Goal: Task Accomplishment & Management: Manage account settings

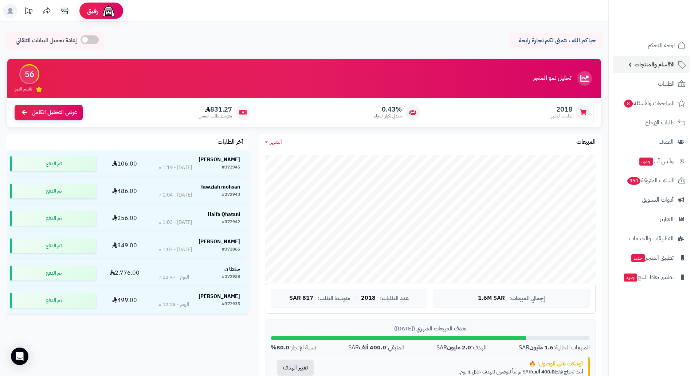
click at [673, 62] on span "الأقسام والمنتجات" at bounding box center [655, 64] width 40 height 10
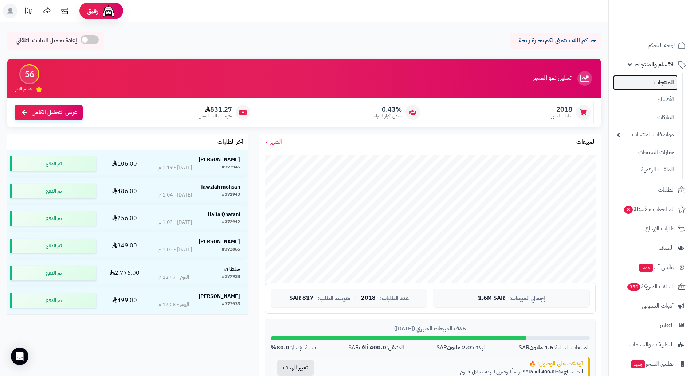
click at [666, 81] on link "المنتجات" at bounding box center [645, 82] width 65 height 15
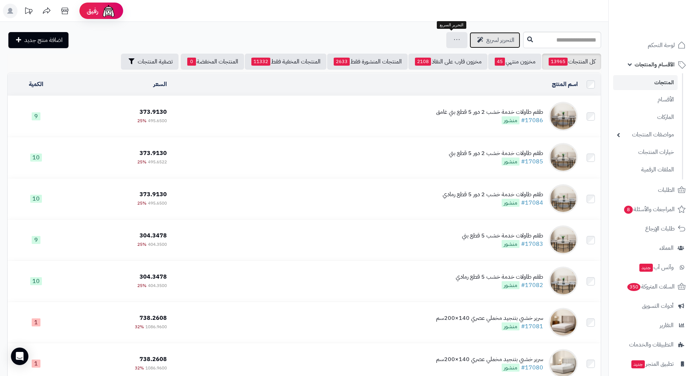
click at [487, 38] on span "التحرير لسريع" at bounding box center [501, 40] width 28 height 9
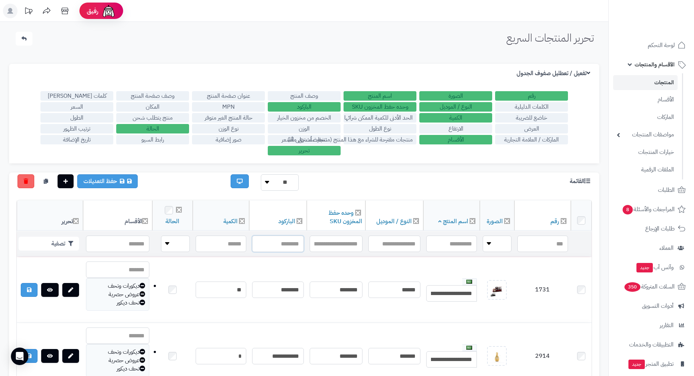
click at [275, 244] on input "text" at bounding box center [278, 243] width 52 height 16
click at [284, 239] on input "text" at bounding box center [278, 243] width 52 height 16
paste input "**********"
type input "**********"
click at [66, 241] on button "تصفية" at bounding box center [49, 243] width 61 height 14
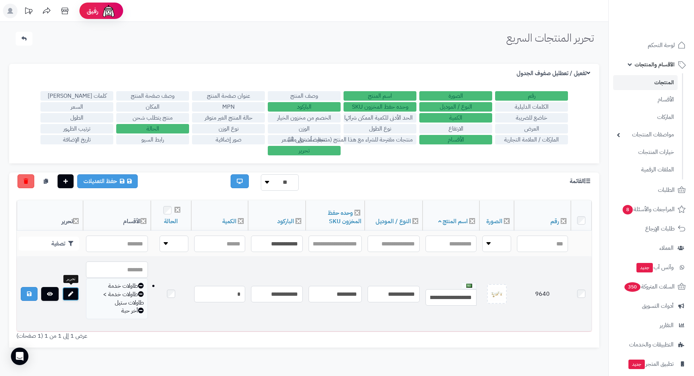
click at [73, 293] on link at bounding box center [70, 294] width 17 height 14
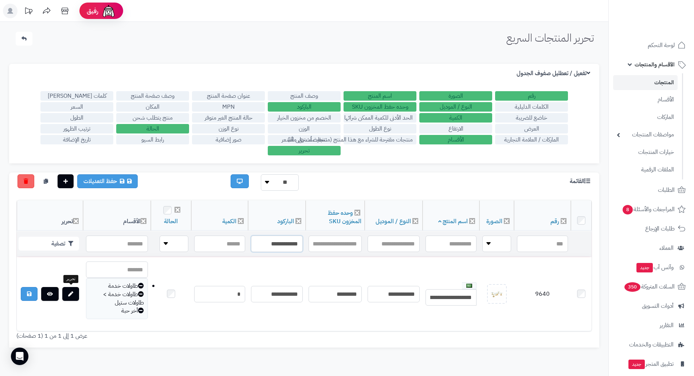
click at [259, 238] on input "**********" at bounding box center [277, 243] width 52 height 16
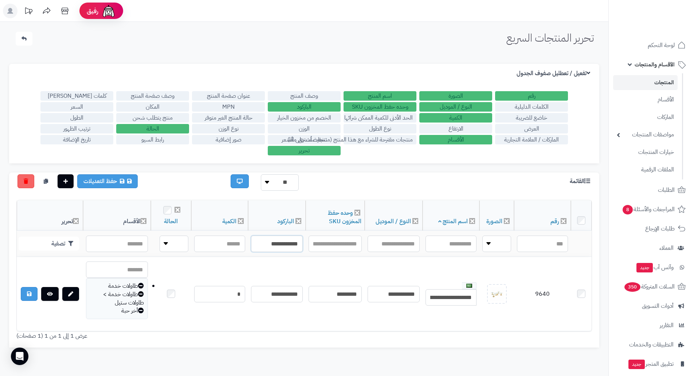
paste input "text"
type input "**********"
click at [53, 238] on button "تصفية" at bounding box center [49, 243] width 61 height 14
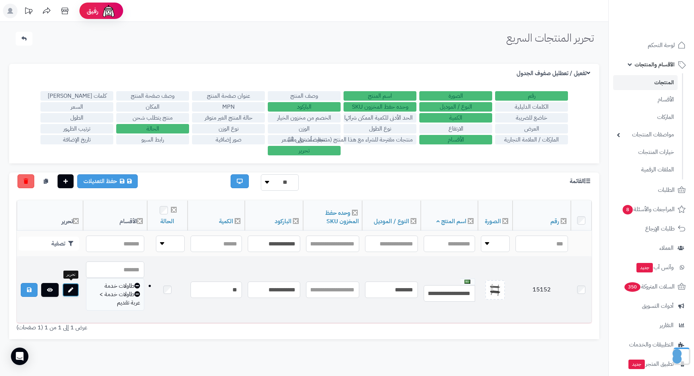
click at [67, 286] on link at bounding box center [70, 290] width 17 height 14
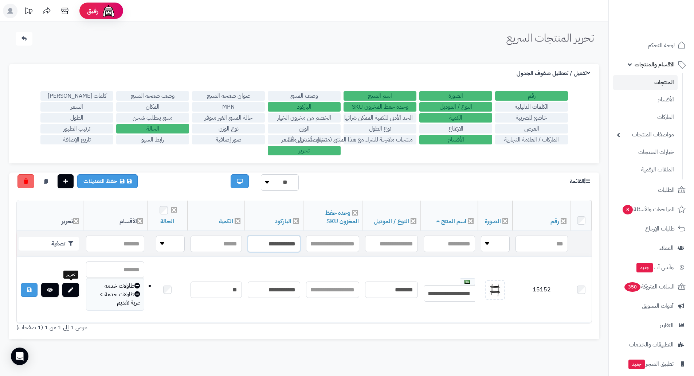
click at [286, 244] on input "**********" at bounding box center [274, 243] width 52 height 16
paste input "text"
type input "**********"
click at [55, 246] on button "تصفية" at bounding box center [49, 243] width 61 height 14
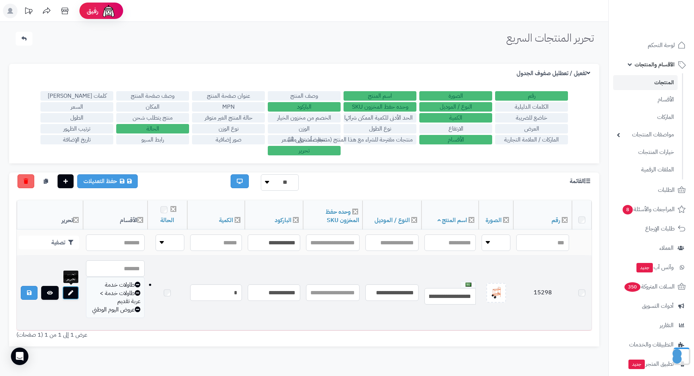
drag, startPoint x: 66, startPoint y: 282, endPoint x: 69, endPoint y: 287, distance: 5.6
click at [69, 287] on link at bounding box center [70, 293] width 17 height 14
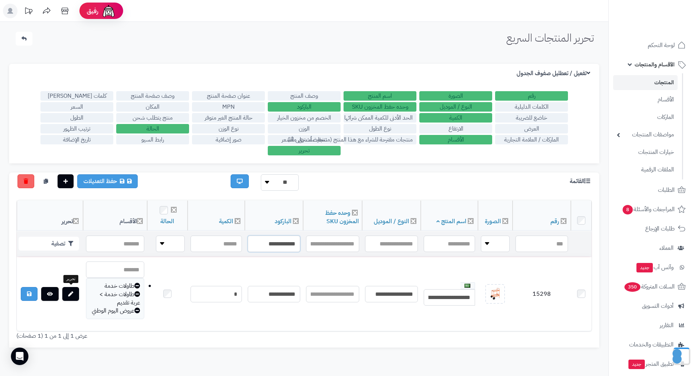
click at [254, 247] on input "**********" at bounding box center [274, 243] width 52 height 16
paste input "text"
type input "**********"
click at [61, 239] on button "تصفية" at bounding box center [49, 243] width 61 height 14
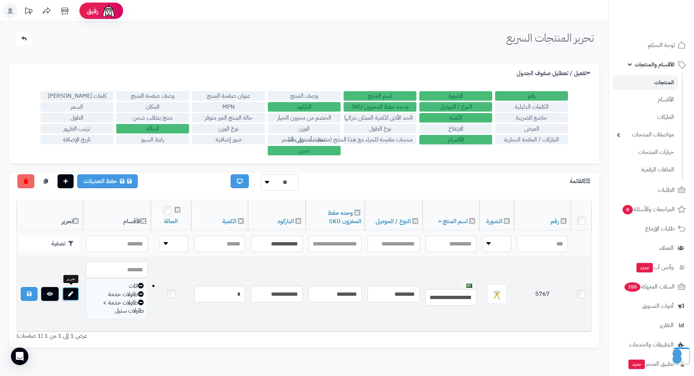
click at [72, 294] on icon at bounding box center [70, 293] width 5 height 5
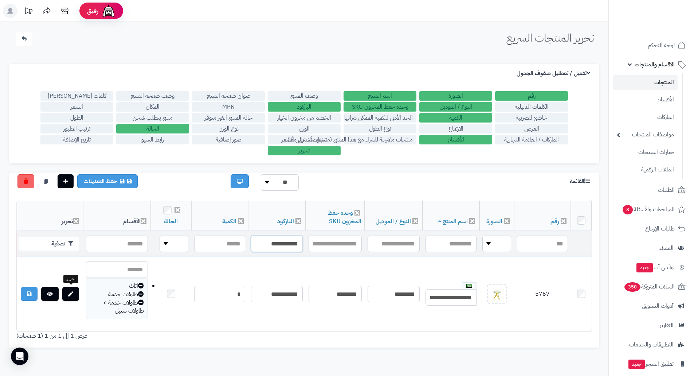
click at [276, 241] on input "**********" at bounding box center [277, 243] width 52 height 16
paste input "text"
type input "**********"
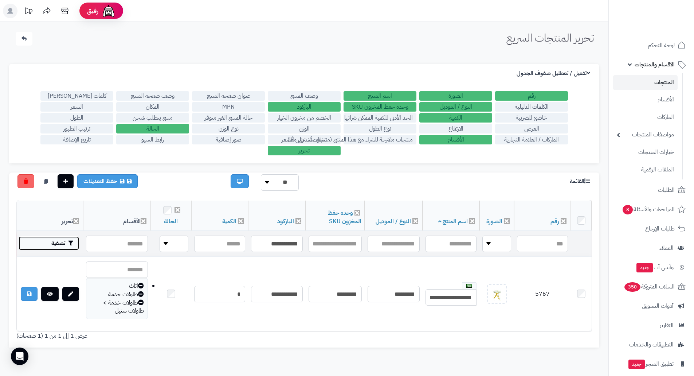
click at [54, 245] on button "تصفية" at bounding box center [49, 243] width 61 height 14
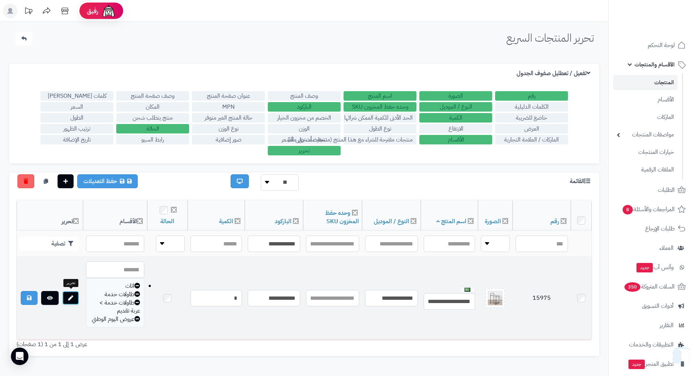
click at [72, 297] on icon at bounding box center [70, 297] width 5 height 5
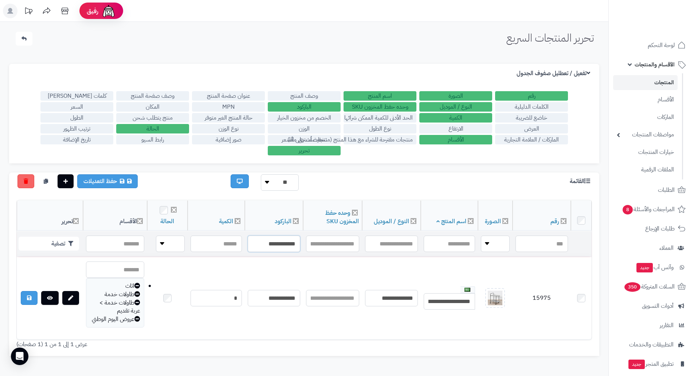
click at [265, 245] on input "**********" at bounding box center [274, 243] width 52 height 16
paste input "text"
type input "**********"
click at [67, 237] on button "تصفية" at bounding box center [49, 243] width 61 height 14
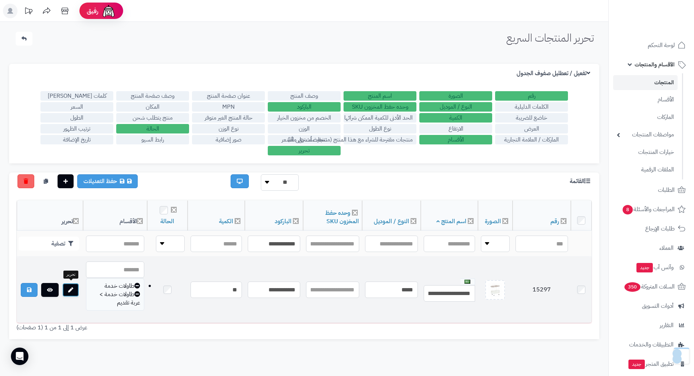
click at [74, 293] on link at bounding box center [70, 290] width 17 height 14
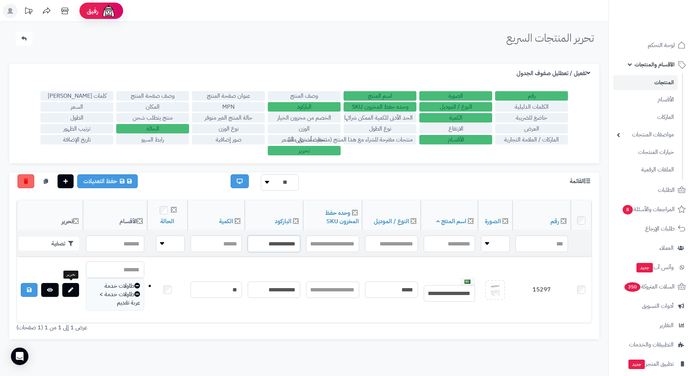
click at [272, 245] on input "**********" at bounding box center [274, 243] width 52 height 16
paste input "text"
type input "**********"
click at [63, 236] on button "تصفية" at bounding box center [49, 243] width 61 height 14
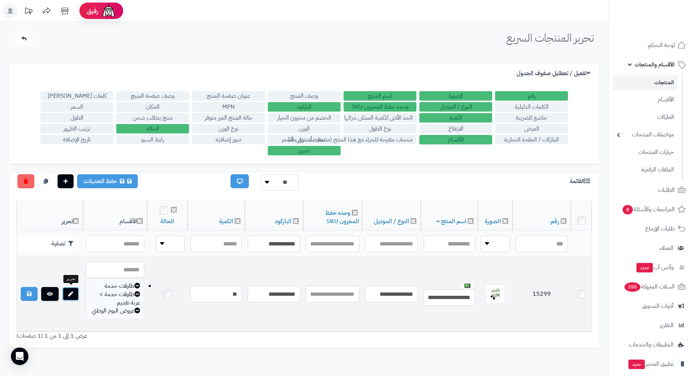
click at [71, 292] on icon at bounding box center [70, 293] width 5 height 5
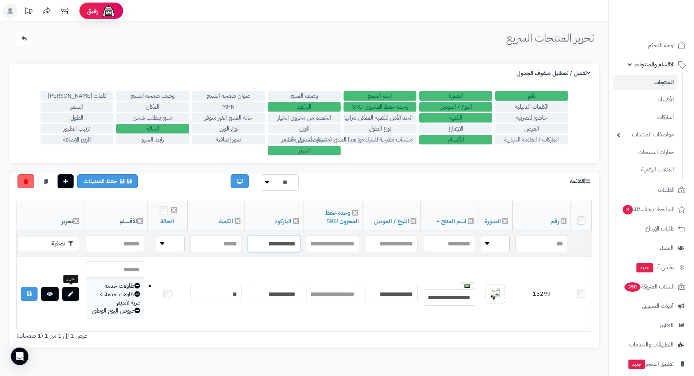
click at [256, 245] on input "**********" at bounding box center [274, 243] width 52 height 16
paste input "text"
type input "**********"
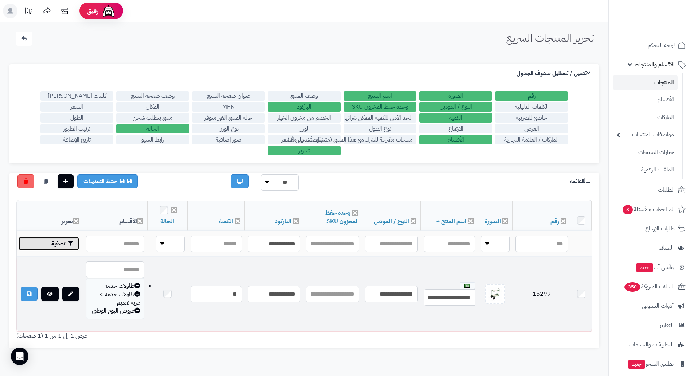
drag, startPoint x: 61, startPoint y: 239, endPoint x: 69, endPoint y: 262, distance: 24.3
click at [60, 240] on button "تصفية" at bounding box center [49, 244] width 61 height 14
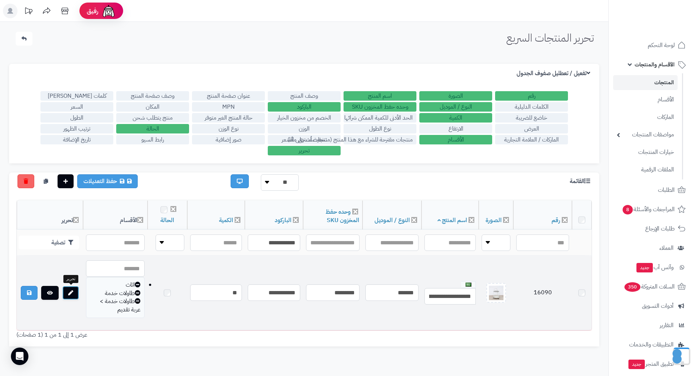
click at [69, 292] on icon at bounding box center [70, 292] width 5 height 5
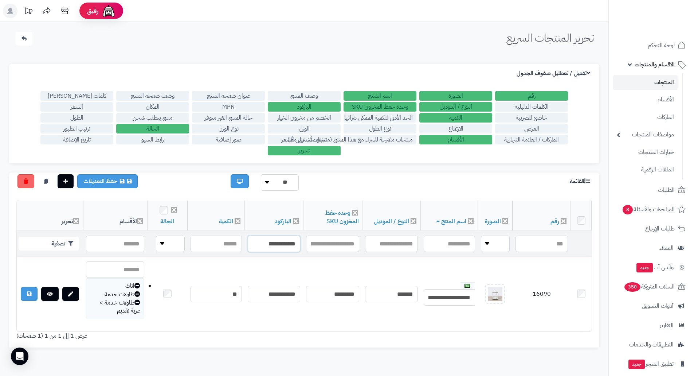
drag, startPoint x: 278, startPoint y: 250, endPoint x: 280, endPoint y: 246, distance: 3.9
click at [278, 250] on input "**********" at bounding box center [274, 243] width 52 height 16
click at [280, 246] on input "**********" at bounding box center [274, 243] width 52 height 16
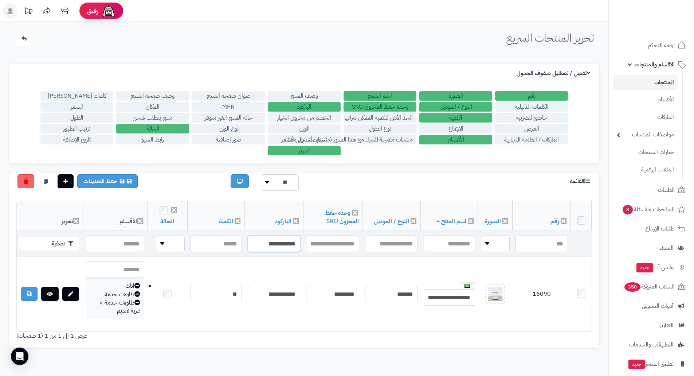
paste input "text"
type input "**********"
click at [64, 239] on button "تصفية" at bounding box center [49, 243] width 61 height 14
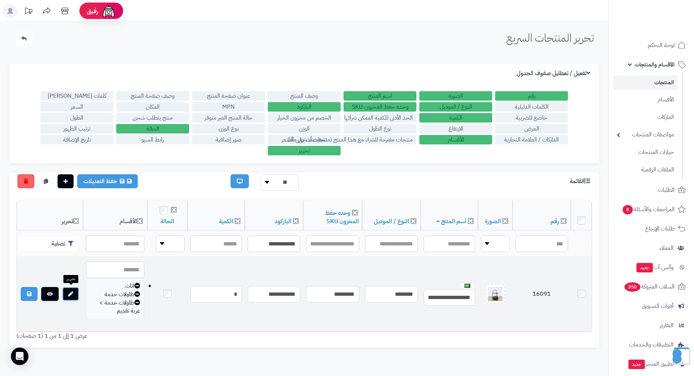
click at [71, 297] on link at bounding box center [70, 294] width 17 height 14
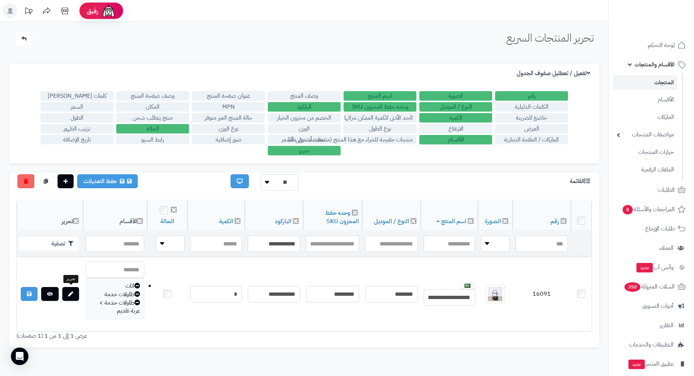
click at [280, 251] on td "**********" at bounding box center [274, 244] width 58 height 26
click at [280, 248] on input "**********" at bounding box center [274, 243] width 52 height 16
paste input "text"
paste input "**********"
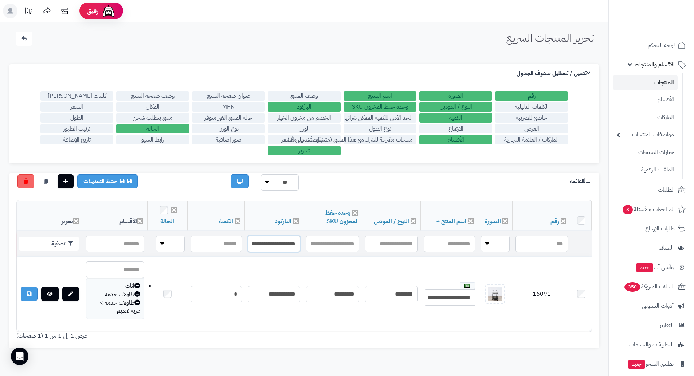
scroll to position [0, -40]
type input "**********"
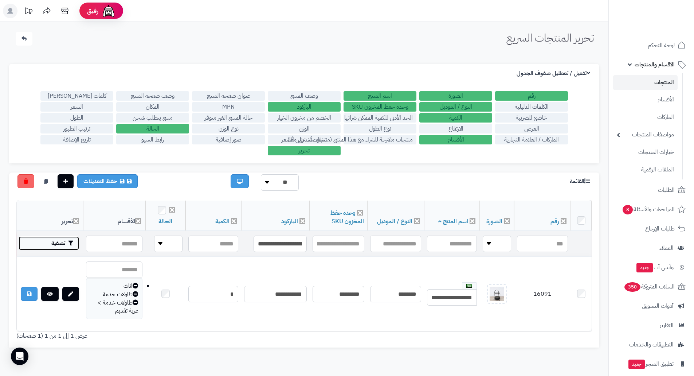
scroll to position [0, 0]
click at [56, 237] on button "تصفية" at bounding box center [49, 243] width 61 height 14
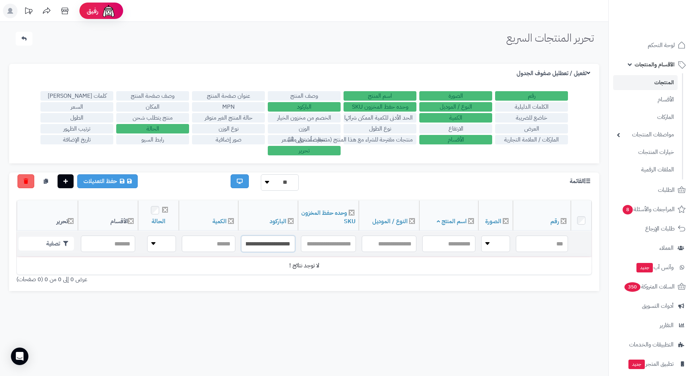
click at [272, 242] on input "**********" at bounding box center [268, 243] width 54 height 16
paste input "text"
type input "**********"
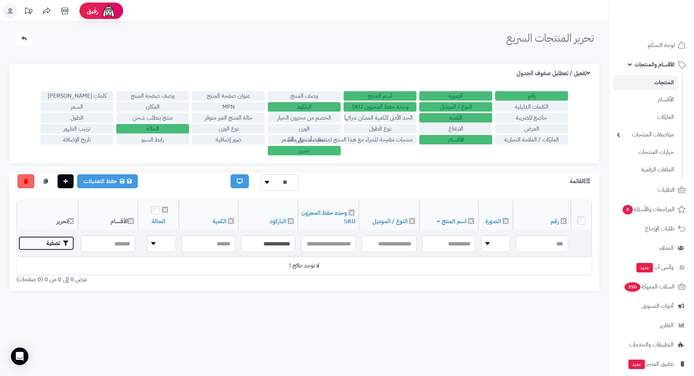
click at [63, 244] on icon "button" at bounding box center [65, 243] width 5 height 5
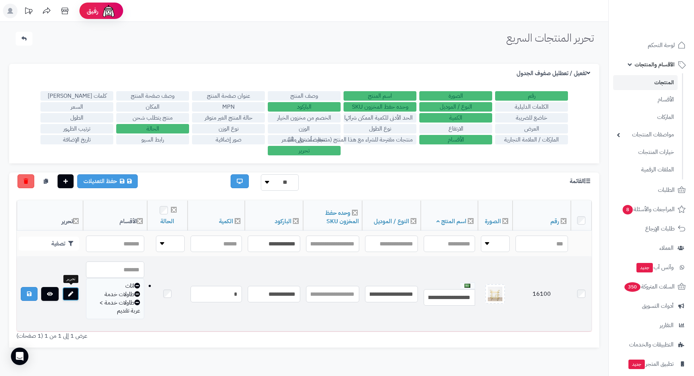
click at [72, 292] on icon at bounding box center [70, 293] width 5 height 5
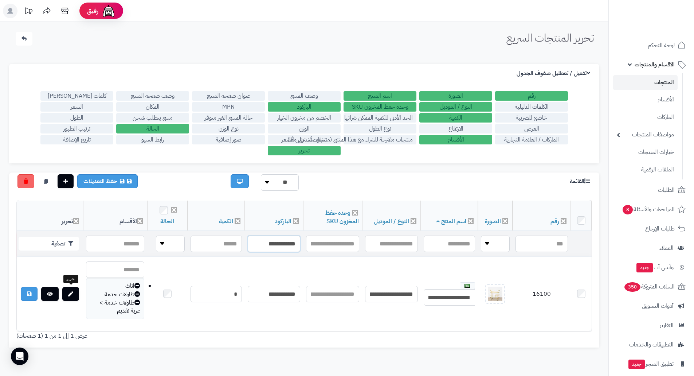
click at [265, 245] on input "**********" at bounding box center [274, 243] width 52 height 16
paste input "text"
type input "**********"
click at [55, 244] on button "تصفية" at bounding box center [49, 243] width 61 height 14
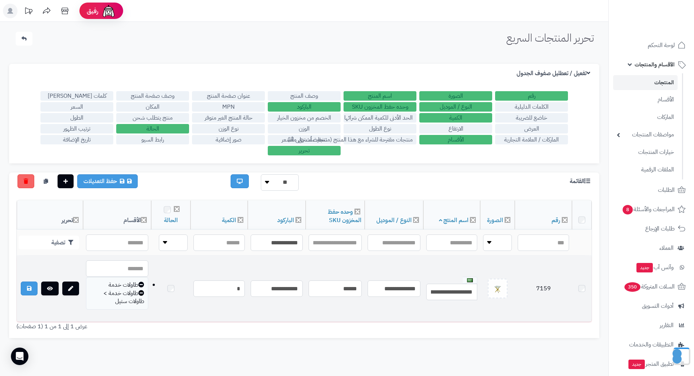
click at [71, 286] on td at bounding box center [50, 289] width 66 height 66
click at [72, 288] on icon at bounding box center [70, 289] width 5 height 5
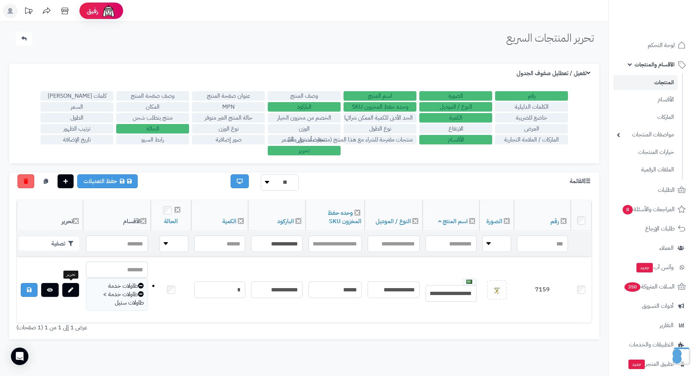
click at [280, 234] on td "**********" at bounding box center [277, 244] width 58 height 26
click at [277, 238] on input "**********" at bounding box center [277, 243] width 52 height 16
paste input "text"
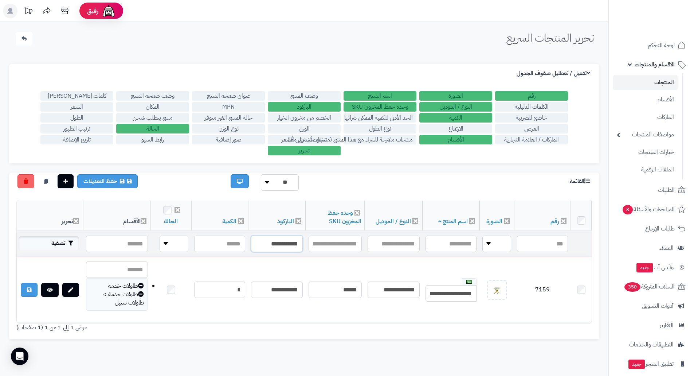
type input "**********"
click at [62, 245] on button "تصفية" at bounding box center [49, 243] width 61 height 14
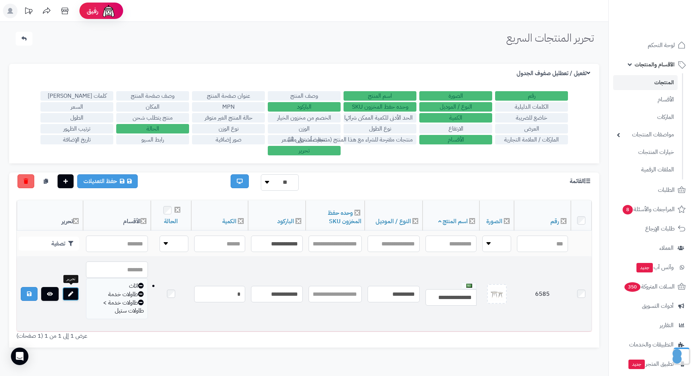
click at [69, 289] on link at bounding box center [70, 294] width 17 height 14
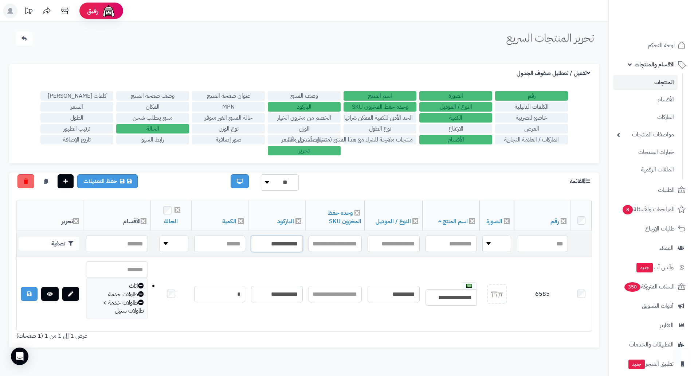
click at [278, 247] on input "**********" at bounding box center [277, 243] width 52 height 16
paste input "text"
type input "**********"
click at [59, 241] on button "تصفية" at bounding box center [49, 243] width 61 height 14
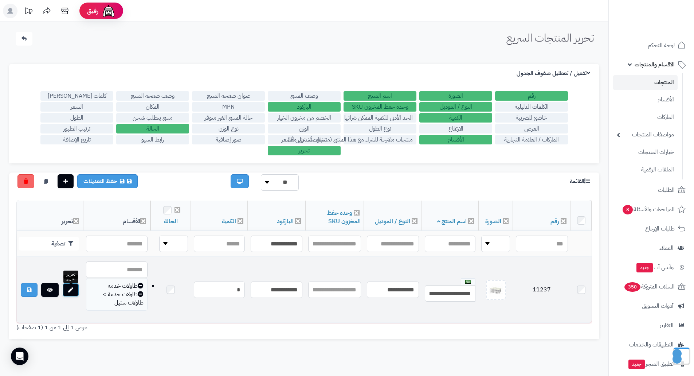
click at [69, 293] on link at bounding box center [70, 290] width 17 height 14
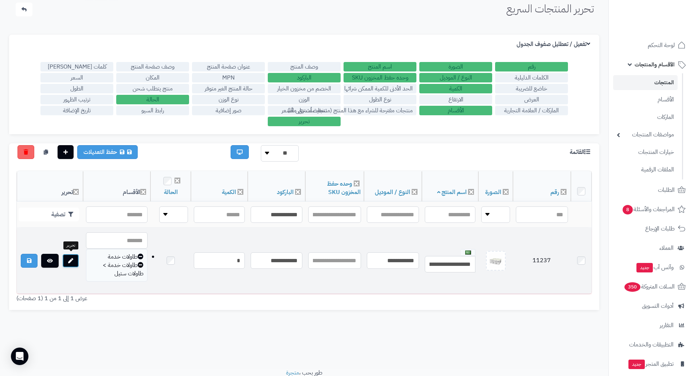
scroll to position [58, 0]
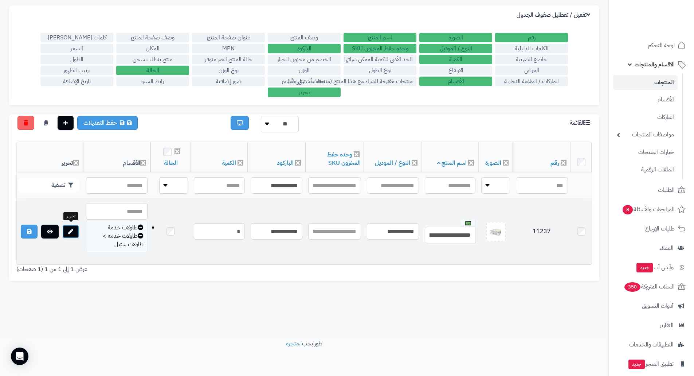
click at [71, 230] on icon at bounding box center [70, 231] width 5 height 5
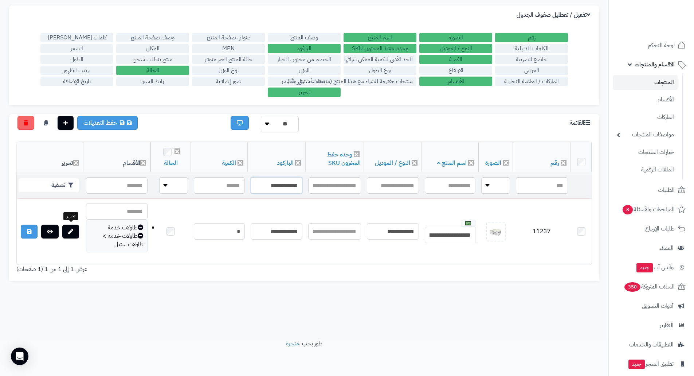
click at [269, 184] on input "**********" at bounding box center [277, 185] width 52 height 16
paste input "text"
type input "**********"
click at [57, 184] on button "تصفية" at bounding box center [49, 185] width 61 height 14
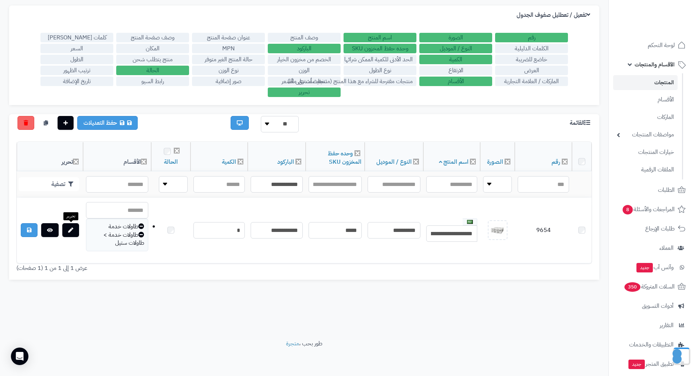
click at [73, 231] on icon at bounding box center [70, 229] width 5 height 5
click at [283, 184] on input "**********" at bounding box center [277, 185] width 52 height 16
paste input "text"
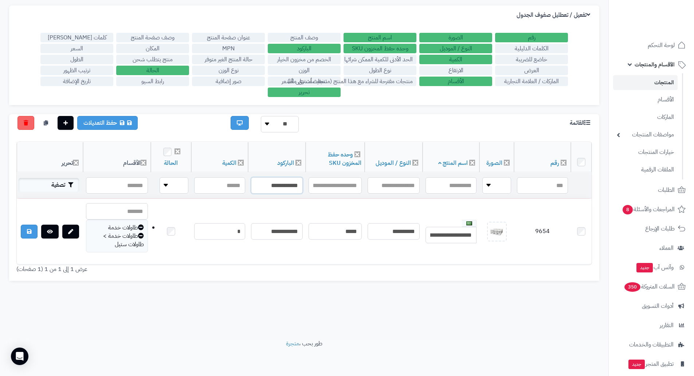
type input "**********"
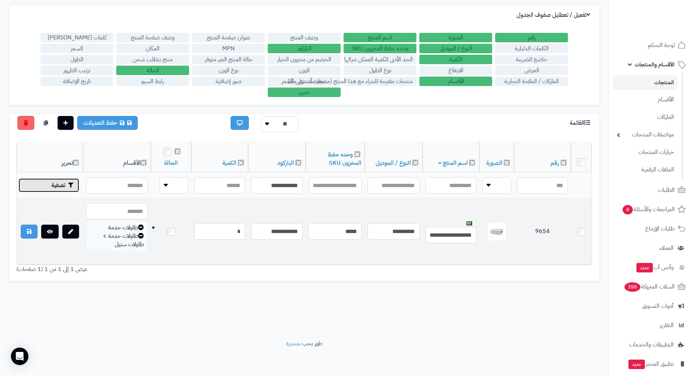
drag, startPoint x: 65, startPoint y: 182, endPoint x: 65, endPoint y: 200, distance: 17.9
click at [65, 183] on button "تصفية" at bounding box center [49, 185] width 61 height 14
click at [69, 229] on icon at bounding box center [70, 231] width 5 height 5
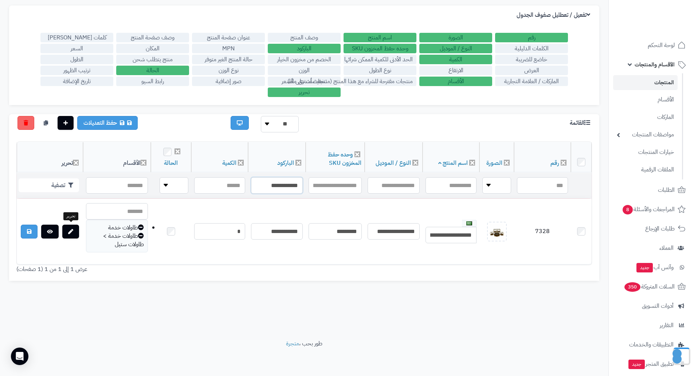
click at [279, 184] on input "**********" at bounding box center [277, 185] width 52 height 16
paste input "text"
type input "**********"
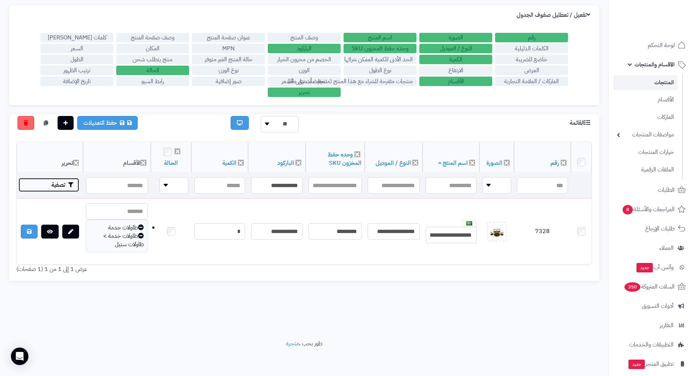
click at [58, 182] on button "تصفية" at bounding box center [49, 185] width 61 height 14
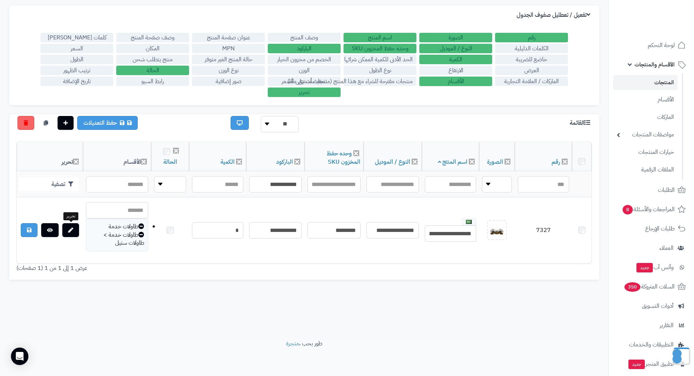
click at [78, 230] on link at bounding box center [70, 230] width 17 height 14
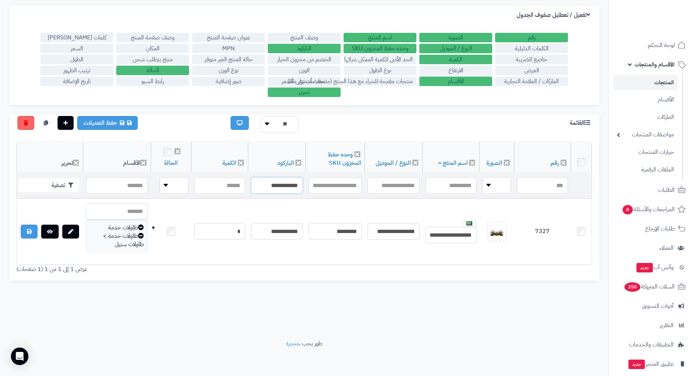
click at [279, 183] on input "**********" at bounding box center [277, 185] width 52 height 16
click at [274, 195] on td "**********" at bounding box center [277, 186] width 58 height 26
click at [278, 189] on input "**********" at bounding box center [277, 185] width 52 height 16
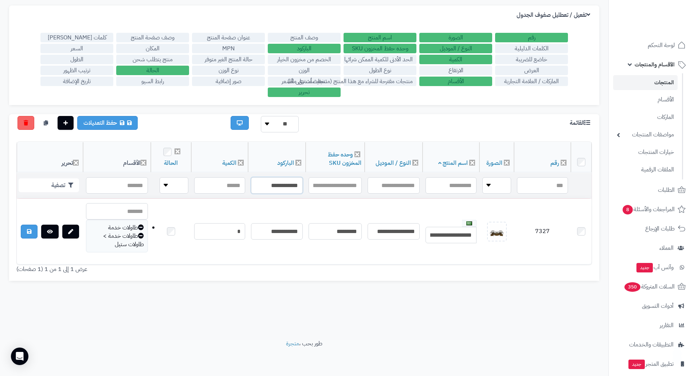
click at [278, 188] on input "**********" at bounding box center [277, 185] width 52 height 16
paste input "text"
type input "**********"
drag, startPoint x: 44, startPoint y: 184, endPoint x: 51, endPoint y: 195, distance: 13.3
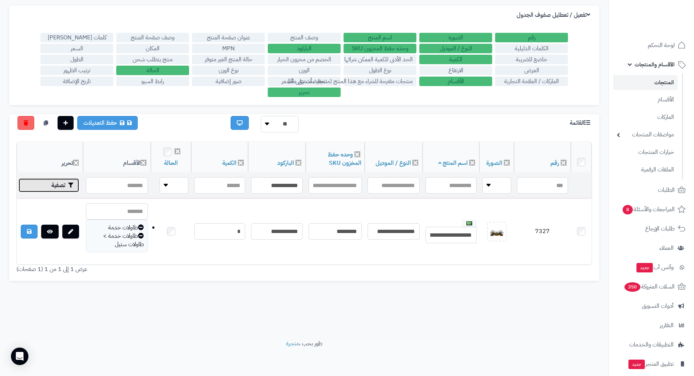
click at [46, 184] on button "تصفية" at bounding box center [49, 185] width 61 height 14
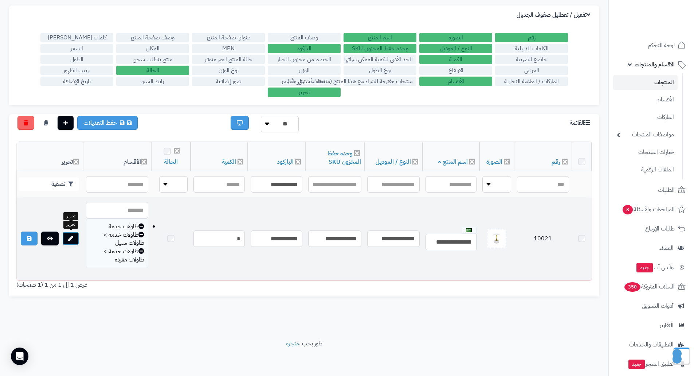
click at [75, 236] on link at bounding box center [70, 238] width 17 height 14
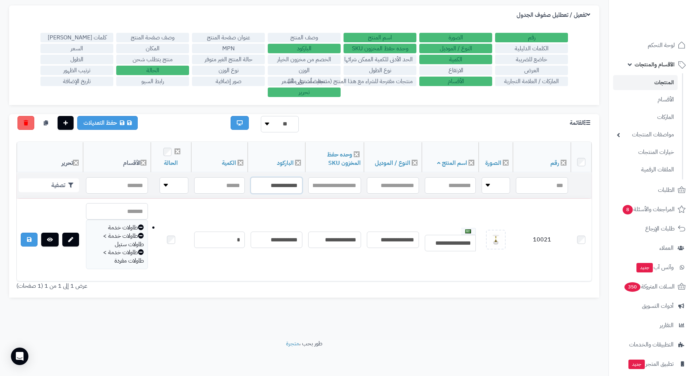
click at [278, 182] on input "**********" at bounding box center [277, 185] width 52 height 16
paste input "text"
type input "**********"
drag, startPoint x: 55, startPoint y: 178, endPoint x: 62, endPoint y: 183, distance: 8.2
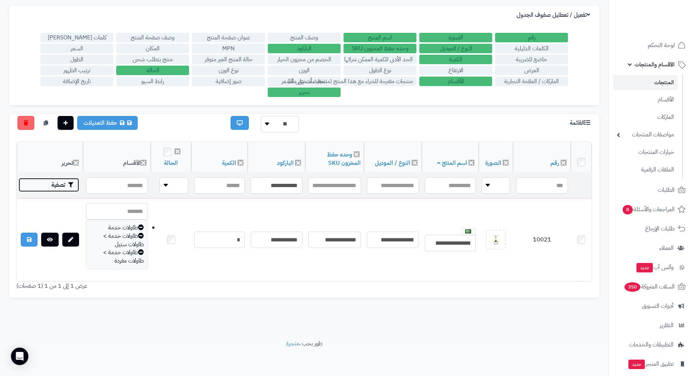
click at [57, 178] on button "تصفية" at bounding box center [49, 185] width 61 height 14
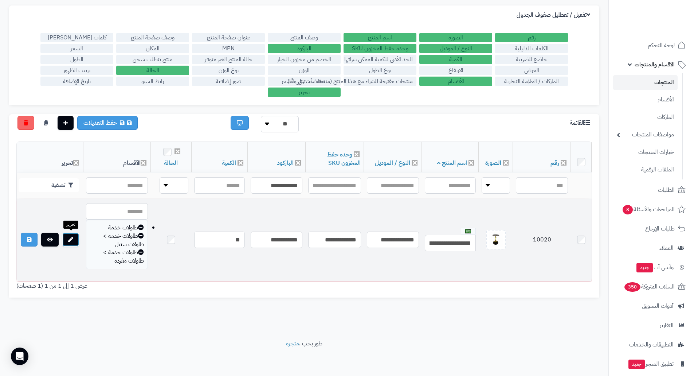
click at [73, 237] on link at bounding box center [70, 240] width 17 height 14
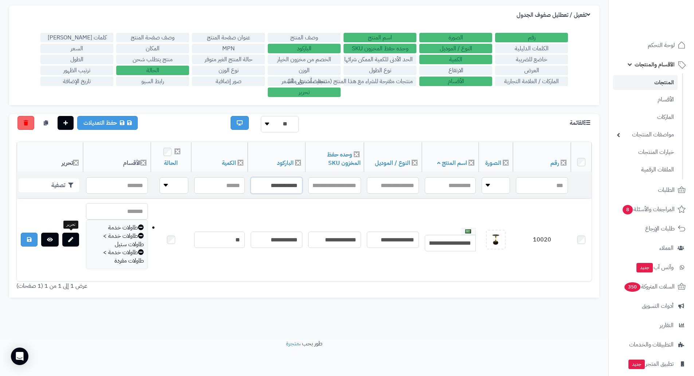
click at [256, 183] on input "**********" at bounding box center [277, 185] width 52 height 16
paste input "text"
type input "**********"
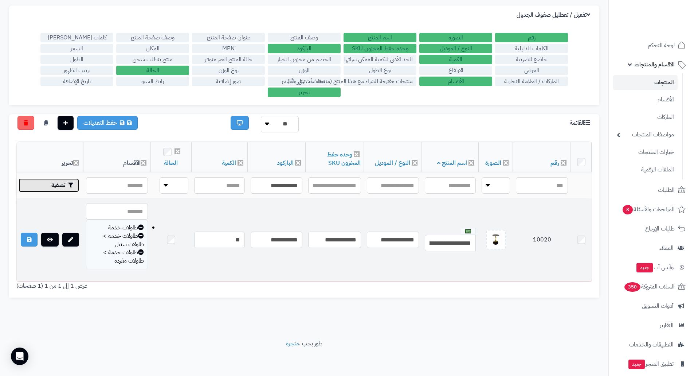
drag, startPoint x: 54, startPoint y: 184, endPoint x: 64, endPoint y: 201, distance: 19.6
click at [58, 187] on button "تصفية" at bounding box center [49, 185] width 61 height 14
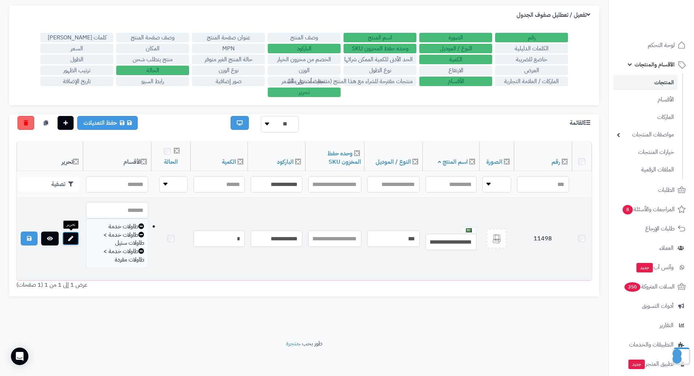
click at [76, 241] on link at bounding box center [70, 238] width 17 height 14
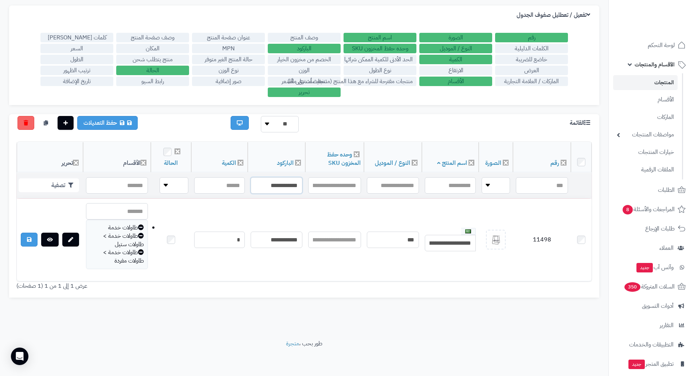
click at [279, 188] on input "**********" at bounding box center [277, 185] width 52 height 16
paste input "text"
type input "**********"
click at [58, 182] on button "تصفية" at bounding box center [49, 185] width 61 height 14
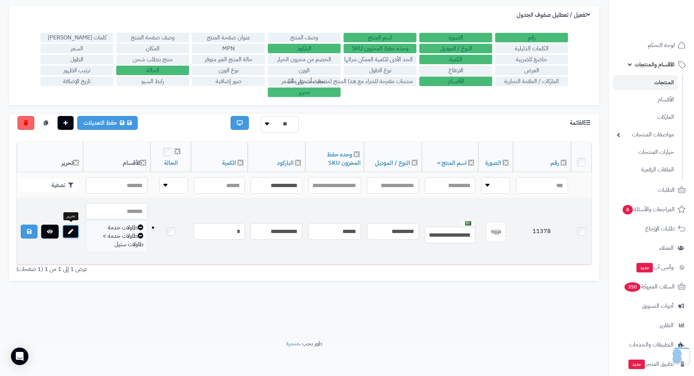
click at [72, 231] on icon at bounding box center [70, 231] width 5 height 5
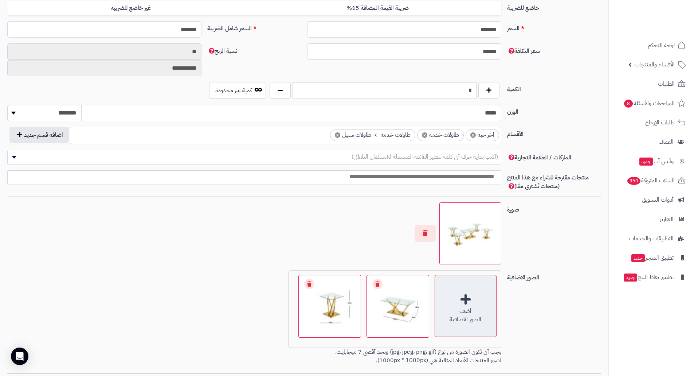
scroll to position [377, 0]
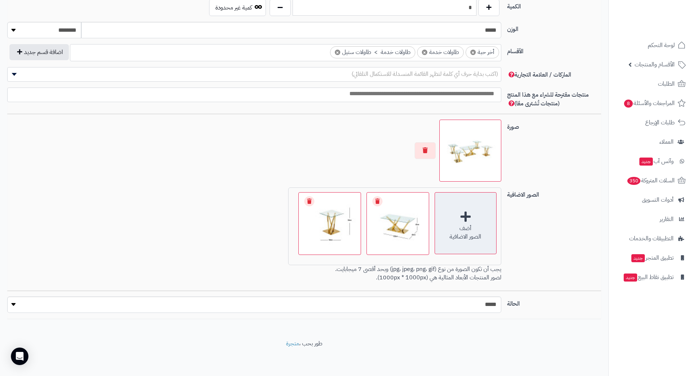
click at [457, 223] on div "أضف الصور الاضافية" at bounding box center [466, 223] width 62 height 62
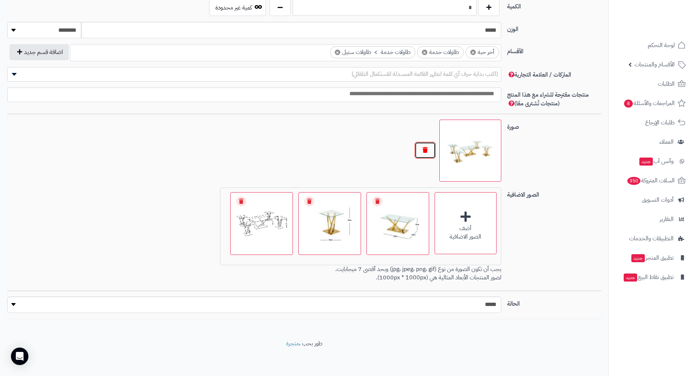
click at [429, 149] on button "button" at bounding box center [425, 150] width 21 height 17
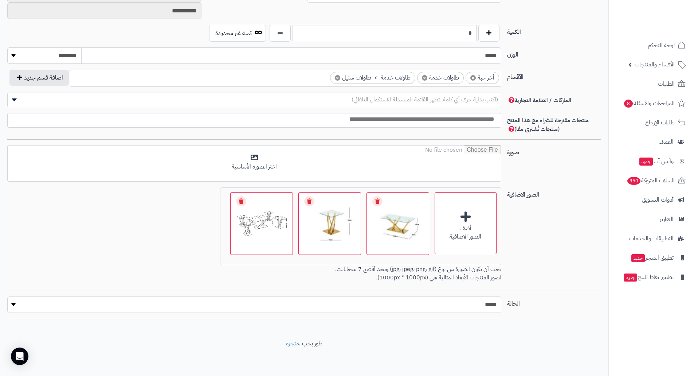
scroll to position [351, 0]
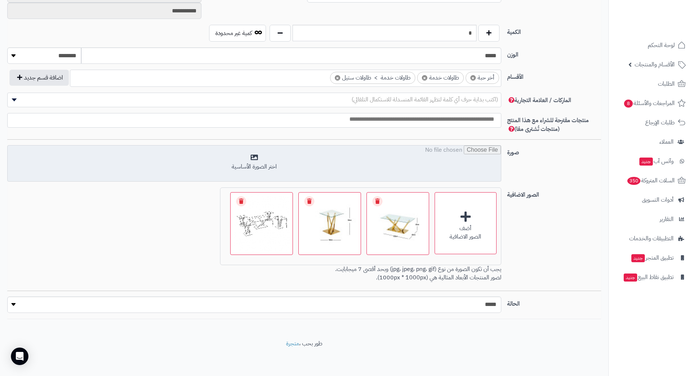
click at [356, 165] on input "file" at bounding box center [255, 163] width 494 height 36
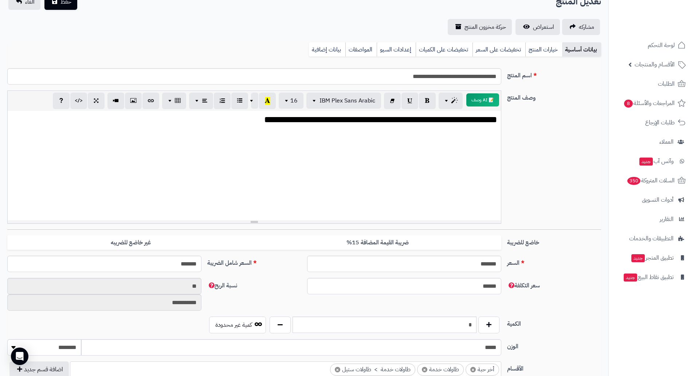
scroll to position [0, 0]
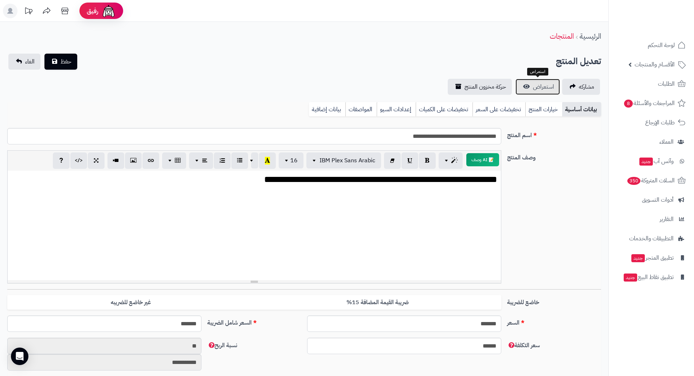
click at [538, 82] on link "استعراض" at bounding box center [538, 87] width 44 height 16
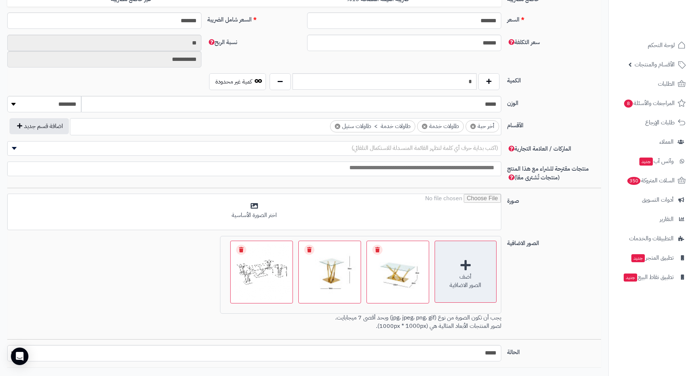
scroll to position [315, 0]
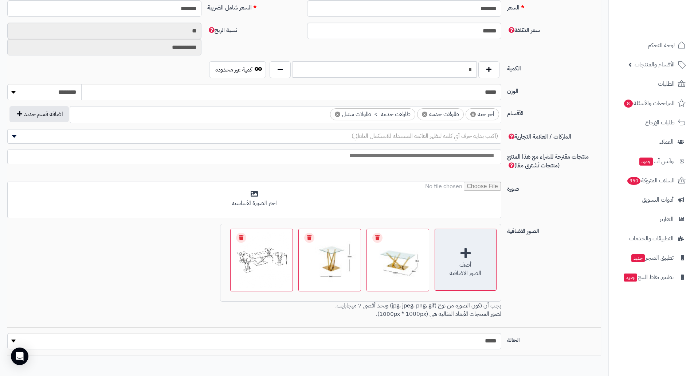
click at [463, 261] on div "أضف" at bounding box center [465, 265] width 61 height 8
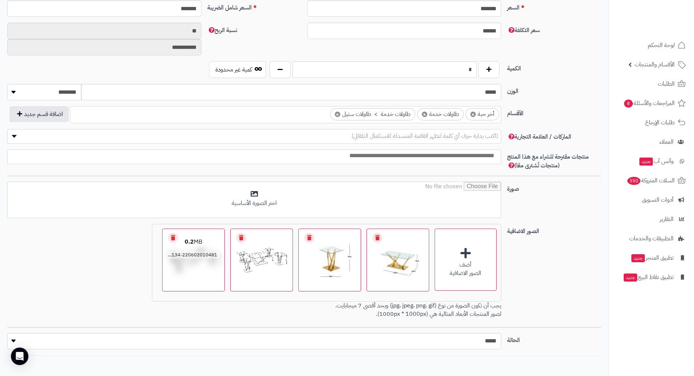
click at [175, 235] on link "Remove file" at bounding box center [173, 238] width 10 height 10
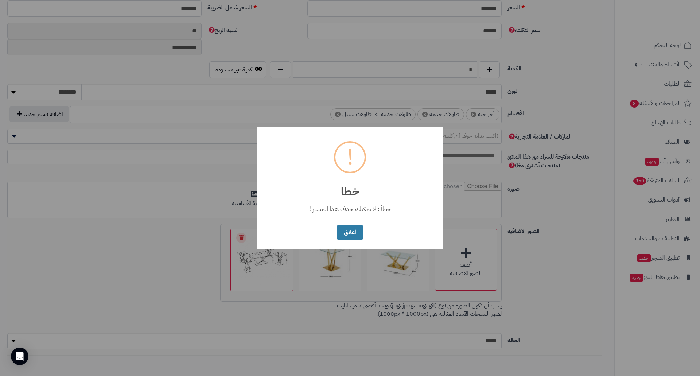
click at [346, 236] on button "أغلاق" at bounding box center [349, 233] width 25 height 16
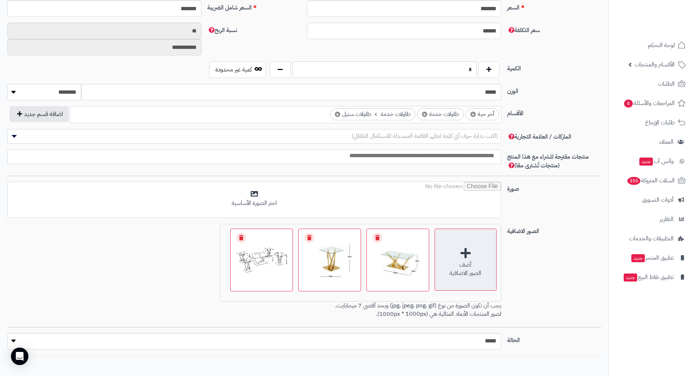
click at [466, 256] on div "أضف الصور الاضافية" at bounding box center [466, 260] width 62 height 62
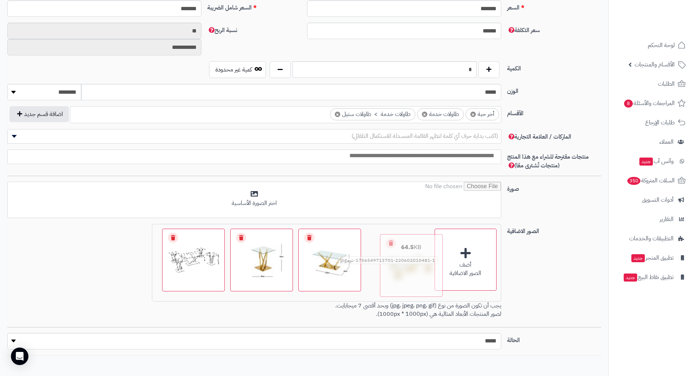
drag, startPoint x: 195, startPoint y: 252, endPoint x: 411, endPoint y: 257, distance: 215.5
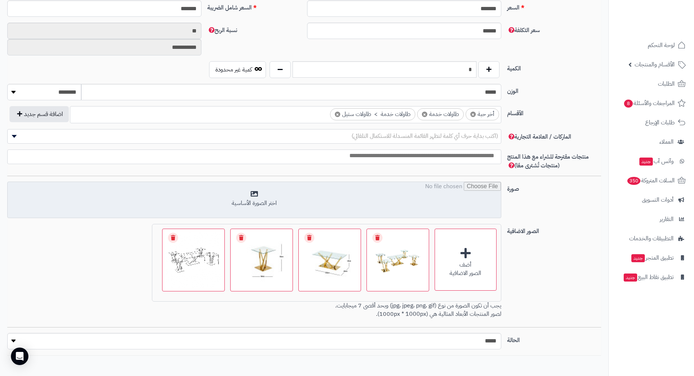
click at [457, 204] on input "file" at bounding box center [255, 200] width 494 height 36
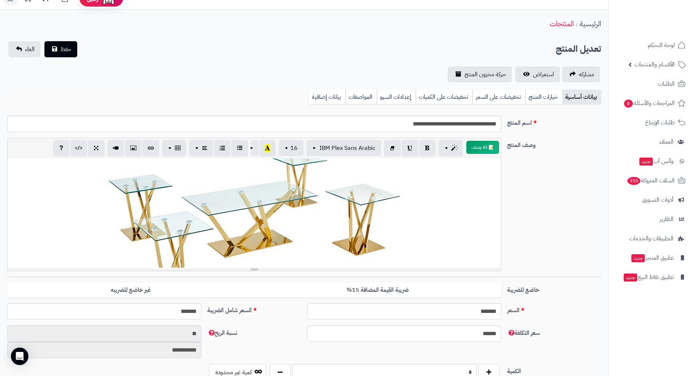
scroll to position [0, 0]
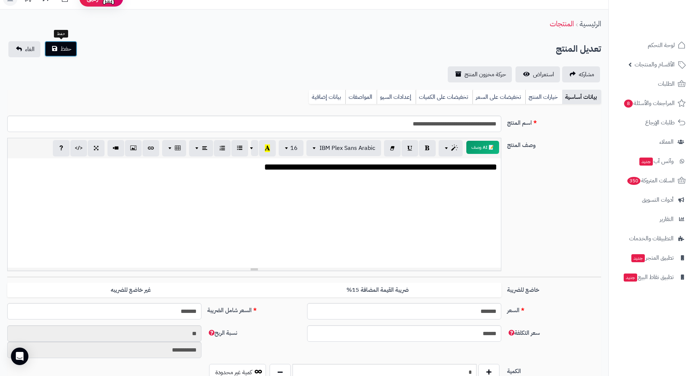
click at [62, 51] on span "حفظ" at bounding box center [66, 48] width 11 height 9
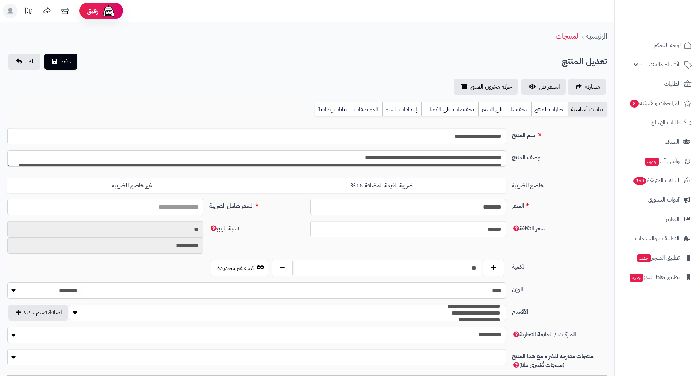
type input "******"
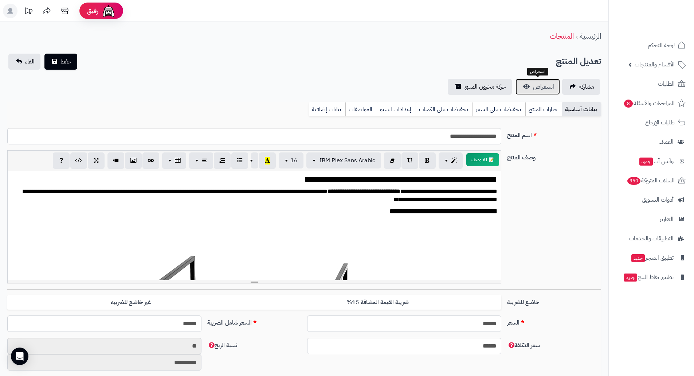
click at [531, 89] on link "استعراض" at bounding box center [538, 87] width 44 height 16
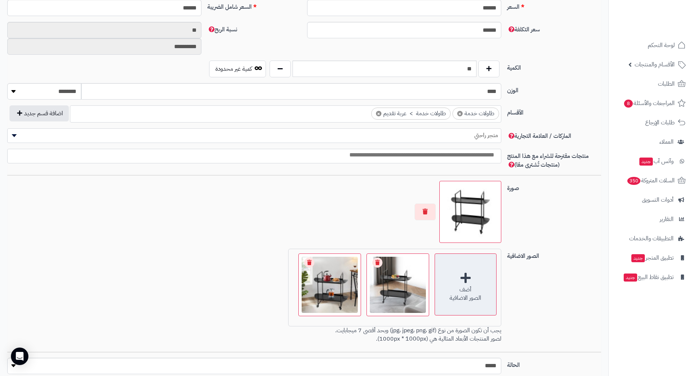
scroll to position [377, 0]
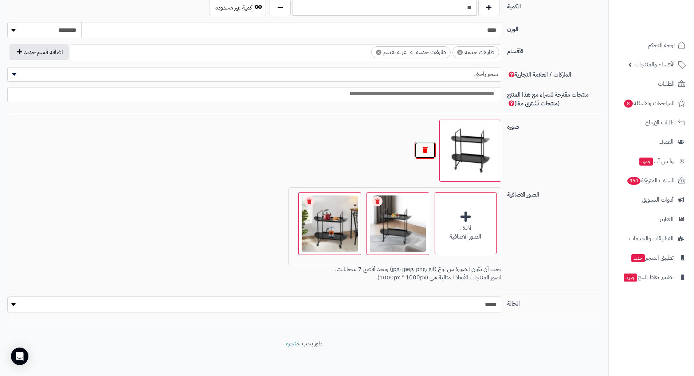
click at [423, 153] on button "button" at bounding box center [425, 150] width 21 height 17
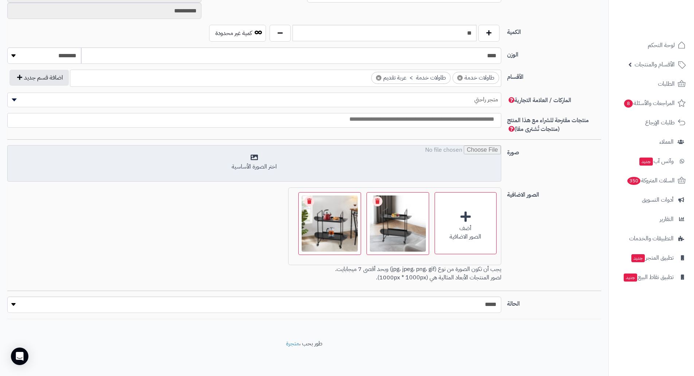
click at [419, 159] on input "file" at bounding box center [255, 163] width 494 height 36
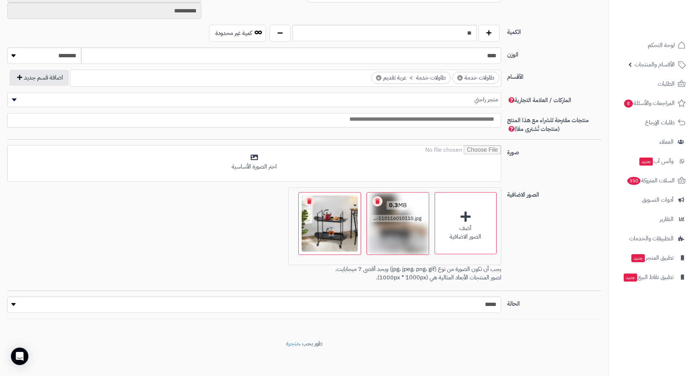
click at [377, 201] on link "Remove file" at bounding box center [378, 201] width 10 height 10
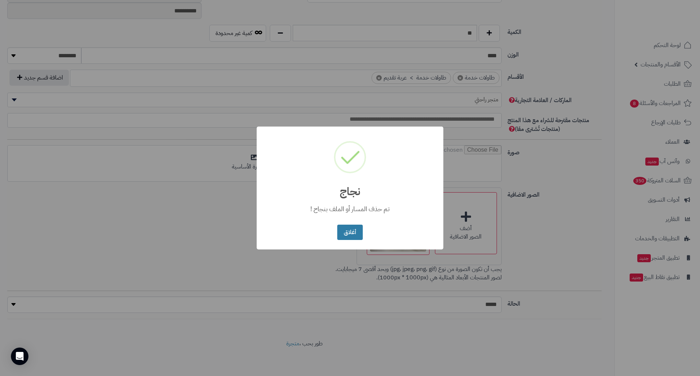
click at [346, 226] on button "أغلاق" at bounding box center [349, 233] width 25 height 16
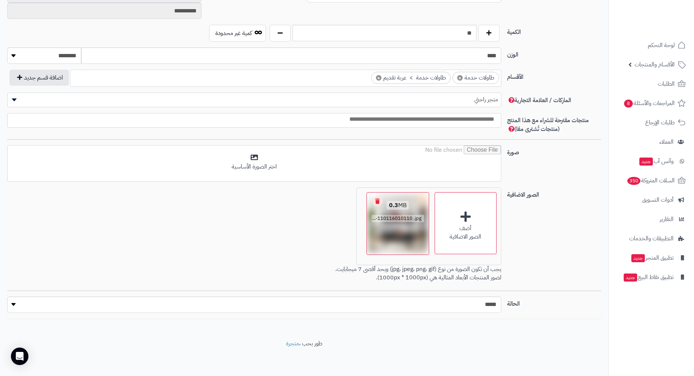
click at [375, 200] on link "Remove file" at bounding box center [378, 201] width 10 height 10
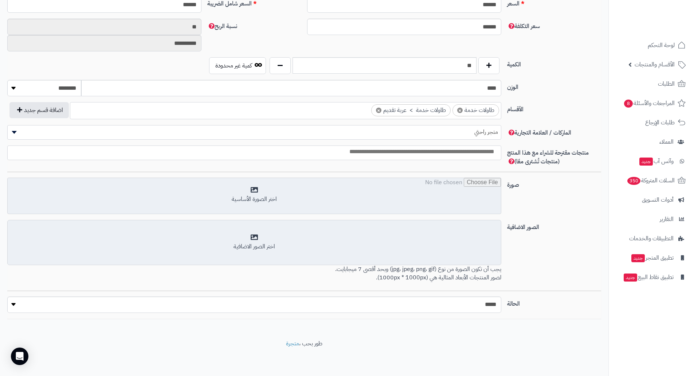
scroll to position [319, 0]
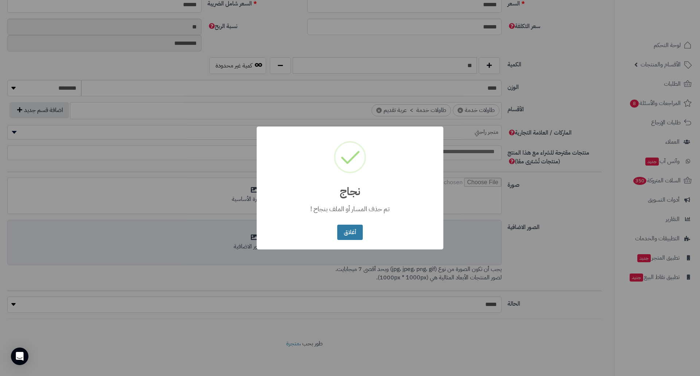
click at [351, 239] on button "أغلاق" at bounding box center [349, 233] width 25 height 16
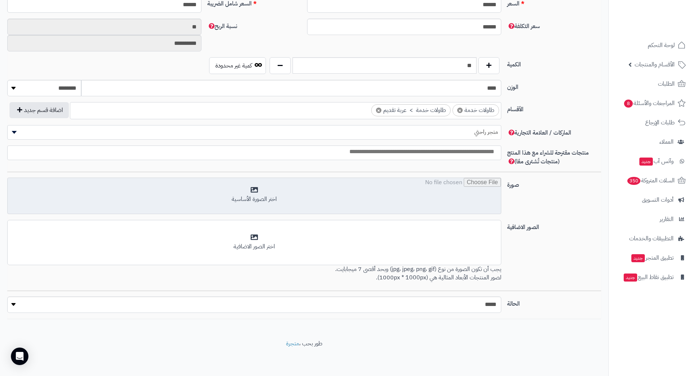
click at [365, 193] on input "file" at bounding box center [255, 196] width 494 height 36
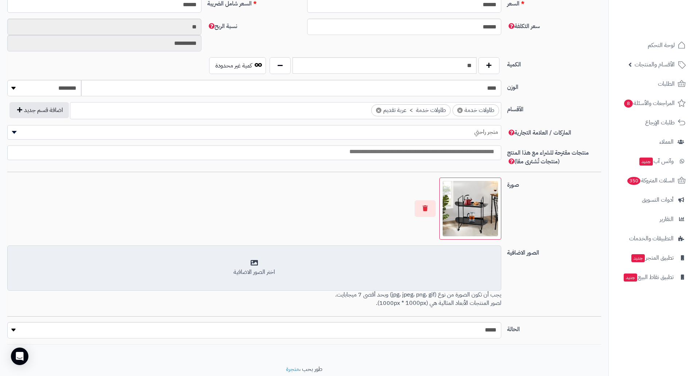
click at [413, 274] on div "اختر الصور الاضافية" at bounding box center [254, 272] width 485 height 8
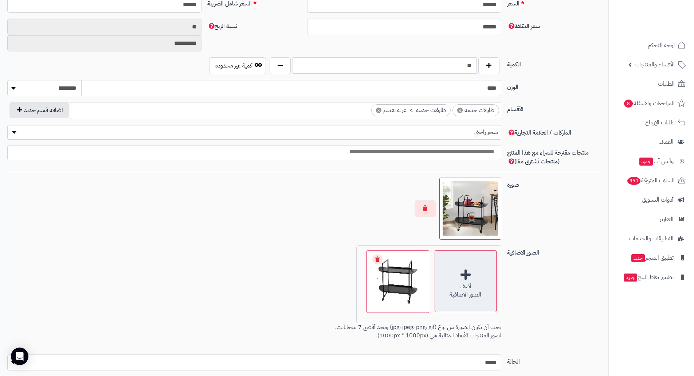
click at [449, 272] on div "أضف الصور الاضافية" at bounding box center [466, 281] width 62 height 62
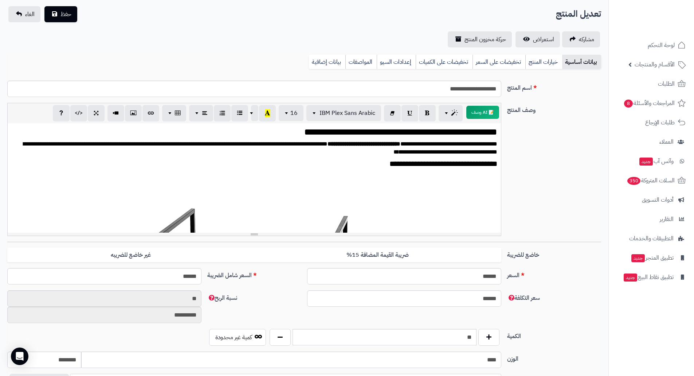
scroll to position [0, 0]
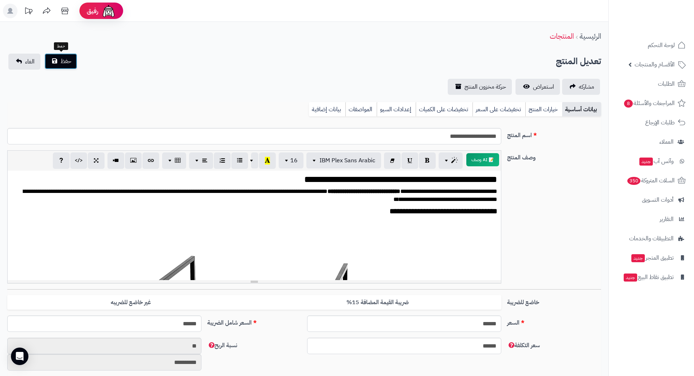
click at [69, 64] on span "حفظ" at bounding box center [66, 61] width 11 height 9
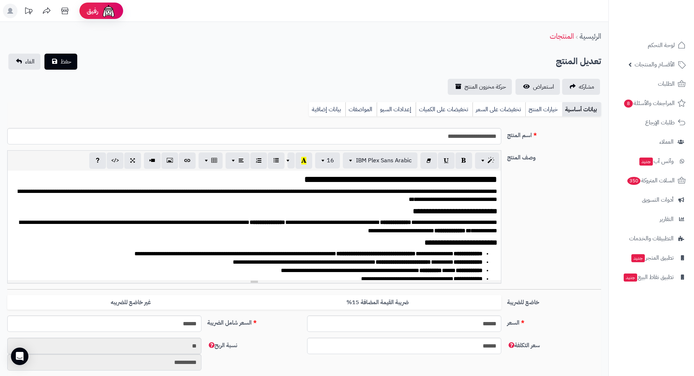
scroll to position [871, 0]
click at [544, 89] on span "استعراض" at bounding box center [543, 86] width 21 height 9
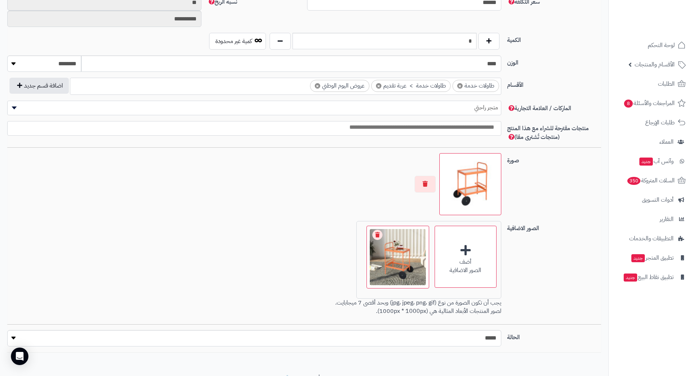
scroll to position [377, 0]
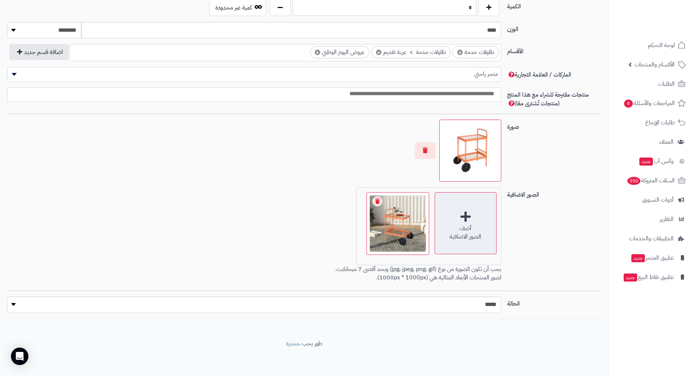
click at [465, 214] on div "أضف الصور الاضافية" at bounding box center [466, 223] width 62 height 62
click at [476, 212] on div "أضف الصور الاضافية" at bounding box center [466, 223] width 62 height 62
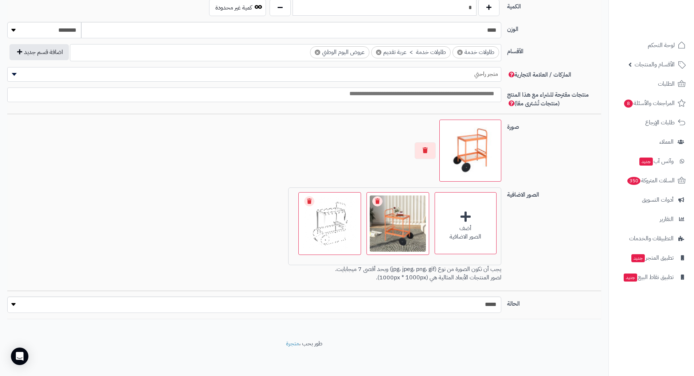
click at [474, 151] on img at bounding box center [470, 150] width 55 height 55
click at [433, 148] on button "button" at bounding box center [425, 150] width 21 height 17
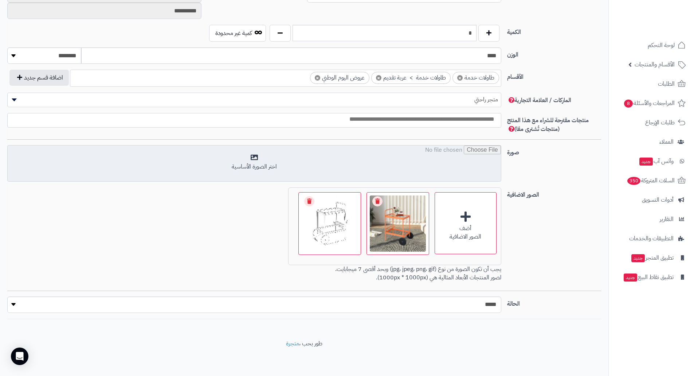
click at [433, 160] on input "file" at bounding box center [255, 163] width 494 height 36
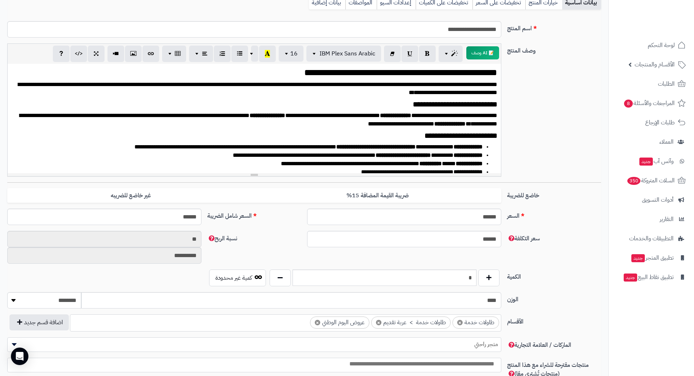
scroll to position [23, 0]
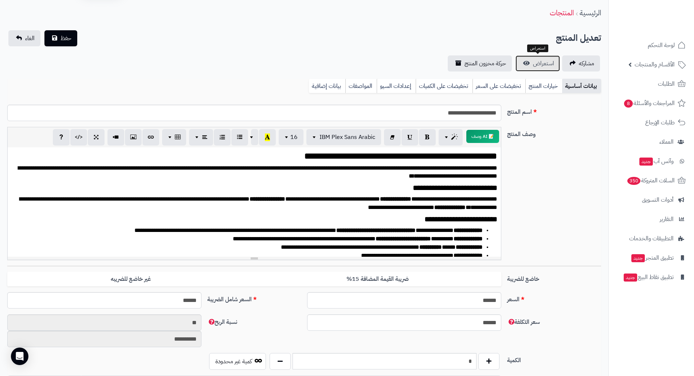
click at [551, 62] on span "استعراض" at bounding box center [543, 63] width 21 height 9
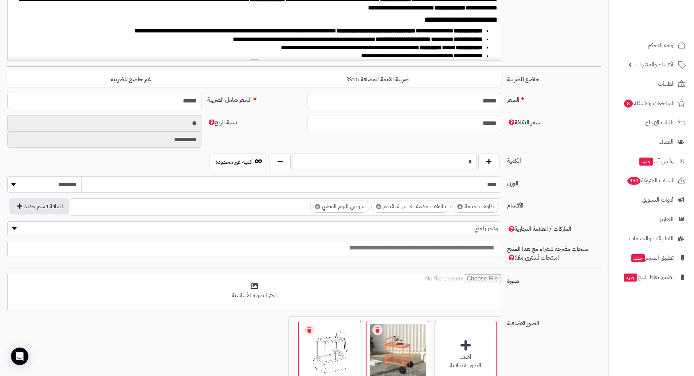
scroll to position [351, 0]
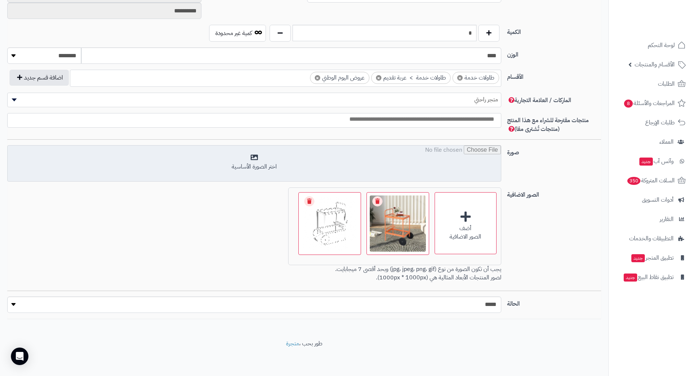
click at [455, 182] on input "file" at bounding box center [255, 163] width 494 height 36
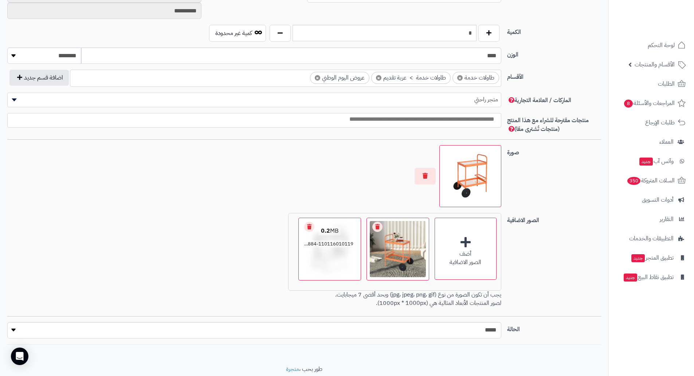
click at [376, 226] on link "Remove file" at bounding box center [378, 227] width 10 height 10
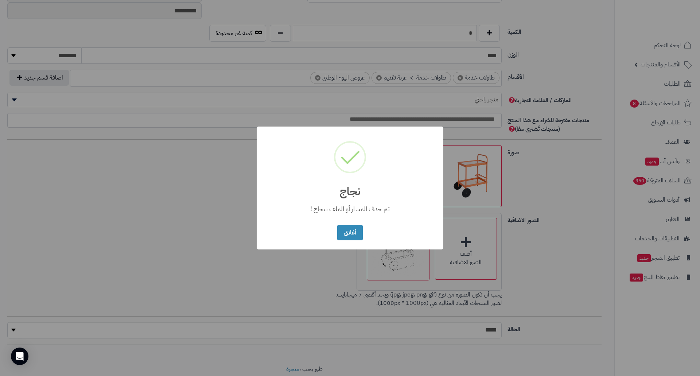
click at [363, 236] on div "أغلاق No Cancel" at bounding box center [349, 232] width 29 height 19
drag, startPoint x: 361, startPoint y: 227, endPoint x: 423, endPoint y: 237, distance: 62.8
click at [372, 228] on div "× نجاج تم حذف المسار أو الملف بنجاح ! أغلاق No Cancel" at bounding box center [350, 187] width 187 height 123
drag, startPoint x: 336, startPoint y: 233, endPoint x: 344, endPoint y: 231, distance: 8.6
click at [338, 232] on div "أغلاق No Cancel" at bounding box center [349, 232] width 29 height 19
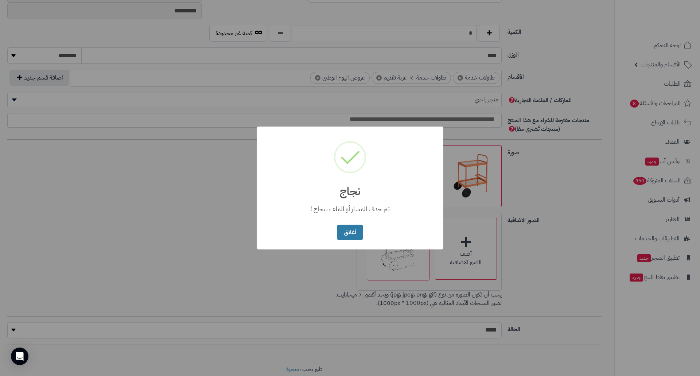
click at [352, 231] on button "أغلاق" at bounding box center [349, 233] width 25 height 16
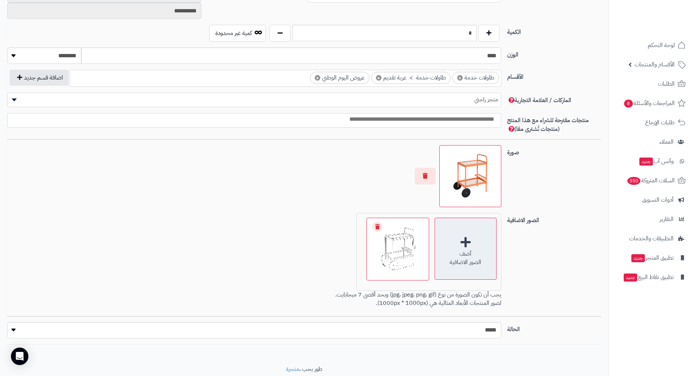
click at [457, 241] on div "أضف الصور الاضافية" at bounding box center [466, 249] width 62 height 62
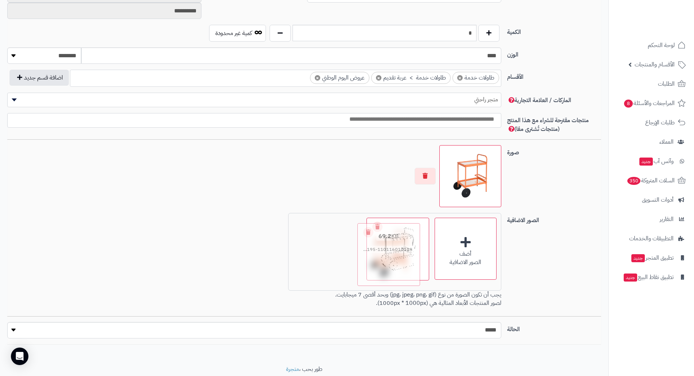
drag, startPoint x: 361, startPoint y: 242, endPoint x: 386, endPoint y: 243, distance: 25.5
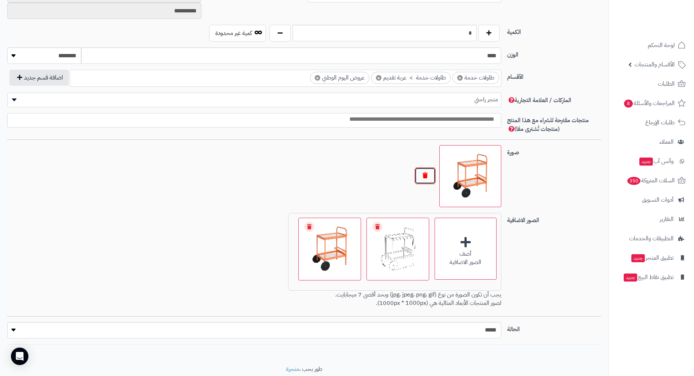
click at [421, 170] on button "button" at bounding box center [425, 175] width 21 height 17
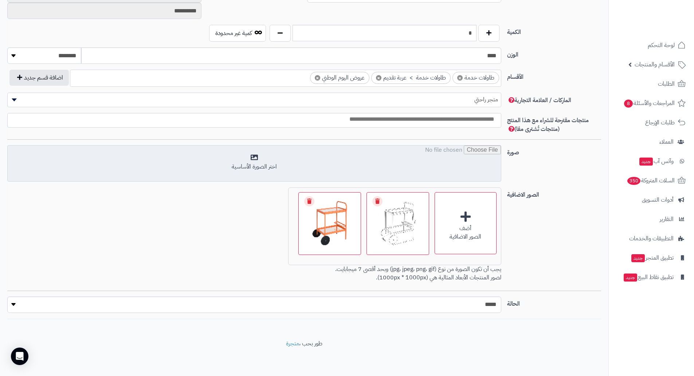
click at [413, 171] on input "file" at bounding box center [255, 163] width 494 height 36
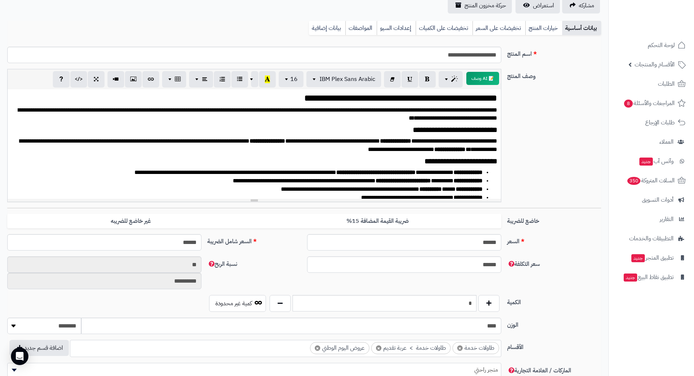
scroll to position [0, 0]
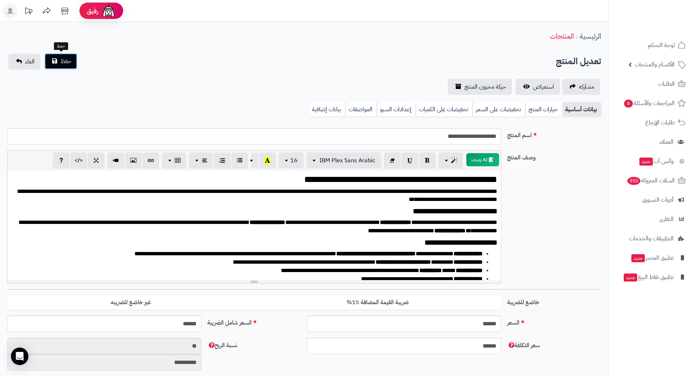
click at [58, 64] on button "حفظ" at bounding box center [60, 61] width 33 height 16
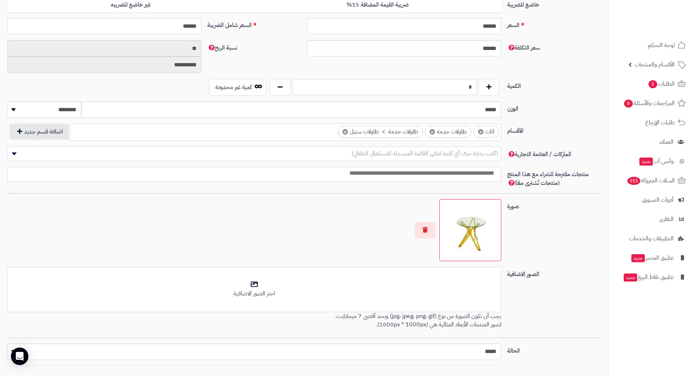
scroll to position [344, 0]
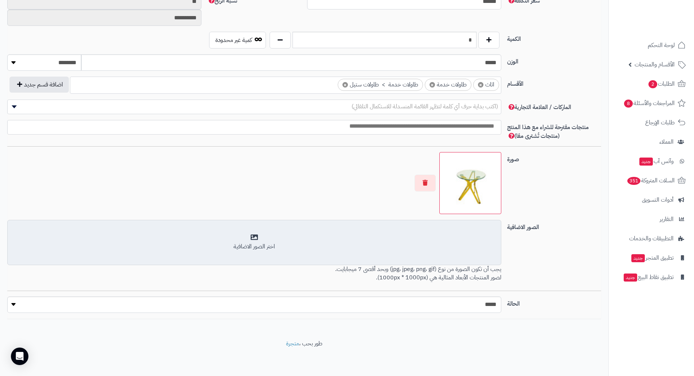
click at [459, 236] on div "اختر الصور الاضافية" at bounding box center [254, 242] width 485 height 17
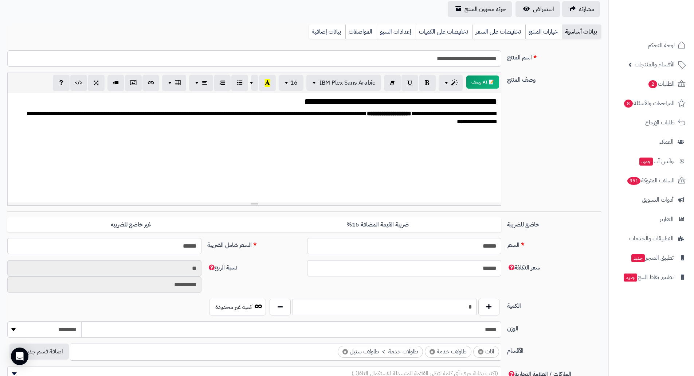
scroll to position [0, 0]
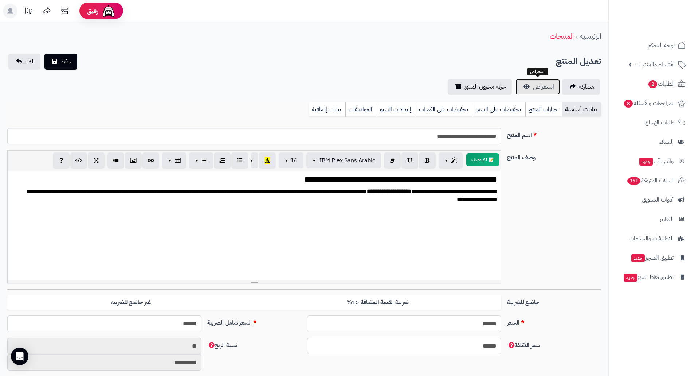
click at [547, 88] on span "استعراض" at bounding box center [543, 86] width 21 height 9
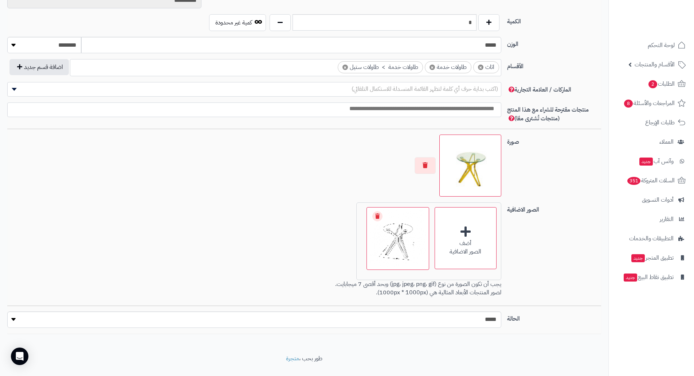
scroll to position [365, 0]
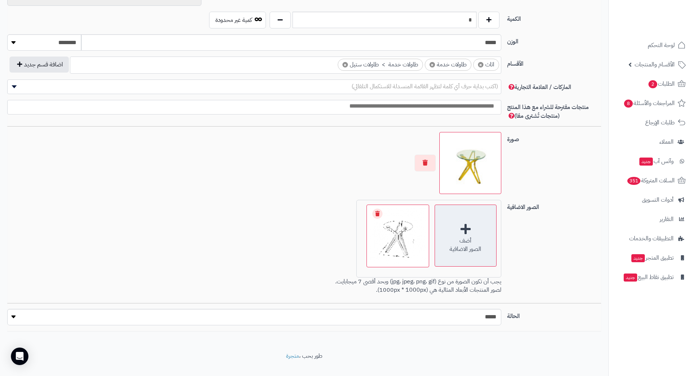
click at [470, 241] on div "أضف" at bounding box center [465, 241] width 61 height 8
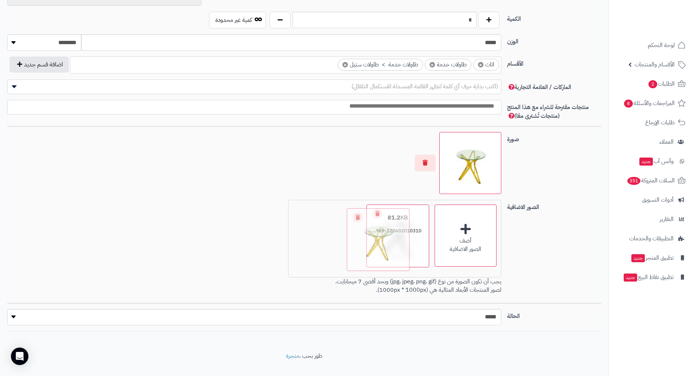
drag, startPoint x: 337, startPoint y: 231, endPoint x: 394, endPoint y: 235, distance: 57.7
click at [433, 163] on button "button" at bounding box center [425, 162] width 21 height 17
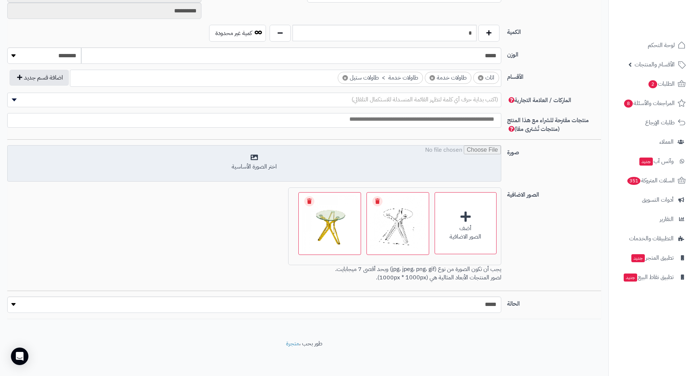
click at [443, 161] on input "file" at bounding box center [255, 163] width 494 height 36
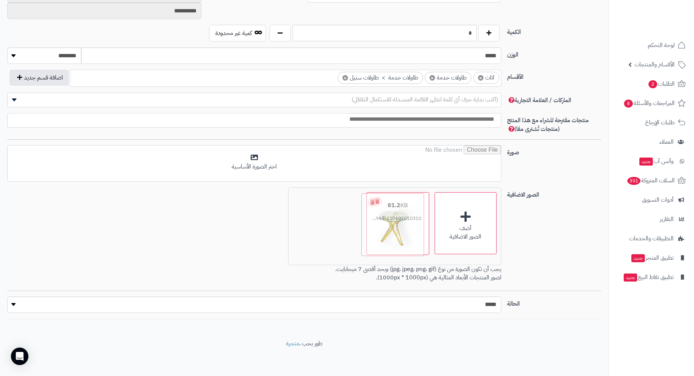
drag, startPoint x: 349, startPoint y: 226, endPoint x: 414, endPoint y: 227, distance: 64.5
drag, startPoint x: 318, startPoint y: 230, endPoint x: 400, endPoint y: 232, distance: 81.7
click at [391, 240] on img at bounding box center [398, 223] width 59 height 59
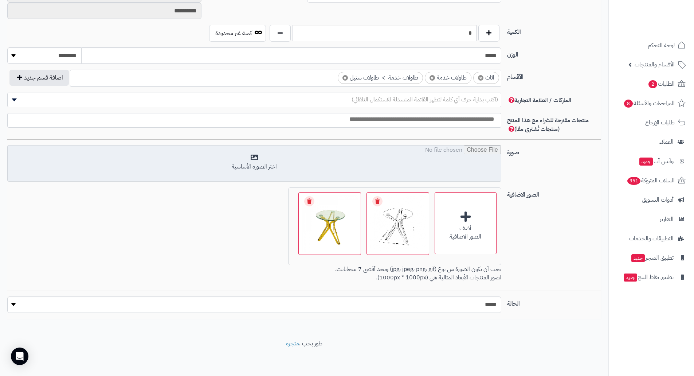
click at [421, 163] on input "file" at bounding box center [255, 163] width 494 height 36
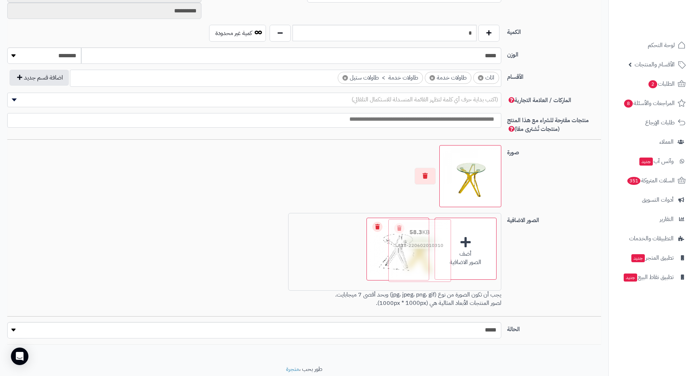
drag, startPoint x: 336, startPoint y: 250, endPoint x: 426, endPoint y: 251, distance: 90.0
click at [311, 225] on link "Remove file" at bounding box center [309, 227] width 10 height 10
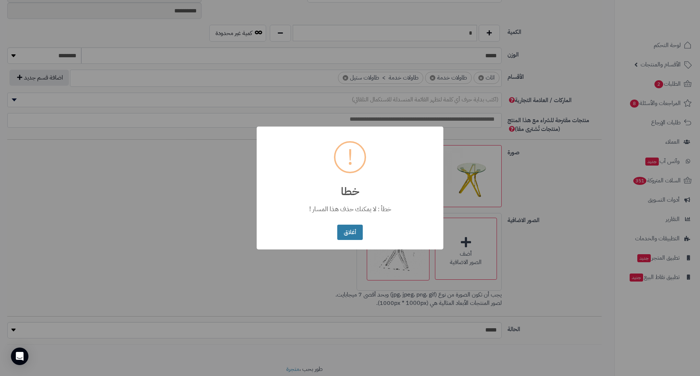
click at [342, 230] on button "أغلاق" at bounding box center [349, 233] width 25 height 16
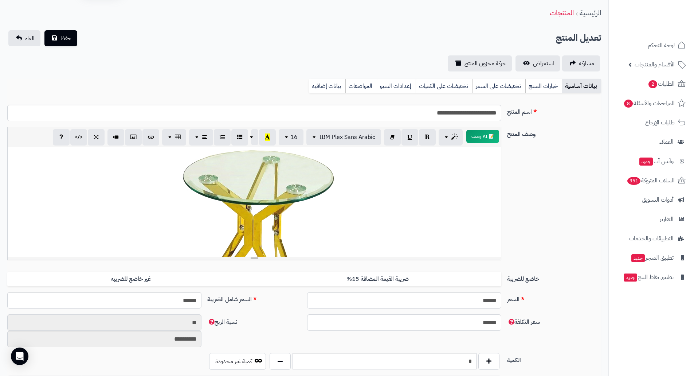
scroll to position [0, 0]
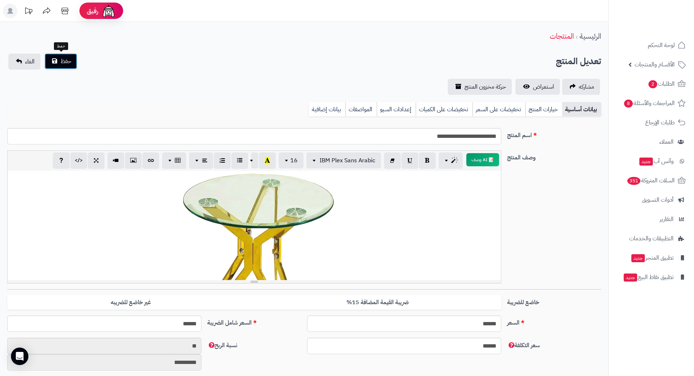
click at [58, 60] on button "حفظ" at bounding box center [60, 61] width 33 height 16
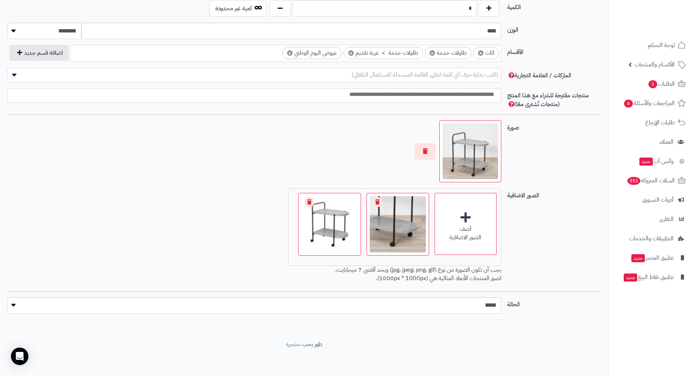
scroll to position [377, 0]
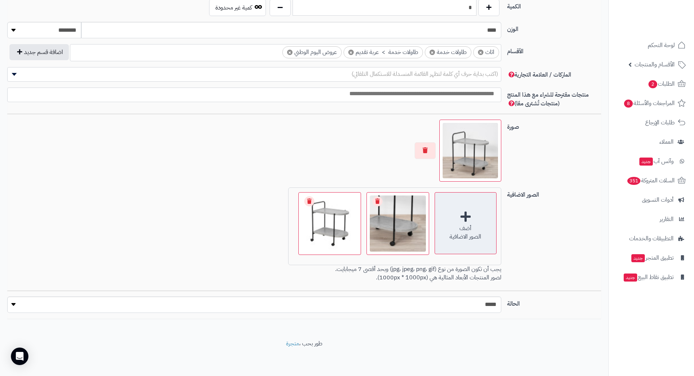
click at [461, 231] on div "أضف" at bounding box center [465, 228] width 61 height 8
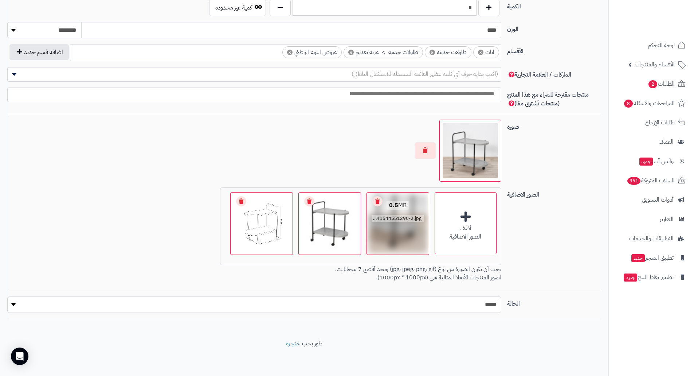
click at [378, 202] on link "Remove file" at bounding box center [378, 201] width 10 height 10
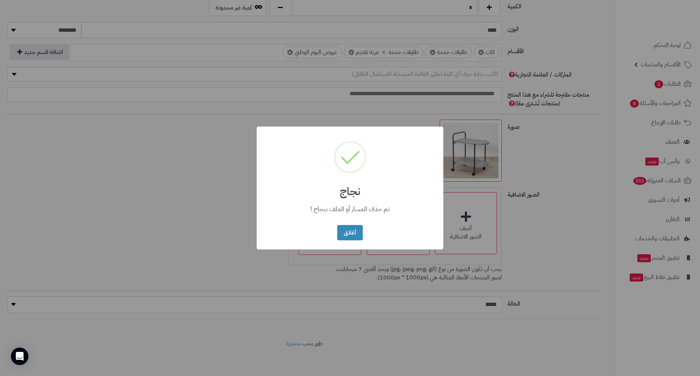
drag, startPoint x: 172, startPoint y: 193, endPoint x: 149, endPoint y: 184, distance: 25.3
click at [168, 191] on div "× نجاج تم حذف المسار أو الملف بنجاح ! أغلاق No Cancel" at bounding box center [350, 188] width 700 height 376
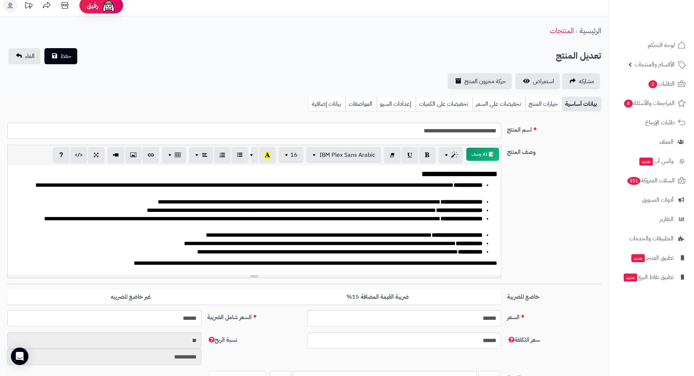
scroll to position [0, 0]
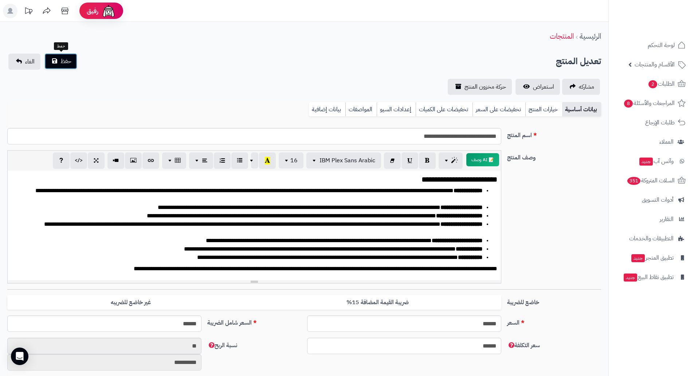
click at [68, 64] on span "حفظ" at bounding box center [66, 61] width 11 height 9
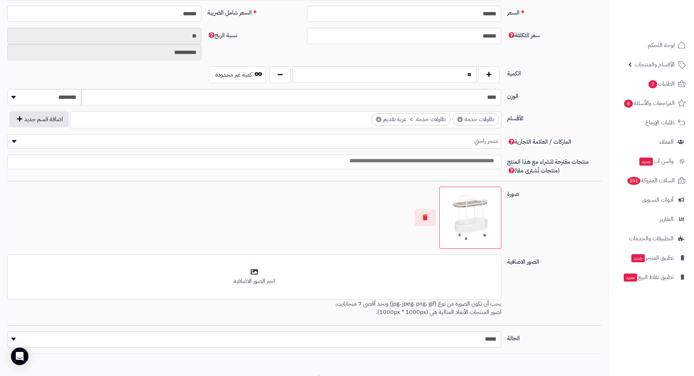
scroll to position [344, 0]
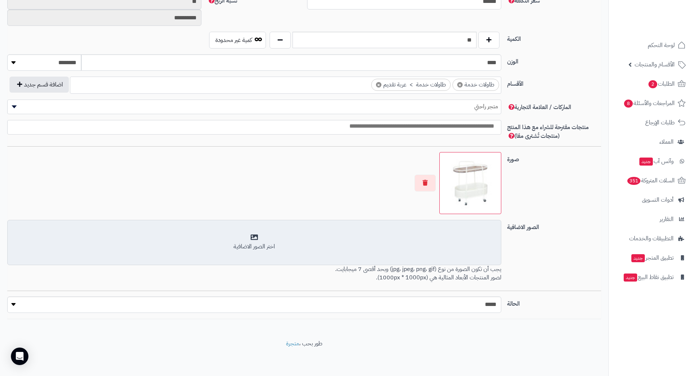
click at [450, 245] on div "اختر الصور الاضافية" at bounding box center [254, 246] width 485 height 8
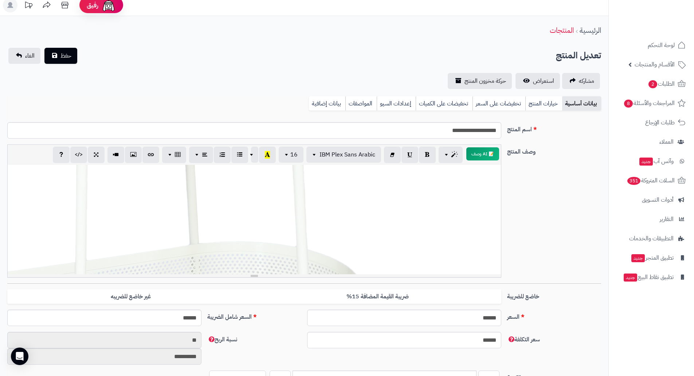
scroll to position [0, 0]
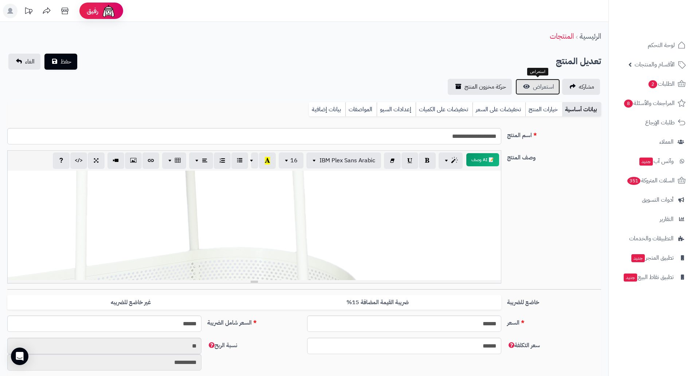
click at [543, 90] on span "استعراض" at bounding box center [543, 86] width 21 height 9
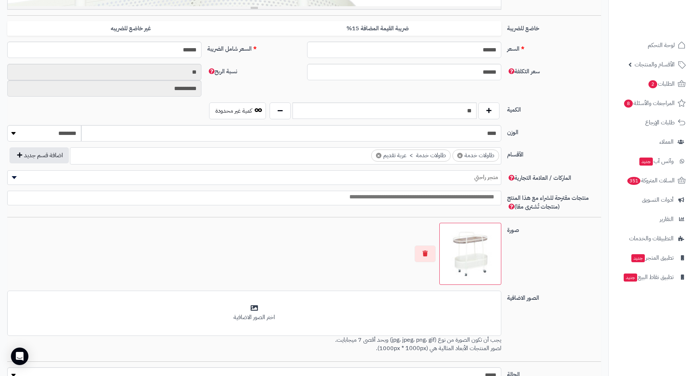
scroll to position [344, 0]
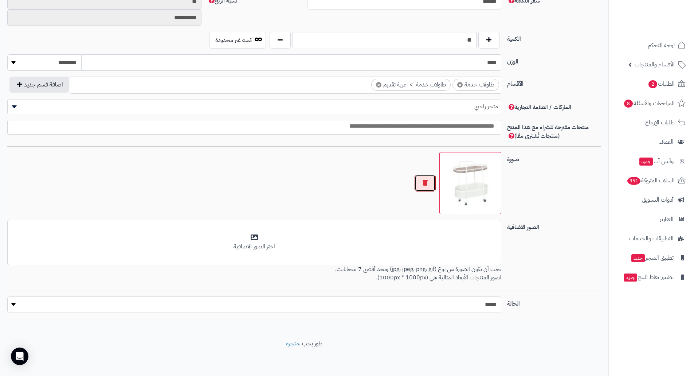
drag, startPoint x: 423, startPoint y: 180, endPoint x: 423, endPoint y: 191, distance: 10.6
click at [423, 182] on button "button" at bounding box center [425, 183] width 21 height 17
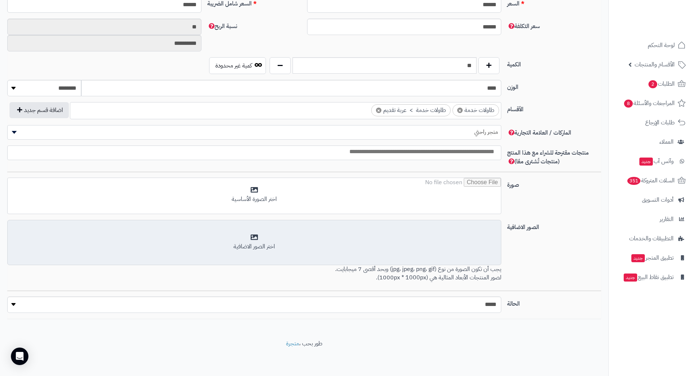
scroll to position [319, 0]
click at [426, 229] on div "أضف الصور الاضافية اختر الصور الاضافية" at bounding box center [254, 242] width 494 height 45
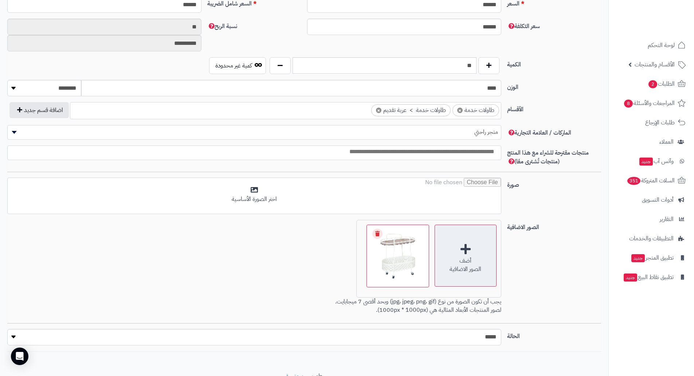
click at [475, 266] on div "الصور الاضافية" at bounding box center [465, 269] width 61 height 8
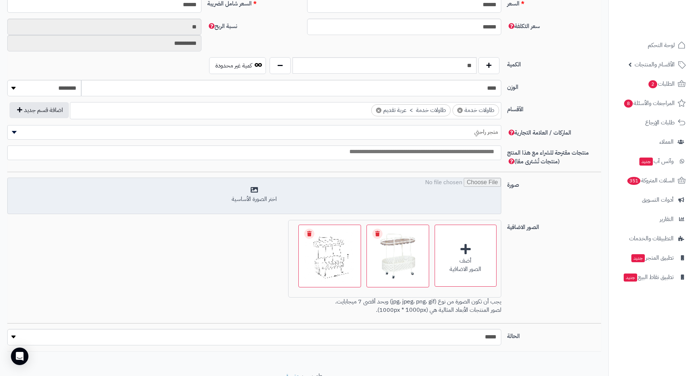
click at [438, 198] on input "file" at bounding box center [255, 196] width 494 height 36
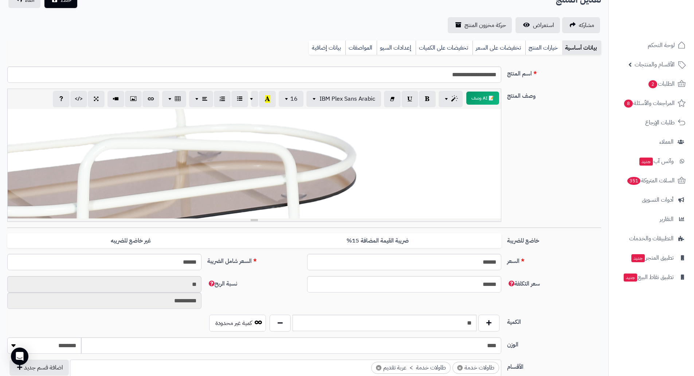
scroll to position [0, 0]
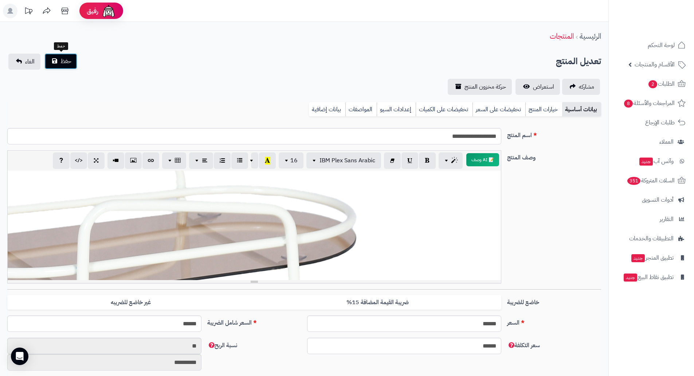
click at [54, 62] on button "حفظ" at bounding box center [60, 61] width 33 height 16
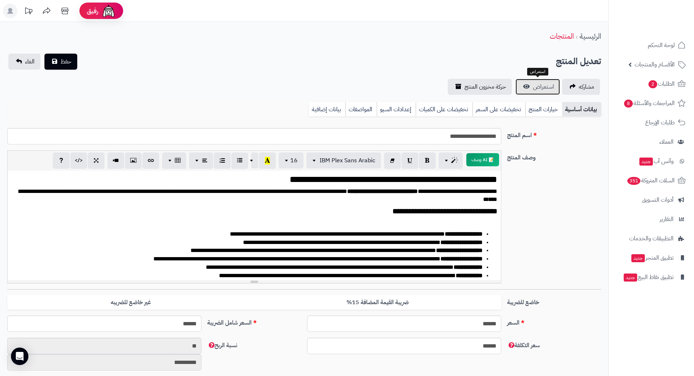
click at [541, 87] on span "استعراض" at bounding box center [543, 86] width 21 height 9
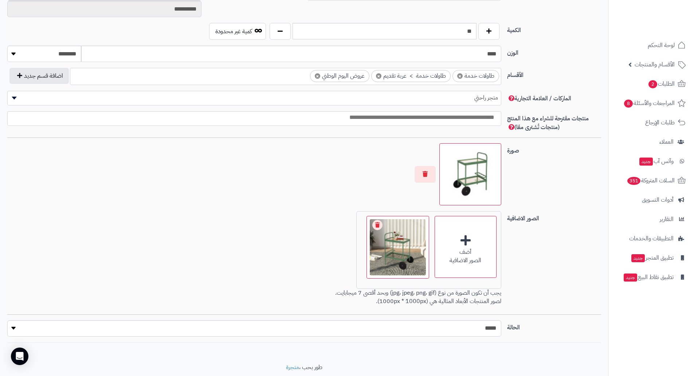
scroll to position [377, 0]
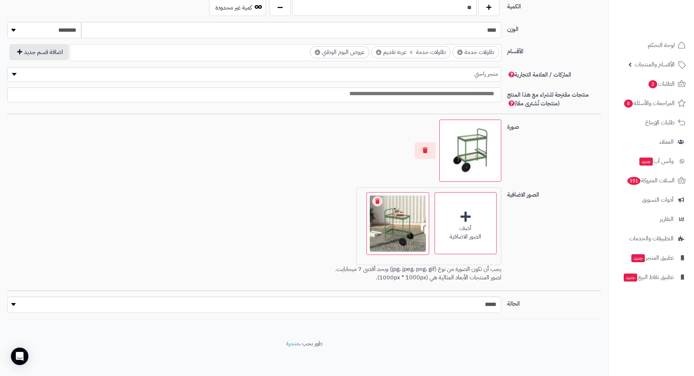
click at [378, 199] on link "Remove file" at bounding box center [378, 201] width 10 height 10
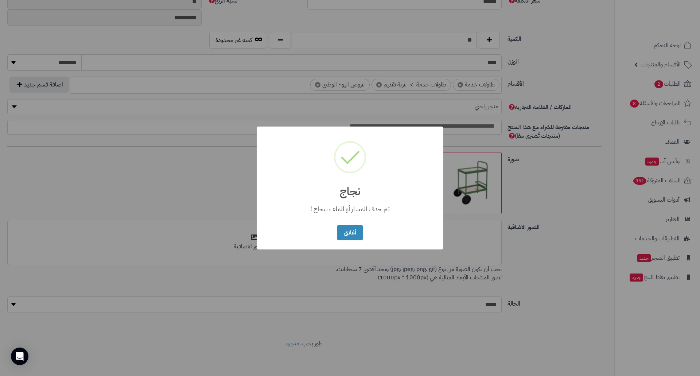
click at [355, 223] on div "أغلاق No Cancel" at bounding box center [349, 232] width 29 height 19
click at [356, 228] on button "أغلاق" at bounding box center [349, 233] width 25 height 16
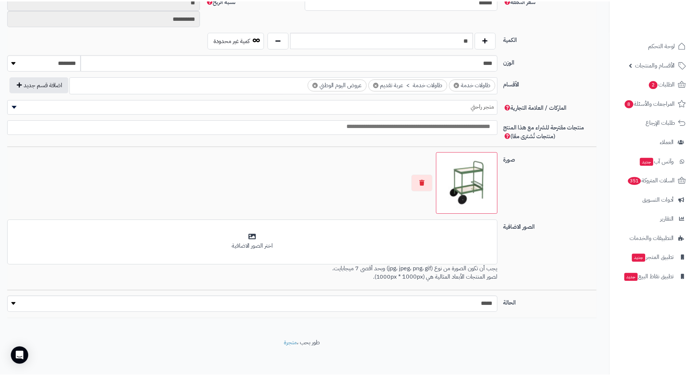
scroll to position [0, 0]
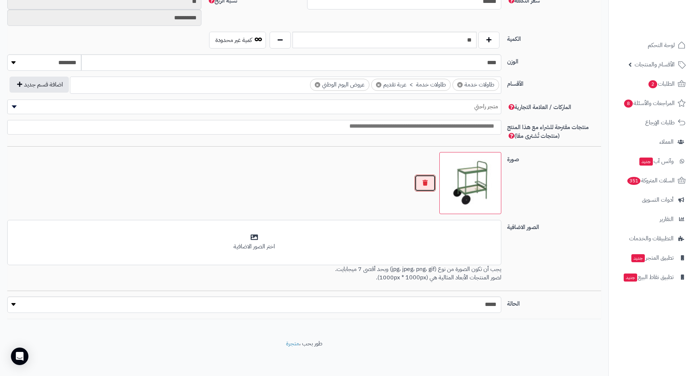
click at [423, 182] on button "button" at bounding box center [425, 183] width 21 height 17
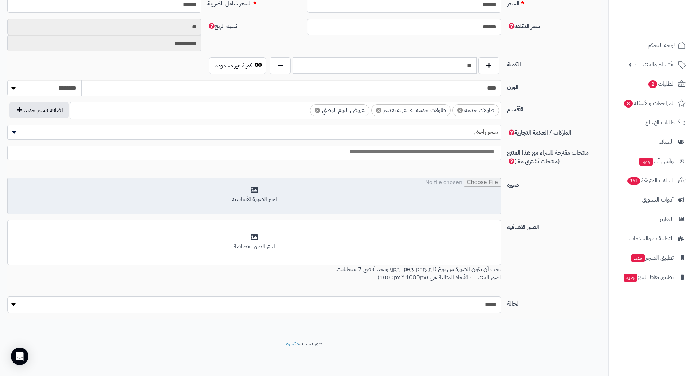
scroll to position [319, 0]
click at [422, 194] on input "file" at bounding box center [255, 196] width 494 height 36
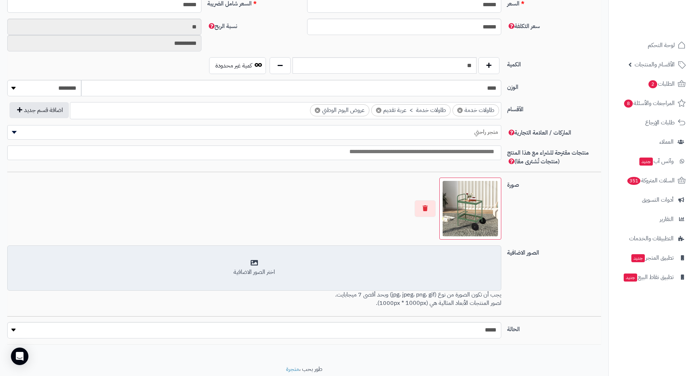
click at [422, 267] on div "اختر الصور الاضافية" at bounding box center [254, 267] width 485 height 17
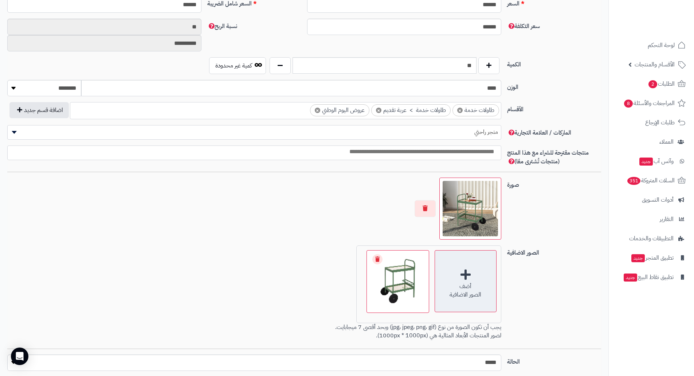
click at [460, 279] on div "أضف الصور الاضافية" at bounding box center [466, 281] width 62 height 62
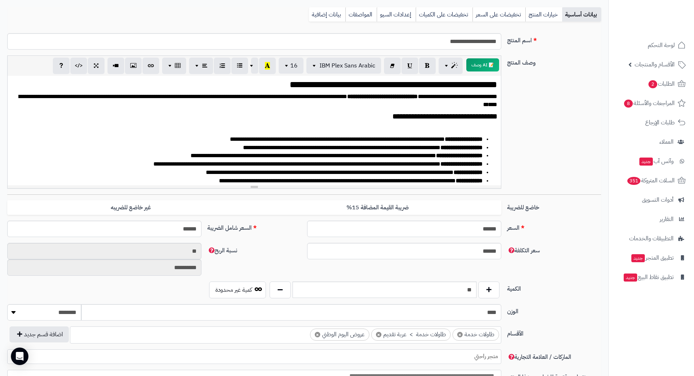
scroll to position [0, 0]
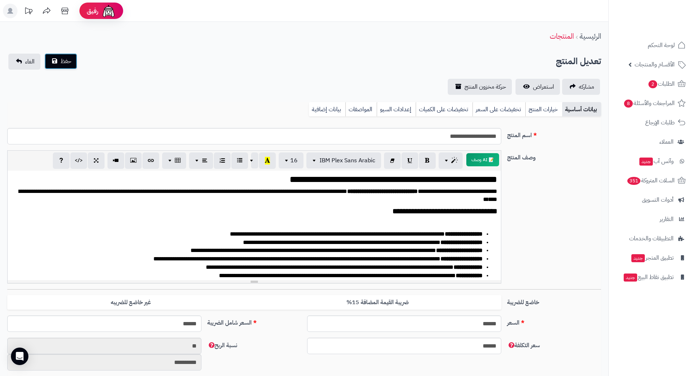
click at [61, 63] on span "حفظ" at bounding box center [66, 61] width 11 height 9
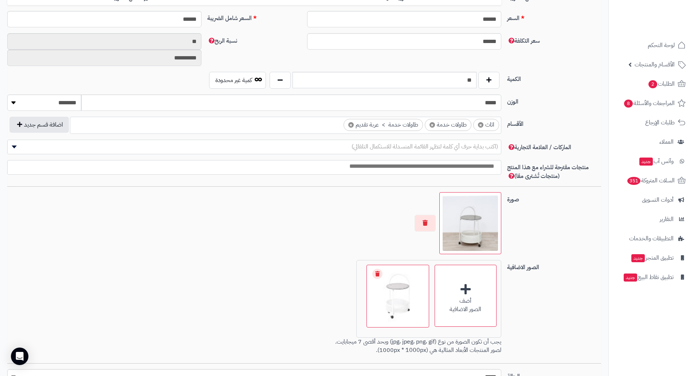
scroll to position [292, 0]
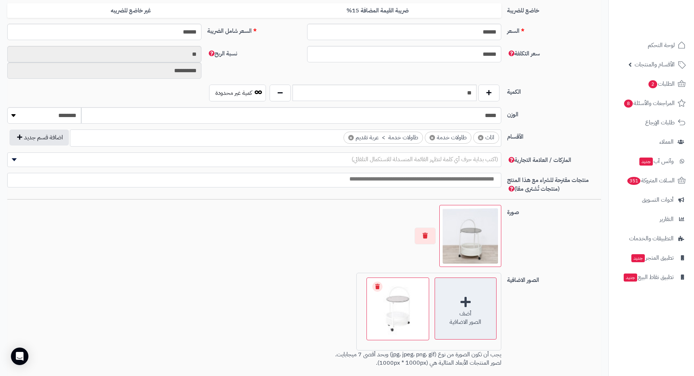
click at [470, 326] on div "أضف الصور الاضافية" at bounding box center [466, 308] width 62 height 62
click at [455, 306] on div "أضف الصور الاضافية" at bounding box center [466, 308] width 62 height 62
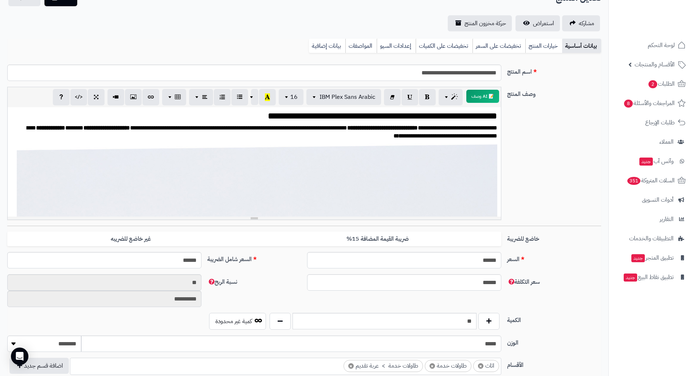
scroll to position [0, 0]
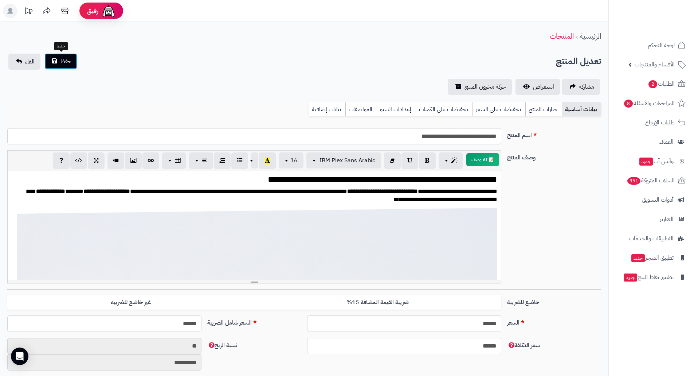
click at [60, 65] on button "حفظ" at bounding box center [60, 61] width 33 height 16
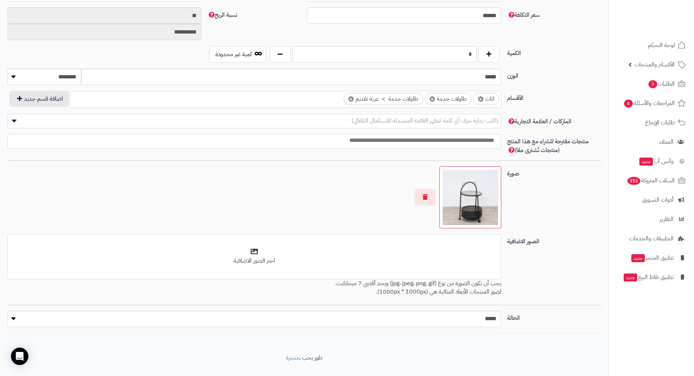
scroll to position [344, 0]
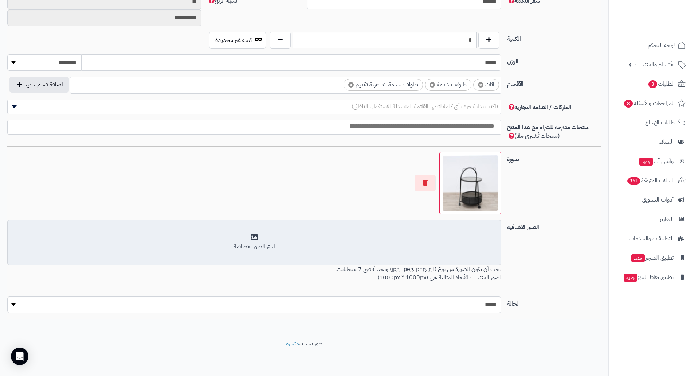
click at [377, 250] on div "اختر الصور الاضافية" at bounding box center [254, 246] width 485 height 8
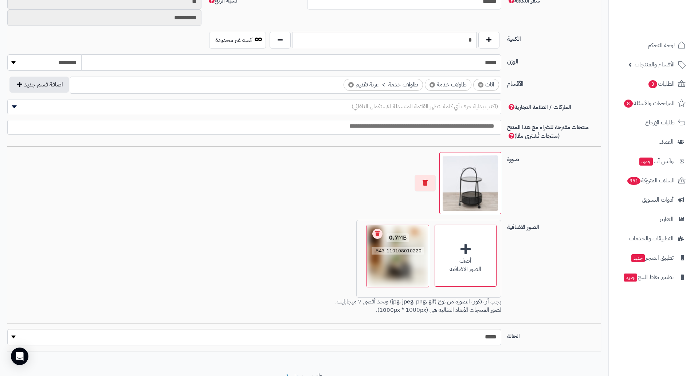
click at [375, 231] on link "Remove file" at bounding box center [378, 234] width 10 height 10
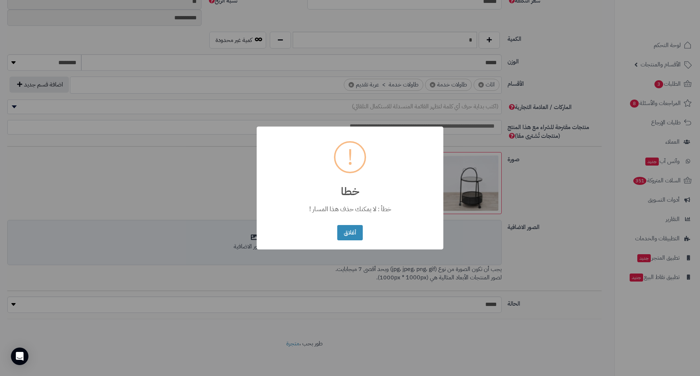
drag, startPoint x: 362, startPoint y: 234, endPoint x: 384, endPoint y: 242, distance: 23.6
click at [361, 234] on button "أغلاق" at bounding box center [349, 233] width 25 height 16
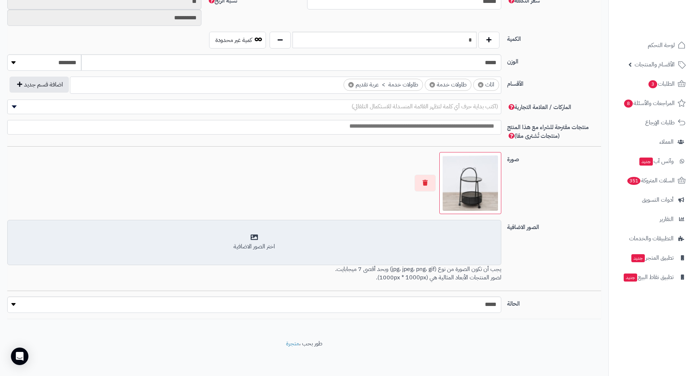
click at [461, 241] on div "اختر الصور الاضافية" at bounding box center [254, 242] width 485 height 17
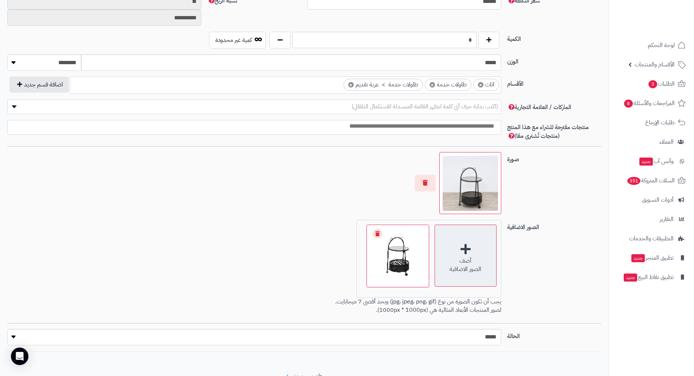
click at [457, 254] on div "أضف الصور الاضافية" at bounding box center [466, 256] width 62 height 62
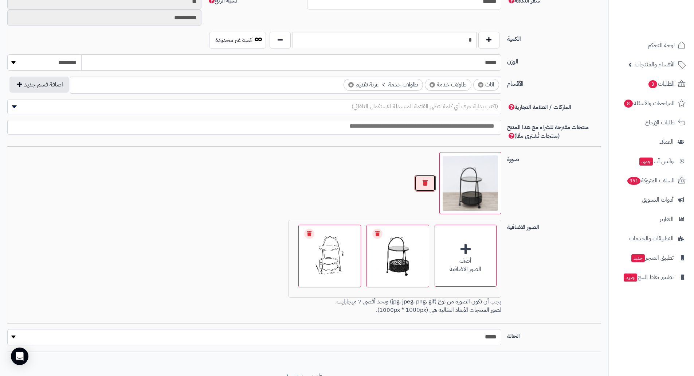
drag, startPoint x: 423, startPoint y: 182, endPoint x: 430, endPoint y: 182, distance: 6.6
click at [424, 182] on button "button" at bounding box center [425, 183] width 21 height 17
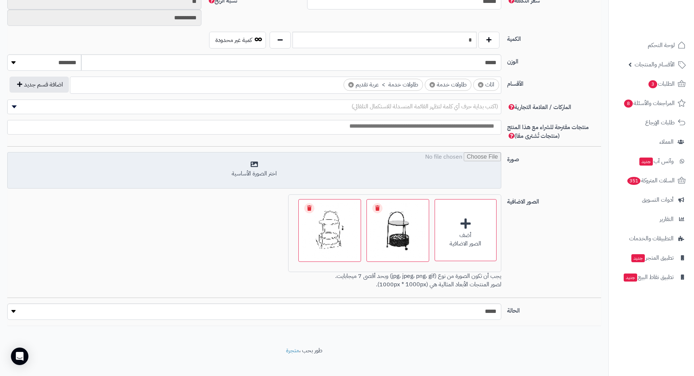
click at [383, 175] on input "file" at bounding box center [255, 170] width 494 height 36
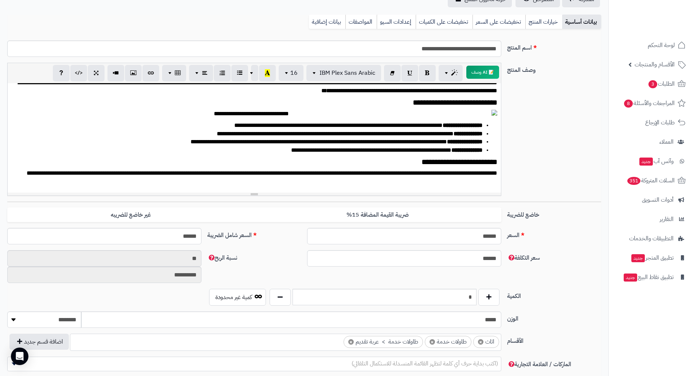
scroll to position [0, 0]
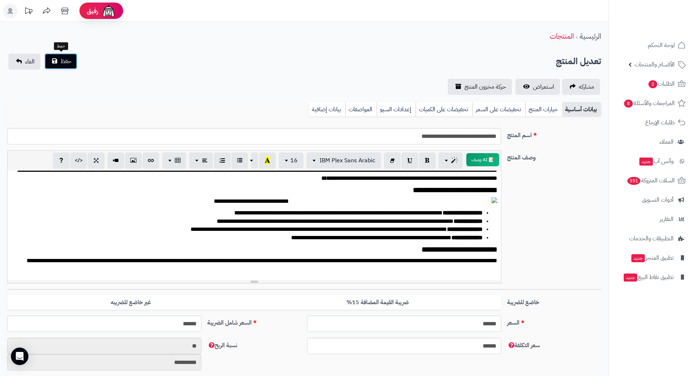
click at [49, 62] on button "حفظ" at bounding box center [60, 61] width 33 height 16
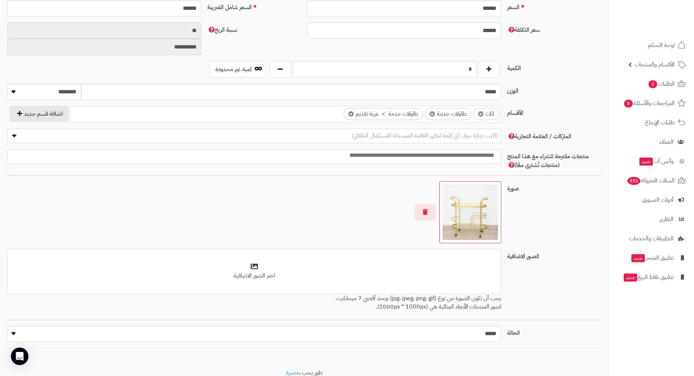
scroll to position [344, 0]
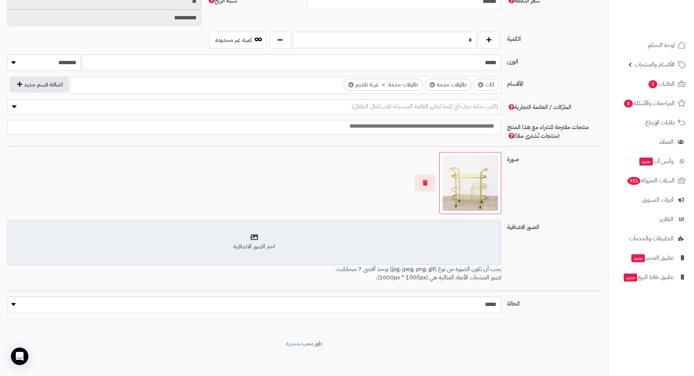
click at [364, 238] on div "اختر الصور الاضافية" at bounding box center [254, 242] width 485 height 17
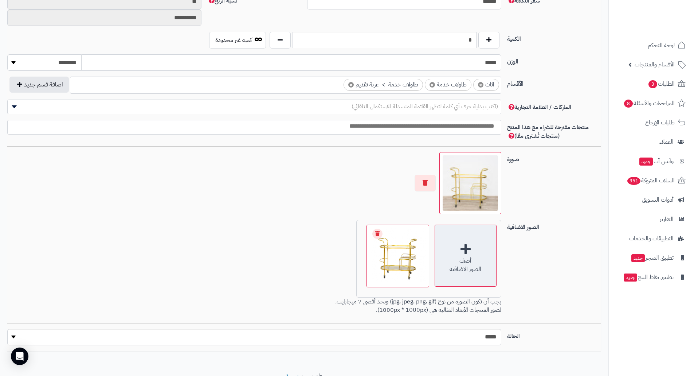
click at [455, 250] on div "أضف الصور الاضافية" at bounding box center [466, 256] width 62 height 62
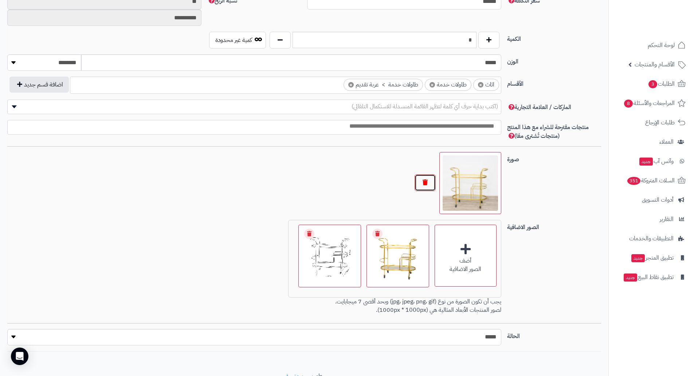
click at [431, 183] on button "button" at bounding box center [425, 182] width 21 height 17
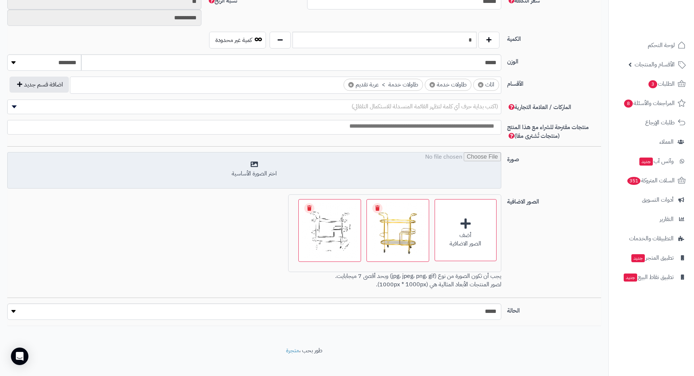
click at [446, 183] on input "file" at bounding box center [255, 170] width 494 height 36
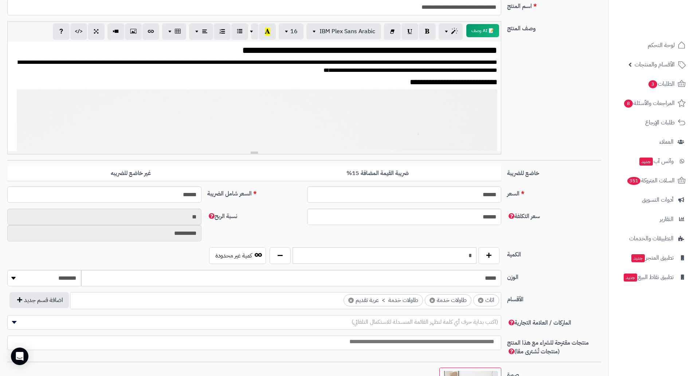
scroll to position [0, 0]
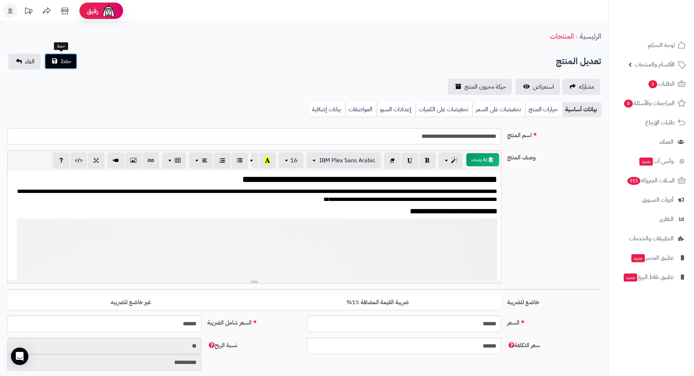
click at [66, 58] on span "حفظ" at bounding box center [66, 61] width 11 height 9
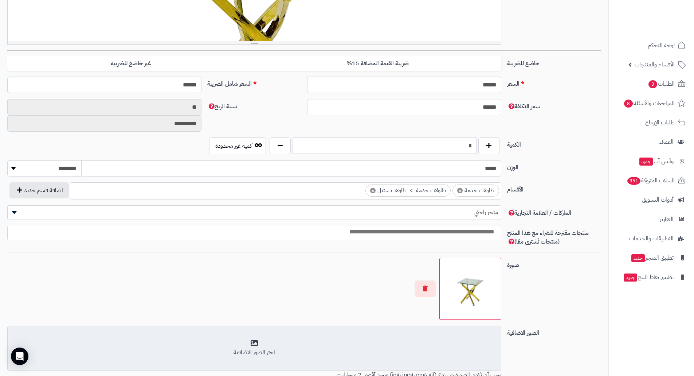
scroll to position [344, 0]
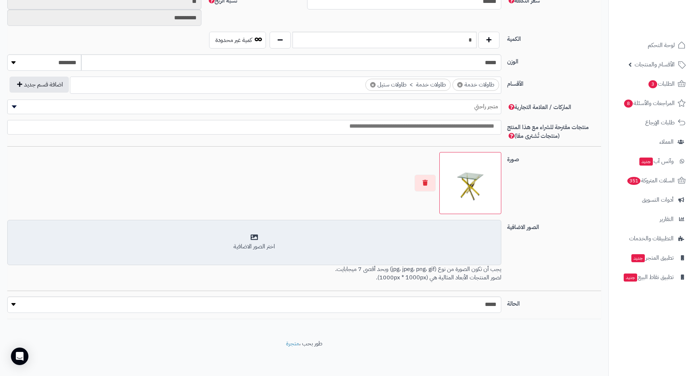
click at [444, 225] on div "أضف الصور الاضافية اختر الصور الاضافية" at bounding box center [254, 242] width 494 height 45
click at [426, 254] on div "أضف الصور الاضافية اختر الصور الاضافية" at bounding box center [254, 242] width 494 height 45
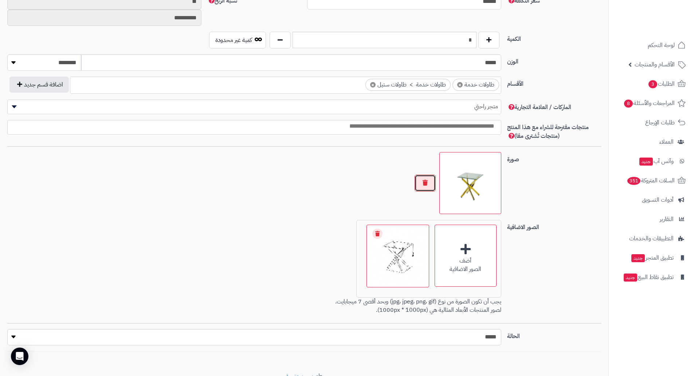
click at [424, 181] on button "button" at bounding box center [425, 183] width 21 height 17
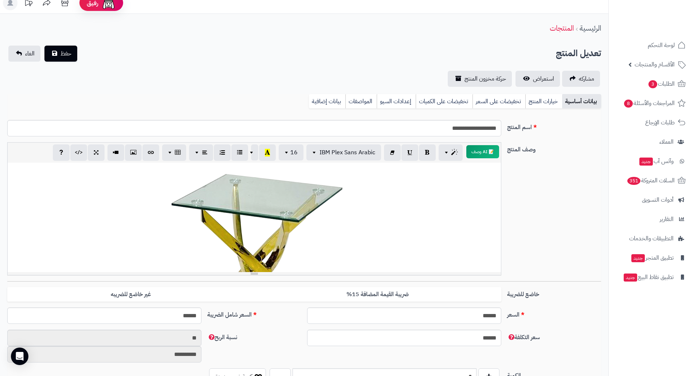
scroll to position [0, 0]
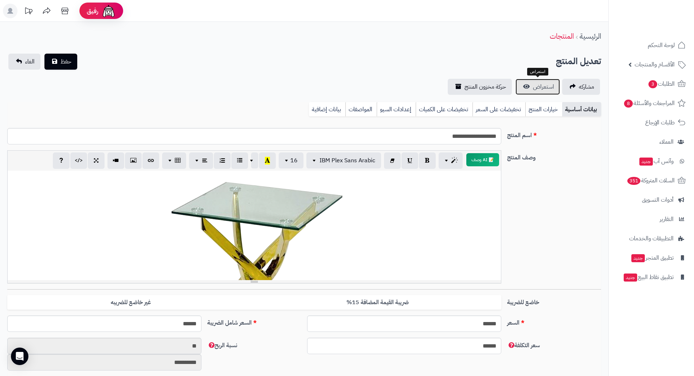
click at [550, 88] on span "استعراض" at bounding box center [543, 86] width 21 height 9
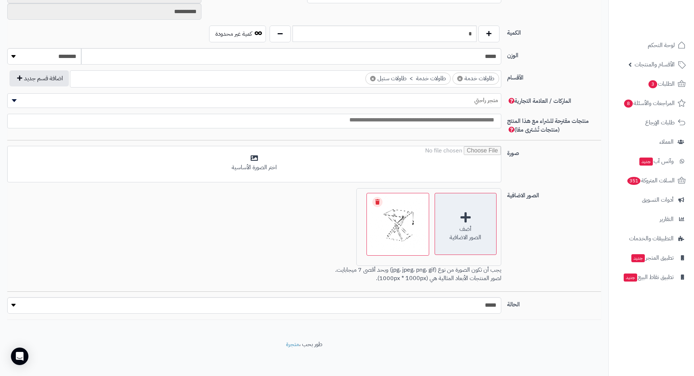
scroll to position [351, 0]
click at [469, 218] on div "أضف الصور الاضافية" at bounding box center [466, 223] width 62 height 62
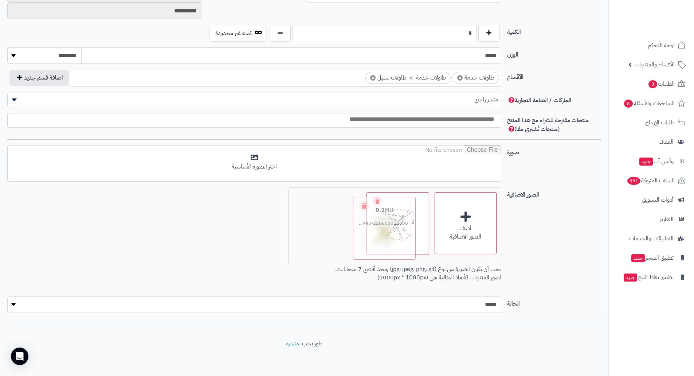
drag, startPoint x: 344, startPoint y: 224, endPoint x: 405, endPoint y: 228, distance: 61.4
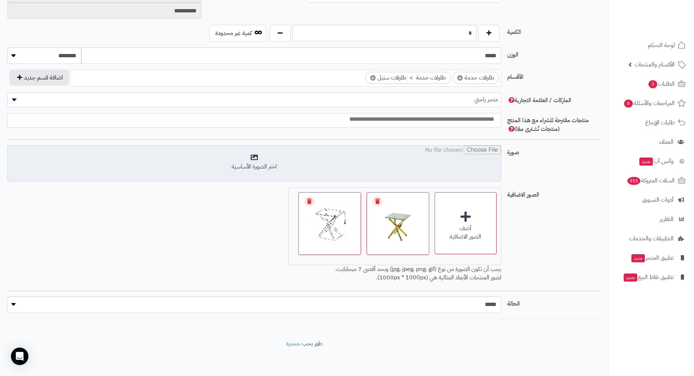
click at [470, 157] on input "file" at bounding box center [255, 163] width 494 height 36
click at [423, 165] on input "file" at bounding box center [255, 163] width 494 height 36
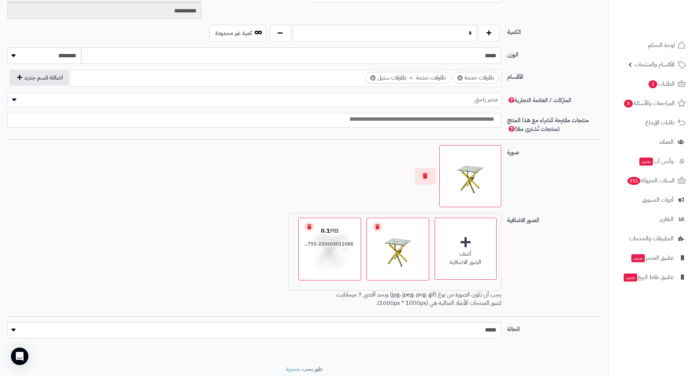
click at [376, 226] on link "Remove file" at bounding box center [378, 227] width 10 height 10
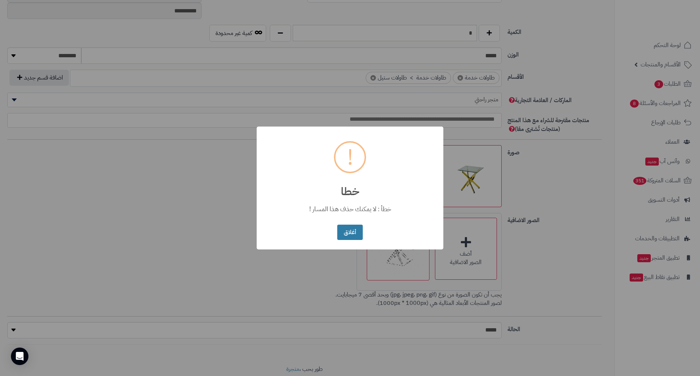
click at [349, 227] on button "أغلاق" at bounding box center [349, 233] width 25 height 16
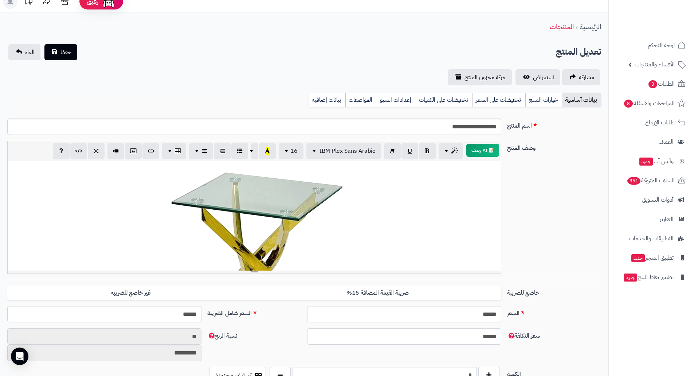
scroll to position [0, 0]
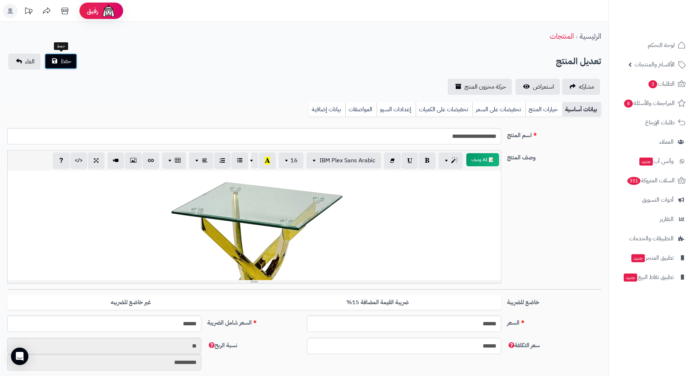
click at [58, 58] on button "حفظ" at bounding box center [60, 61] width 33 height 16
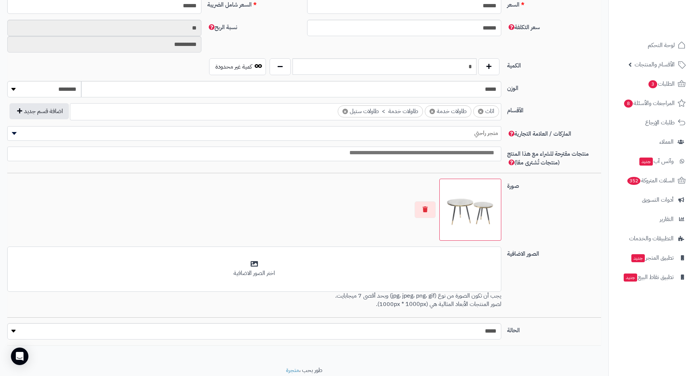
scroll to position [344, 0]
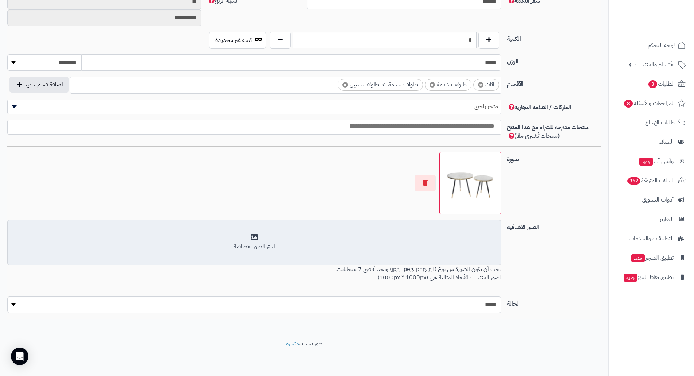
click at [460, 239] on div "اختر الصور الاضافية" at bounding box center [254, 242] width 485 height 17
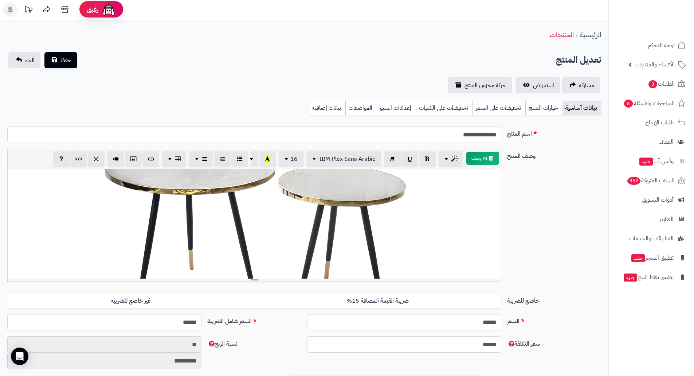
scroll to position [0, 0]
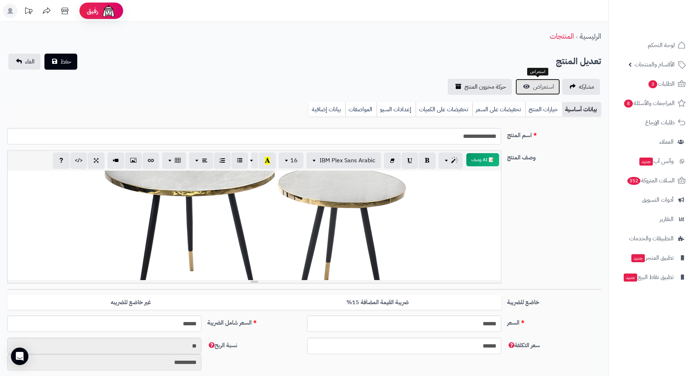
click at [543, 87] on span "استعراض" at bounding box center [543, 86] width 21 height 9
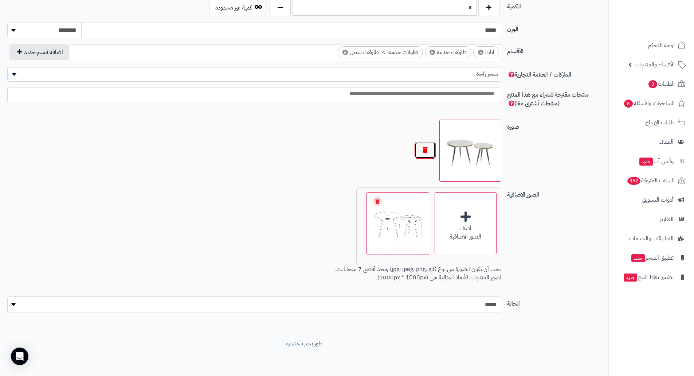
click at [433, 153] on button "button" at bounding box center [425, 150] width 21 height 17
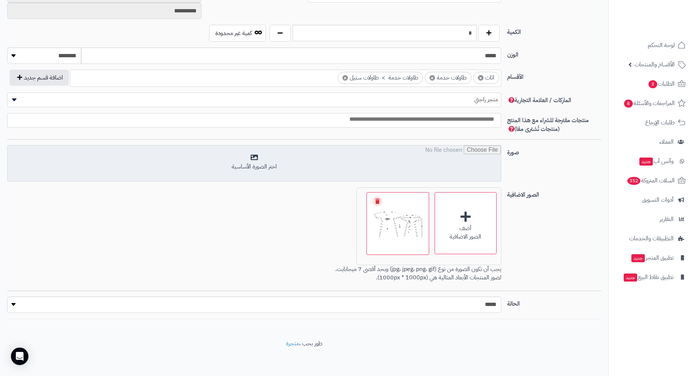
click at [403, 165] on input "file" at bounding box center [255, 163] width 494 height 36
click at [424, 162] on input "file" at bounding box center [255, 163] width 494 height 36
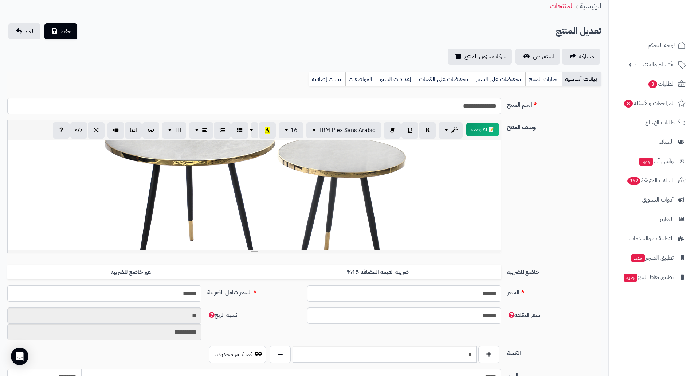
scroll to position [23, 0]
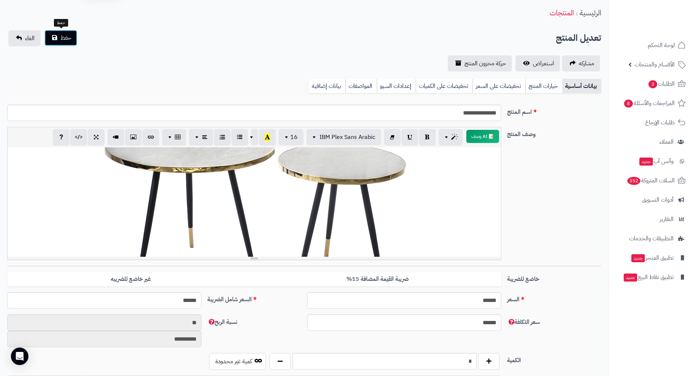
click at [62, 34] on span "حفظ" at bounding box center [66, 38] width 11 height 9
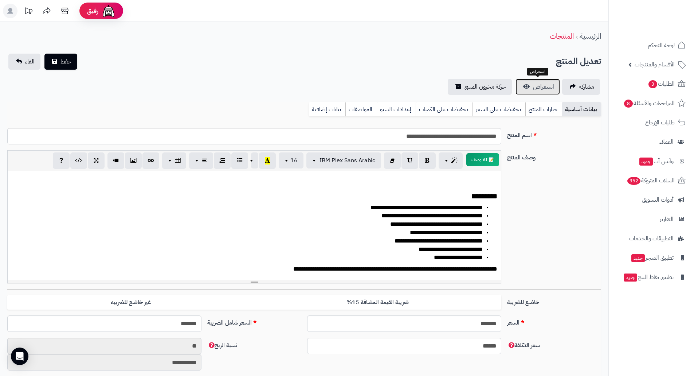
click at [541, 83] on span "استعراض" at bounding box center [543, 86] width 21 height 9
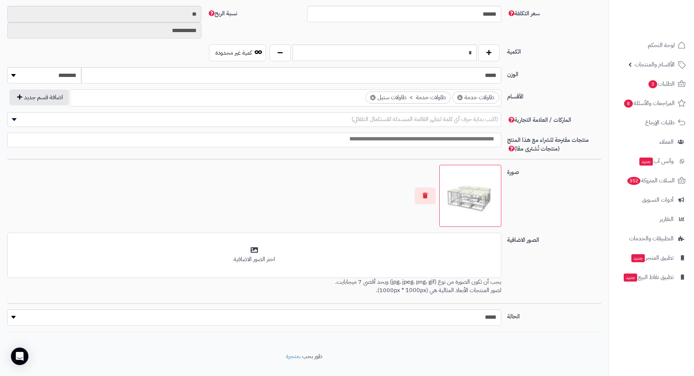
scroll to position [344, 0]
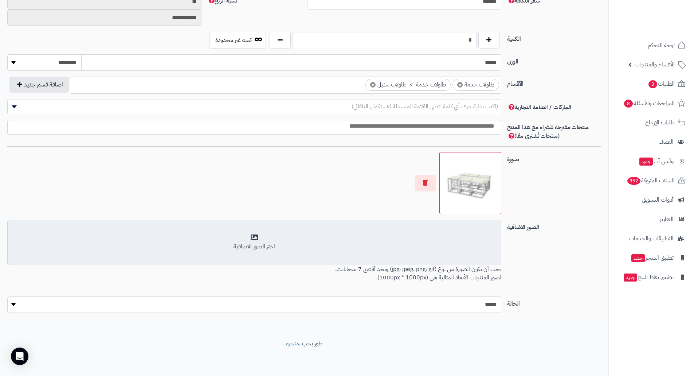
click at [382, 228] on div "أضف الصور الاضافية اختر الصور الاضافية" at bounding box center [254, 242] width 494 height 45
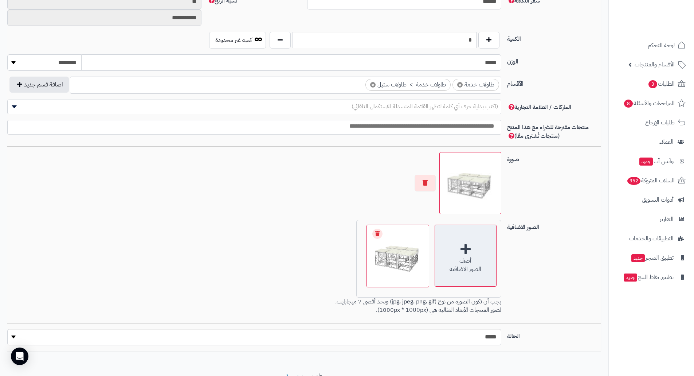
click at [459, 246] on div "أضف الصور الاضافية" at bounding box center [466, 256] width 62 height 62
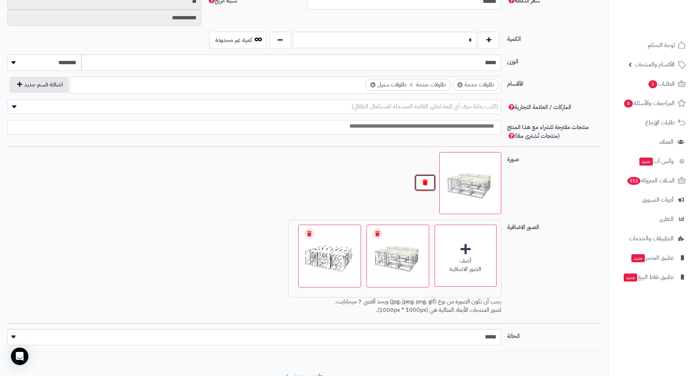
click at [431, 182] on button "button" at bounding box center [425, 182] width 21 height 17
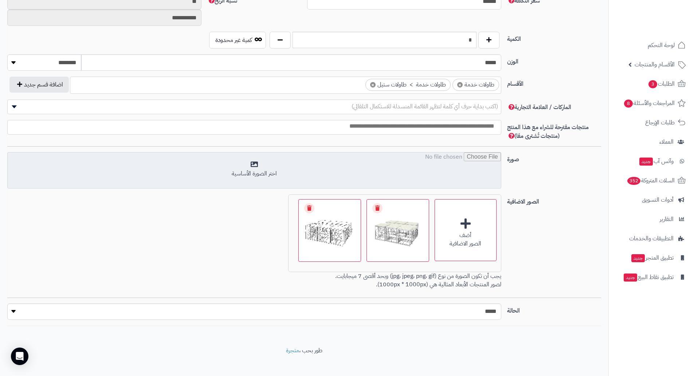
click at [387, 178] on input "file" at bounding box center [255, 170] width 494 height 36
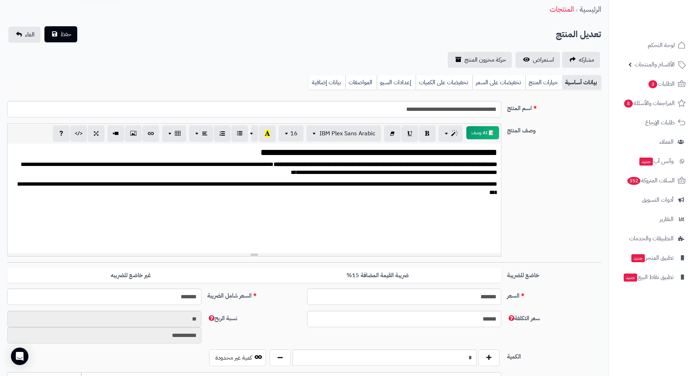
scroll to position [0, 0]
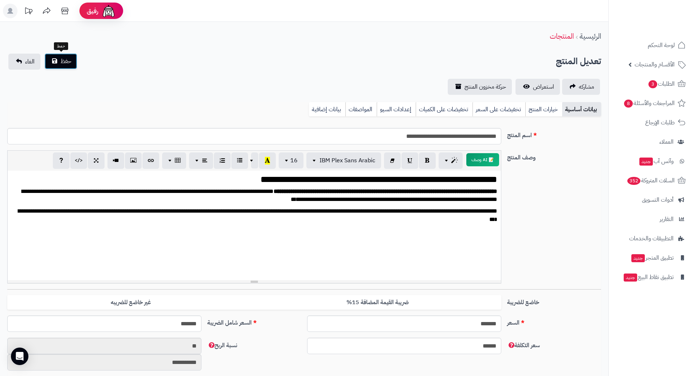
click at [63, 58] on span "حفظ" at bounding box center [66, 61] width 11 height 9
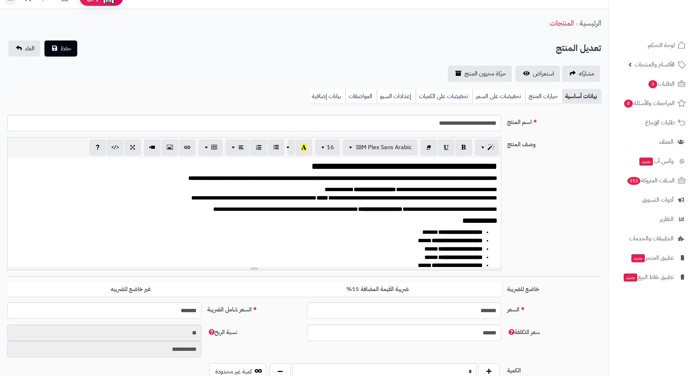
scroll to position [36, 0]
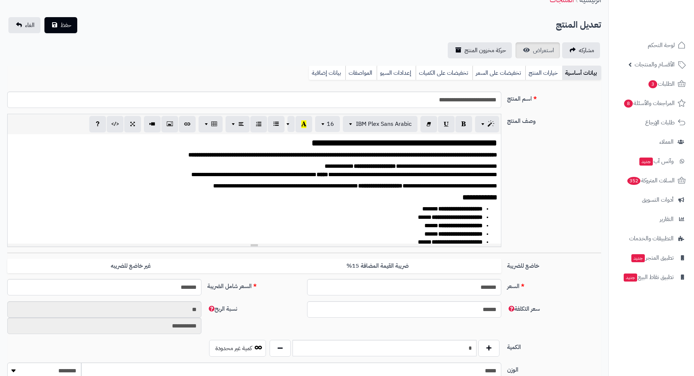
click at [538, 58] on div "**********" at bounding box center [304, 316] width 609 height 662
click at [539, 53] on span "استعراض" at bounding box center [543, 50] width 21 height 9
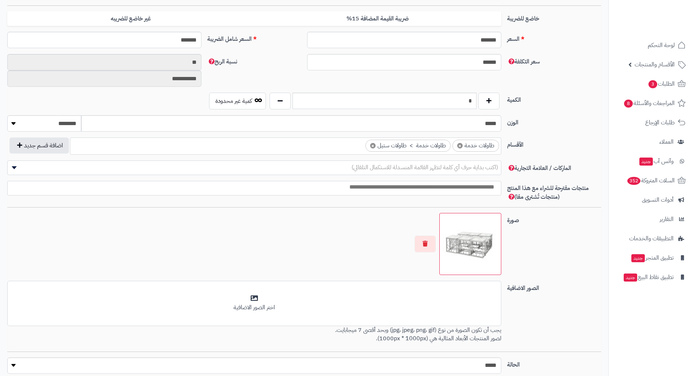
scroll to position [344, 0]
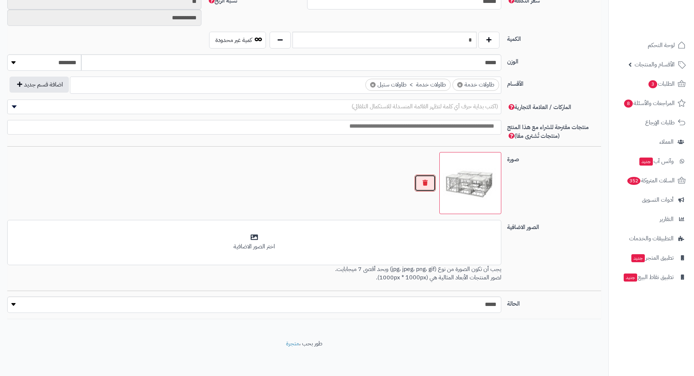
drag, startPoint x: 424, startPoint y: 181, endPoint x: 429, endPoint y: 186, distance: 7.2
click at [424, 181] on button "button" at bounding box center [425, 183] width 21 height 17
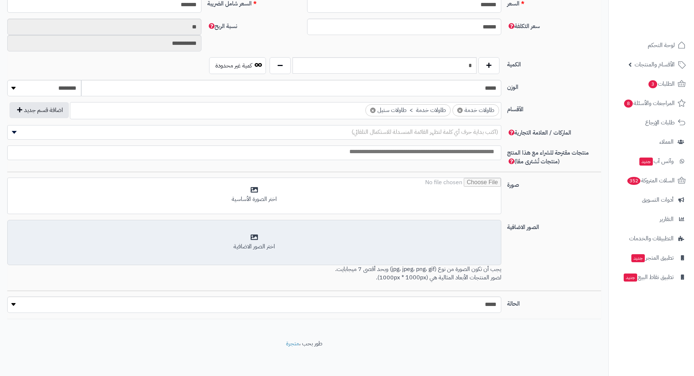
scroll to position [319, 0]
click at [467, 247] on div "اختر الصور الاضافية" at bounding box center [254, 246] width 485 height 8
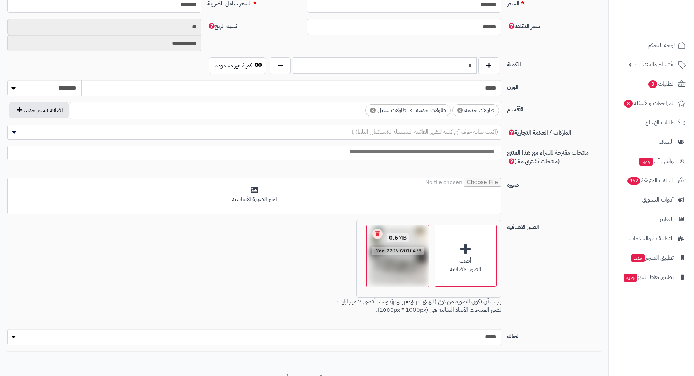
click at [376, 233] on link "Remove file" at bounding box center [378, 234] width 10 height 10
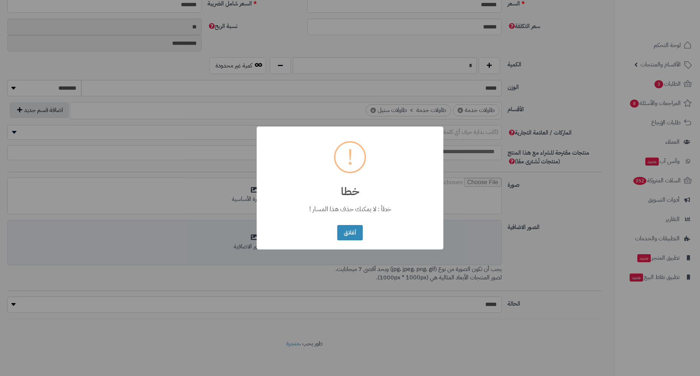
drag, startPoint x: 351, startPoint y: 230, endPoint x: 387, endPoint y: 217, distance: 38.1
click at [357, 230] on button "أغلاق" at bounding box center [349, 233] width 25 height 16
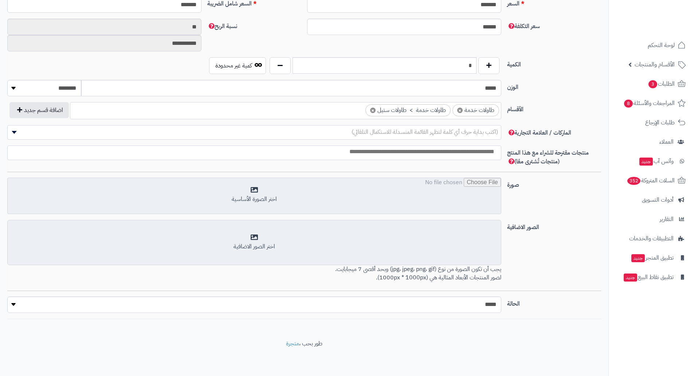
click at [407, 196] on input "file" at bounding box center [255, 196] width 494 height 36
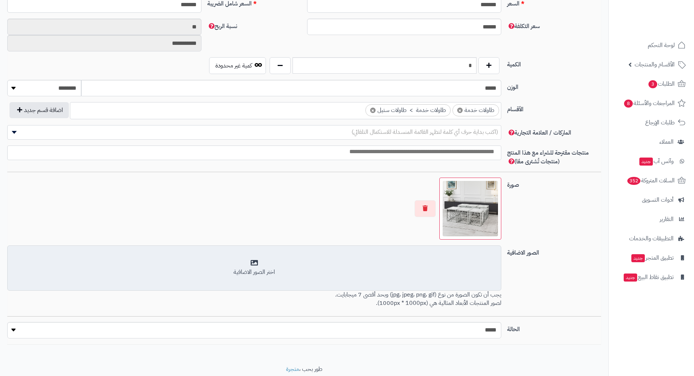
click at [436, 252] on div "أضف الصور الاضافية اختر الصور الاضافية" at bounding box center [254, 267] width 494 height 45
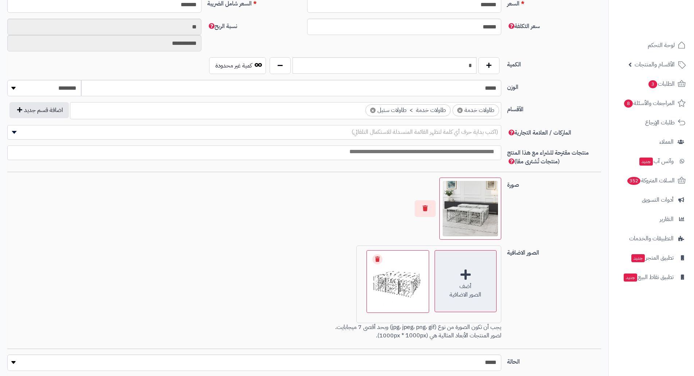
click at [456, 282] on div "أضف" at bounding box center [465, 286] width 61 height 8
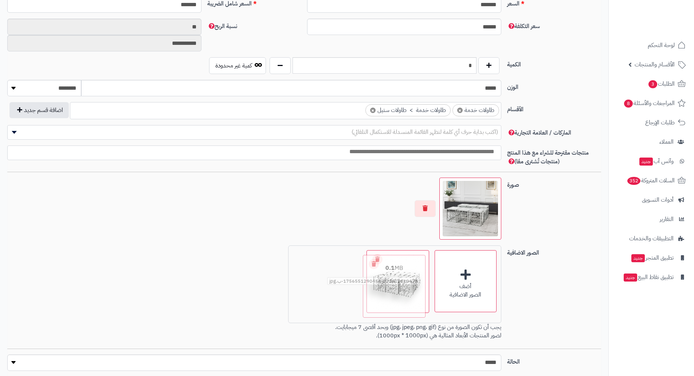
drag, startPoint x: 336, startPoint y: 273, endPoint x: 400, endPoint y: 278, distance: 64.7
drag, startPoint x: 365, startPoint y: 291, endPoint x: 407, endPoint y: 287, distance: 42.1
click at [223, 277] on div "أضف الصور الاضافية اختر الصور الاضافية 0.1 MB 1756551290454-220602010478-ب.jpg …" at bounding box center [254, 293] width 500 height 97
click at [308, 261] on link "Remove file" at bounding box center [309, 259] width 10 height 10
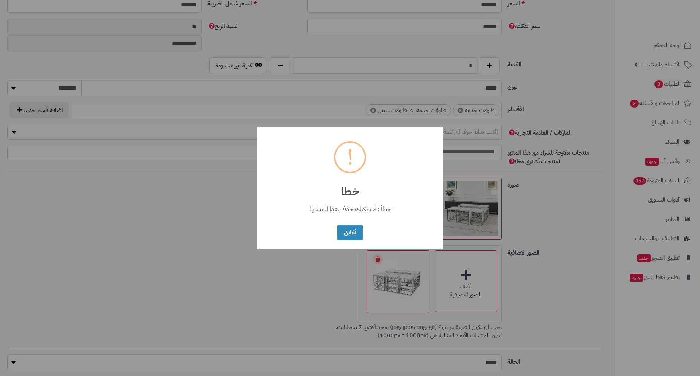
drag, startPoint x: 354, startPoint y: 233, endPoint x: 400, endPoint y: 266, distance: 56.2
click at [356, 235] on button "أغلاق" at bounding box center [349, 233] width 25 height 16
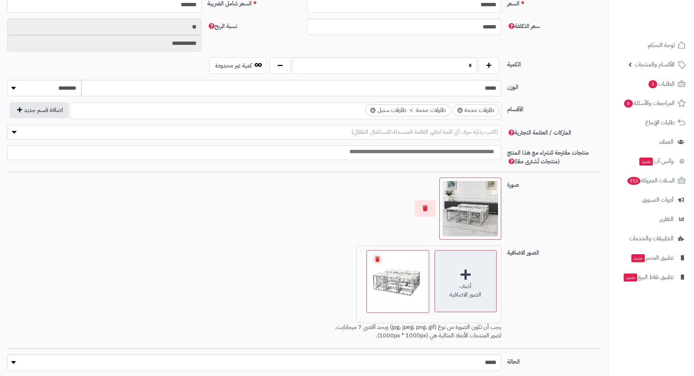
click at [459, 277] on div "أضف الصور الاضافية" at bounding box center [466, 281] width 62 height 62
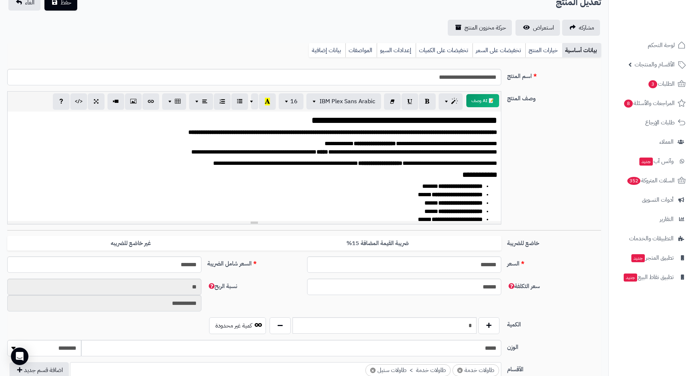
scroll to position [0, 0]
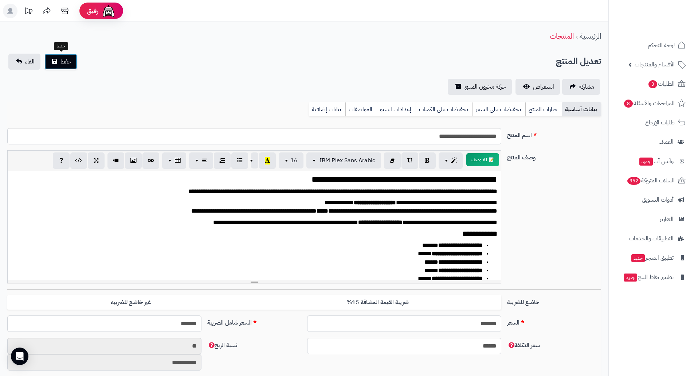
drag, startPoint x: 64, startPoint y: 62, endPoint x: 106, endPoint y: 61, distance: 42.7
click at [68, 61] on span "حفظ" at bounding box center [66, 61] width 11 height 9
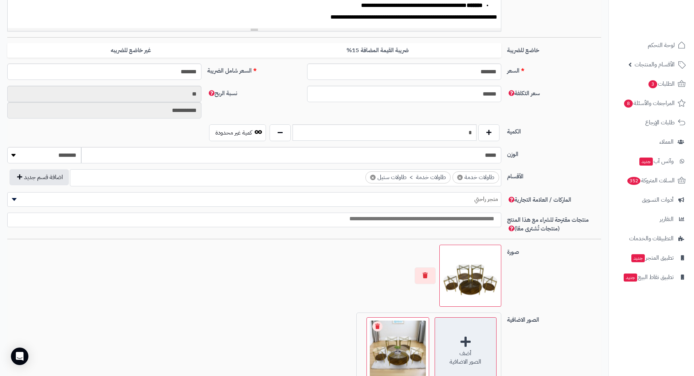
scroll to position [255, 0]
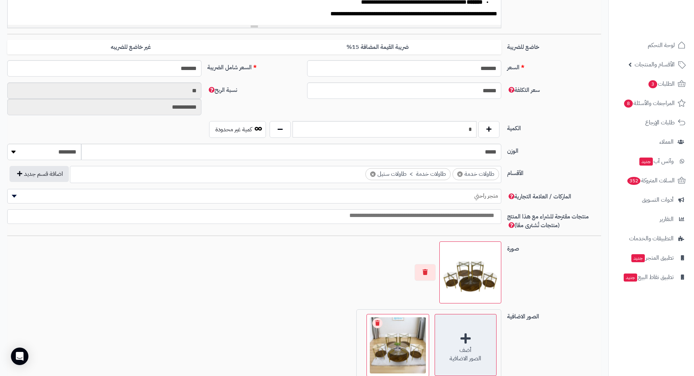
click at [478, 343] on div "أضف الصور الاضافية" at bounding box center [466, 345] width 62 height 62
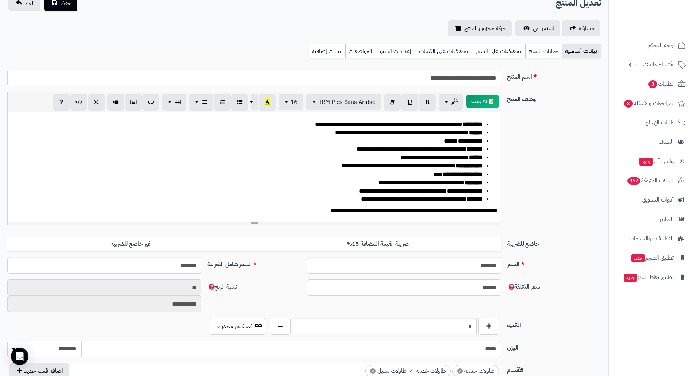
scroll to position [0, 0]
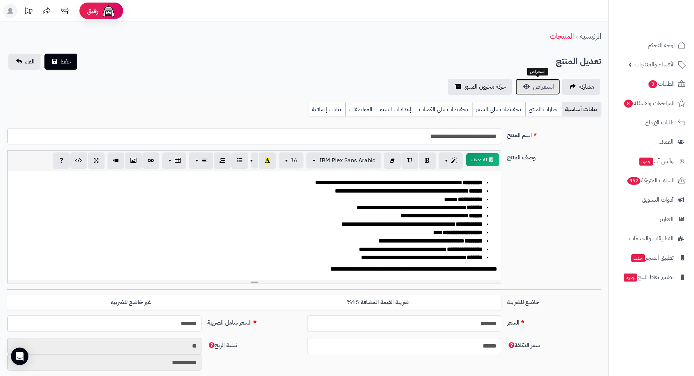
click at [538, 85] on span "استعراض" at bounding box center [543, 86] width 21 height 9
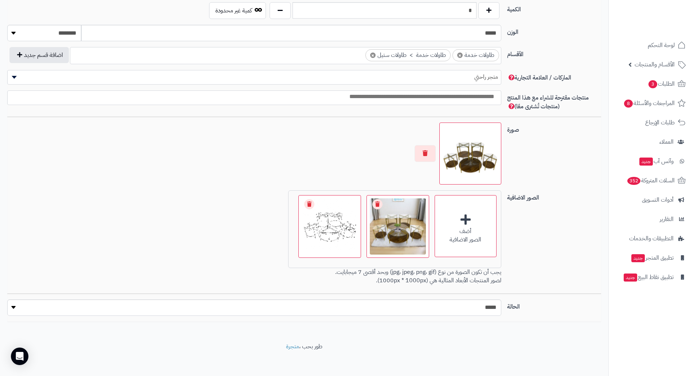
scroll to position [377, 0]
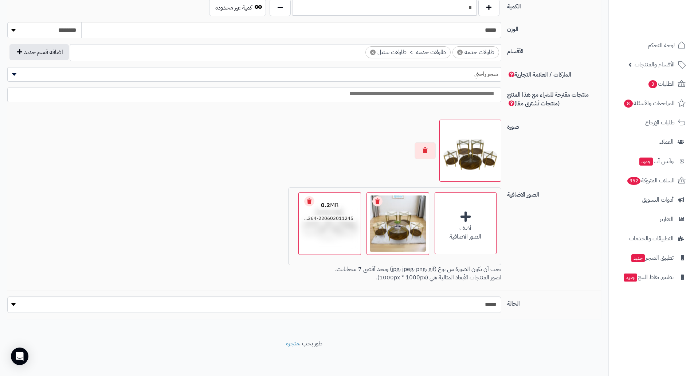
click at [377, 202] on link "Remove file" at bounding box center [378, 201] width 10 height 10
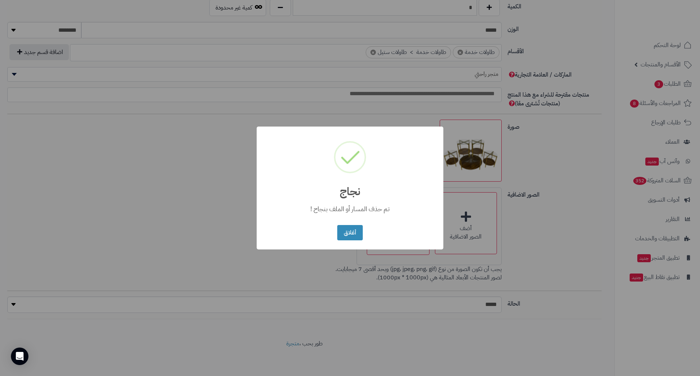
drag, startPoint x: 409, startPoint y: 118, endPoint x: 422, endPoint y: 139, distance: 24.9
click at [409, 118] on div "× نجاج تم حذف المسار أو الملف بنجاح ! أغلاق No Cancel" at bounding box center [350, 188] width 700 height 376
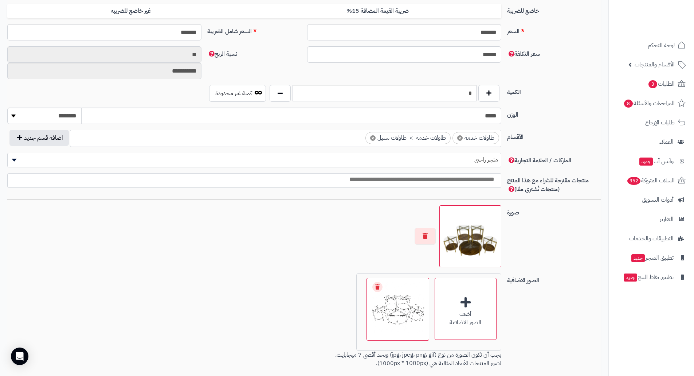
scroll to position [292, 0]
click at [428, 232] on button "button" at bounding box center [425, 235] width 21 height 17
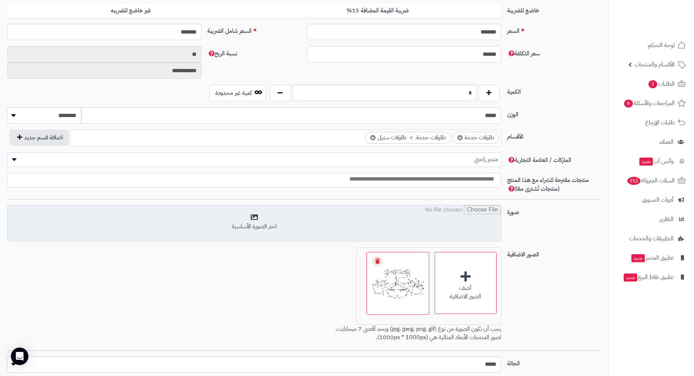
click at [425, 223] on input "file" at bounding box center [255, 223] width 494 height 36
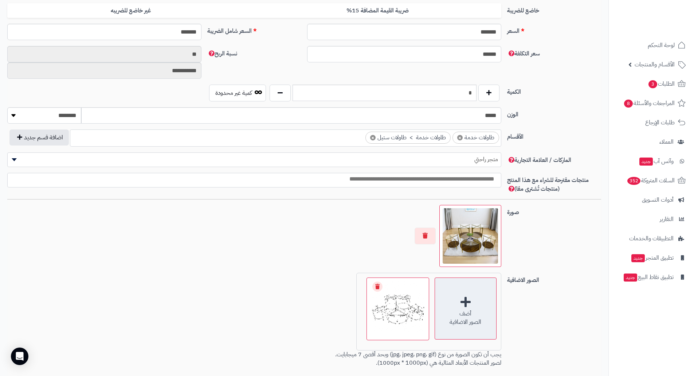
click at [477, 307] on div "أضف الصور الاضافية" at bounding box center [466, 308] width 62 height 62
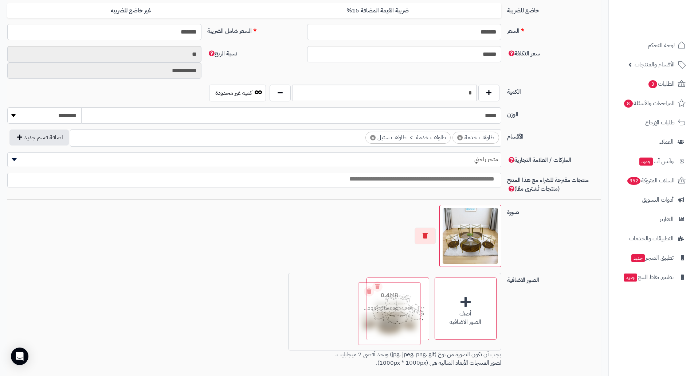
drag, startPoint x: 348, startPoint y: 322, endPoint x: 408, endPoint y: 326, distance: 59.9
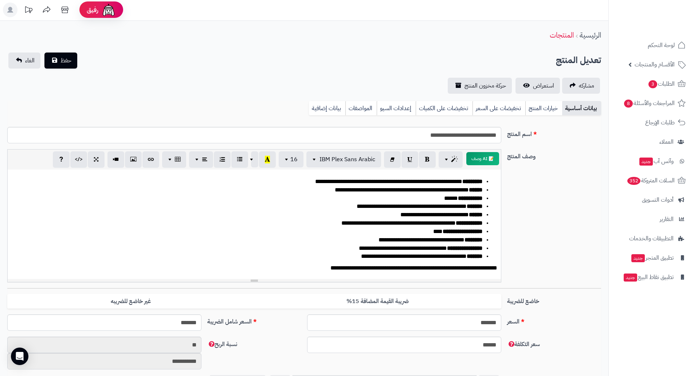
scroll to position [0, 0]
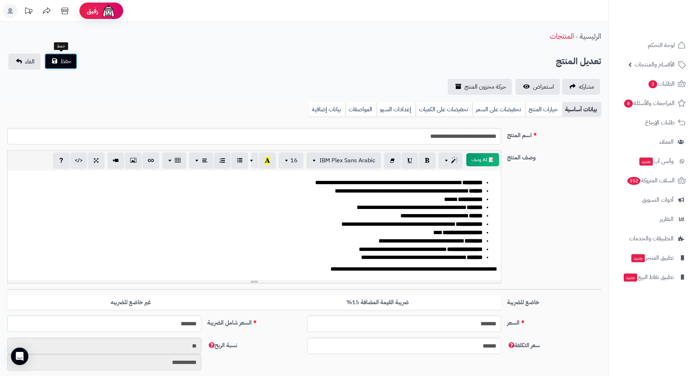
click at [63, 62] on span "حفظ" at bounding box center [66, 61] width 11 height 9
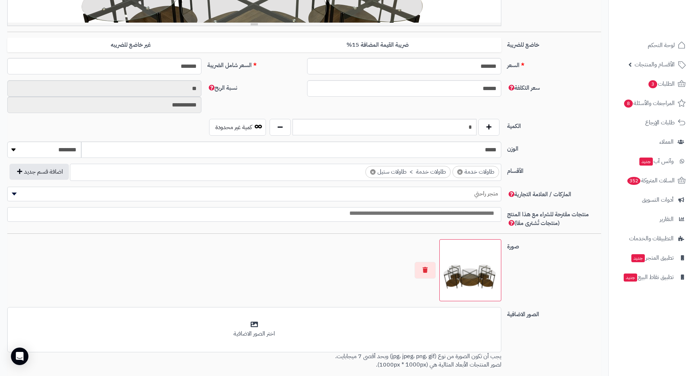
scroll to position [328, 0]
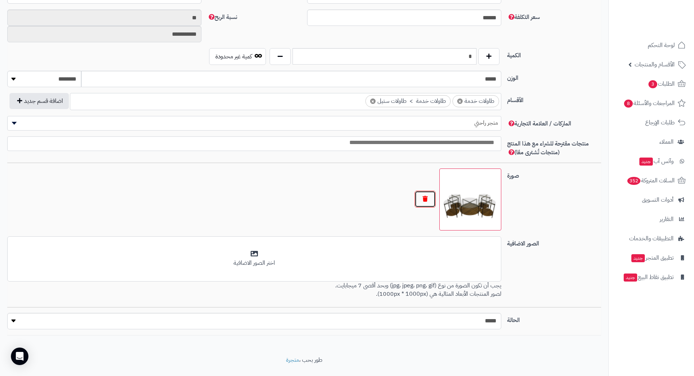
click at [422, 199] on button "button" at bounding box center [425, 199] width 21 height 17
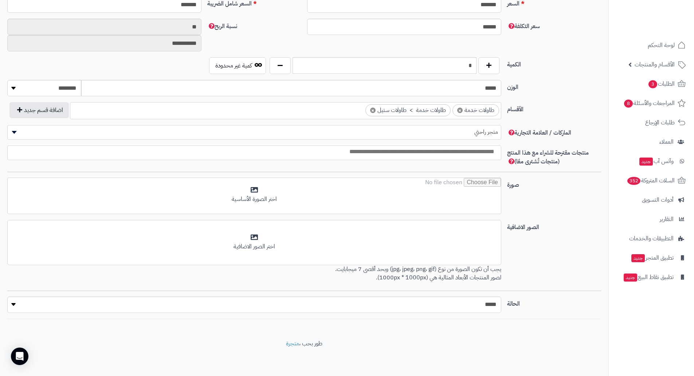
scroll to position [319, 0]
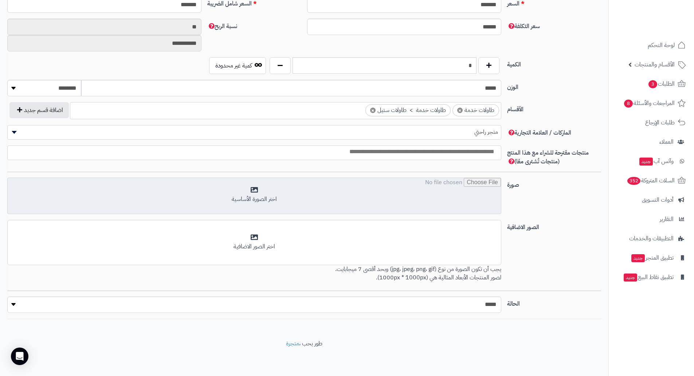
click at [434, 199] on input "file" at bounding box center [255, 196] width 494 height 36
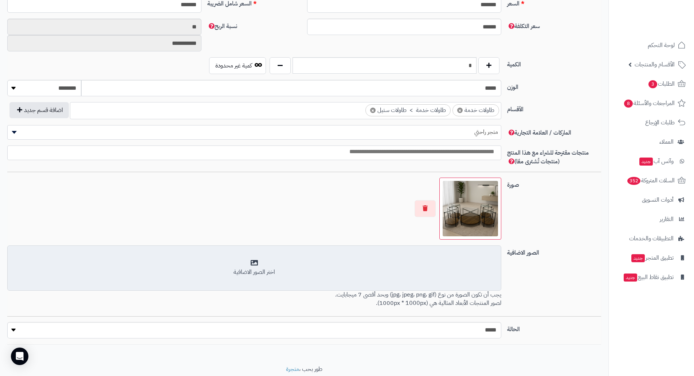
click at [432, 268] on div "اختر الصور الاضافية" at bounding box center [254, 267] width 485 height 17
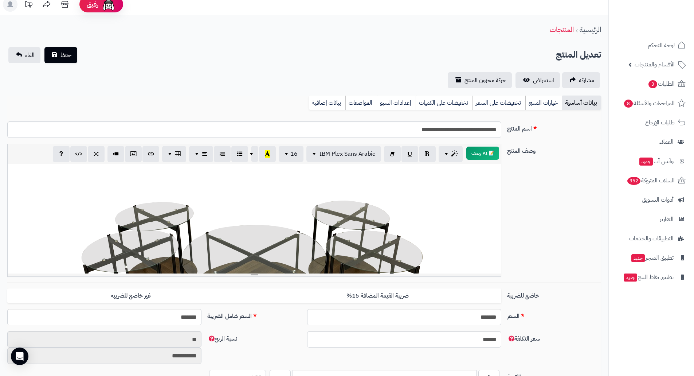
scroll to position [0, 0]
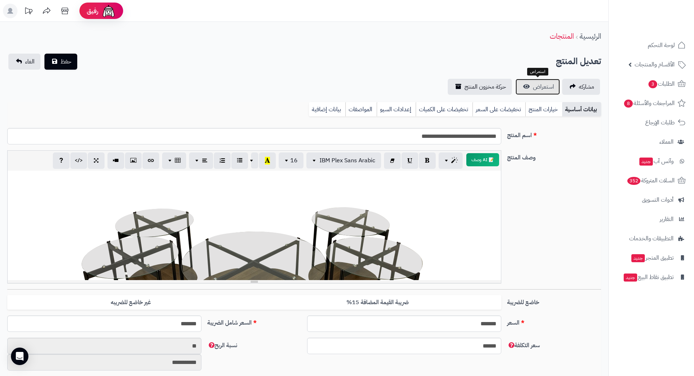
click at [547, 88] on span "استعراض" at bounding box center [543, 86] width 21 height 9
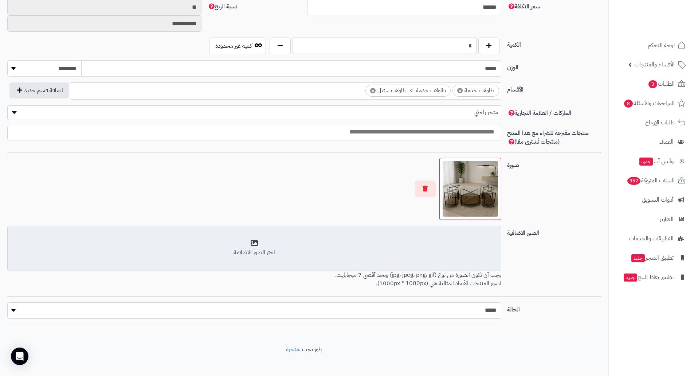
scroll to position [344, 0]
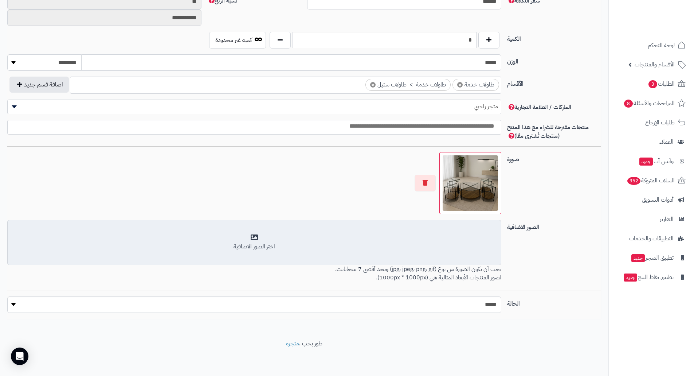
click at [441, 238] on div "اختر الصور الاضافية" at bounding box center [254, 242] width 485 height 17
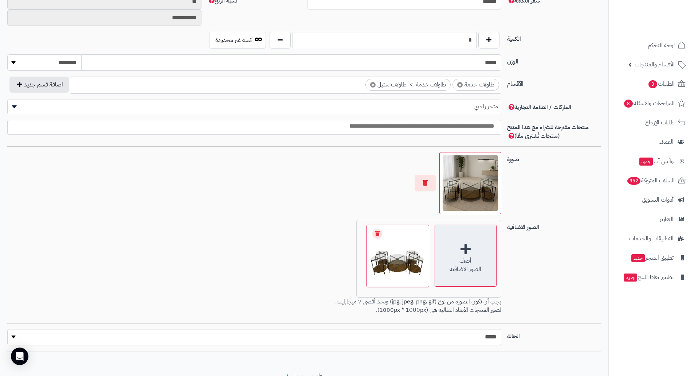
click at [463, 253] on div "أضف الصور الاضافية" at bounding box center [466, 256] width 62 height 62
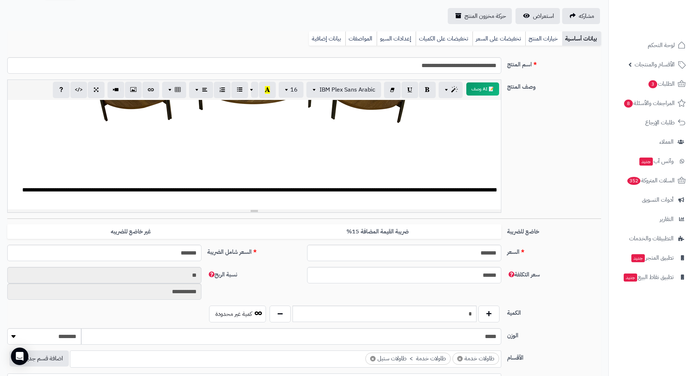
scroll to position [0, 0]
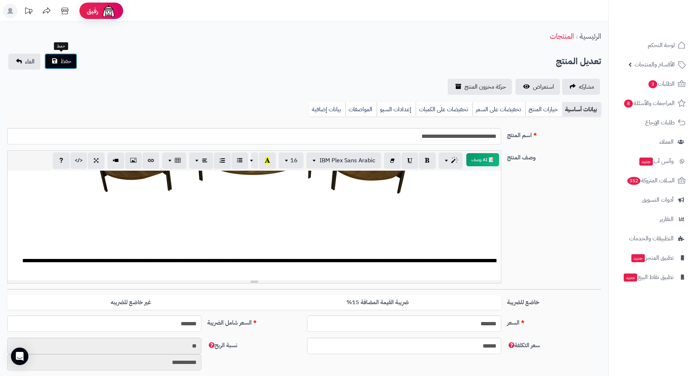
click at [65, 61] on span "حفظ" at bounding box center [66, 61] width 11 height 9
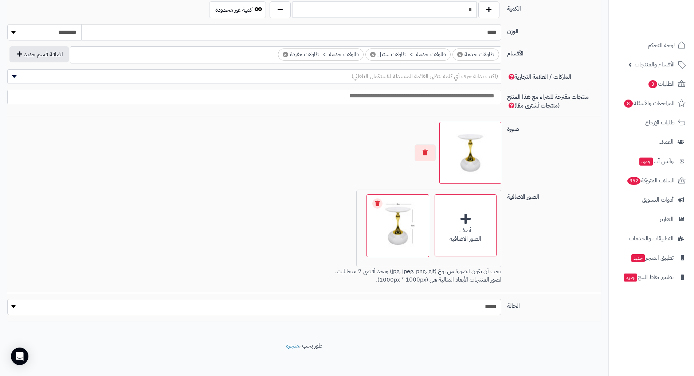
scroll to position [377, 0]
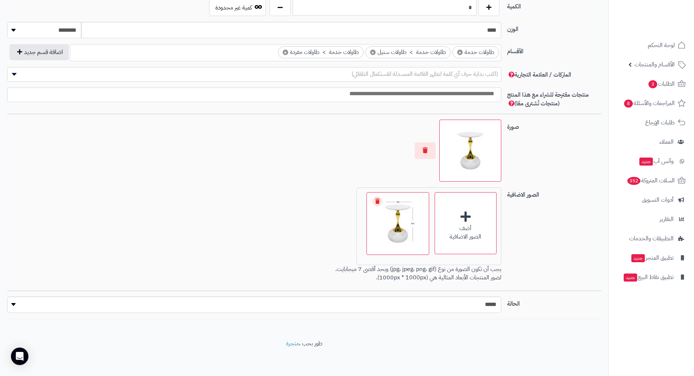
drag, startPoint x: 378, startPoint y: 203, endPoint x: 400, endPoint y: 211, distance: 23.2
click at [379, 203] on link "Remove file" at bounding box center [378, 201] width 10 height 10
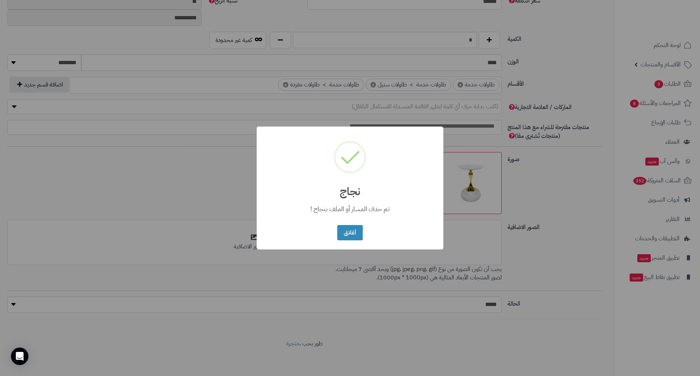
click at [368, 222] on div "× نجاج تم حذف المسار أو الملف بنجاح ! أغلاق No Cancel" at bounding box center [350, 187] width 187 height 123
click at [362, 229] on button "أغلاق" at bounding box center [349, 233] width 25 height 16
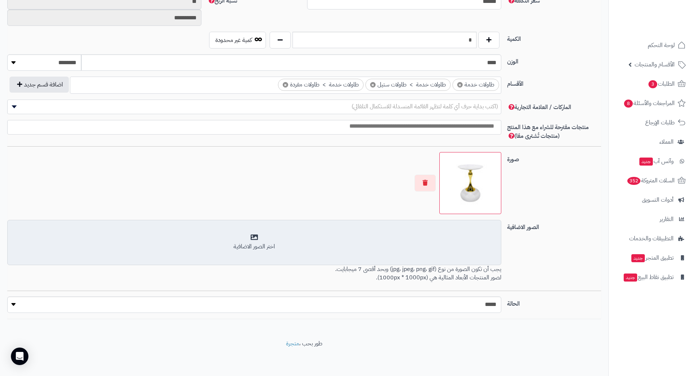
click at [453, 242] on div "اختر الصور الاضافية" at bounding box center [254, 246] width 485 height 8
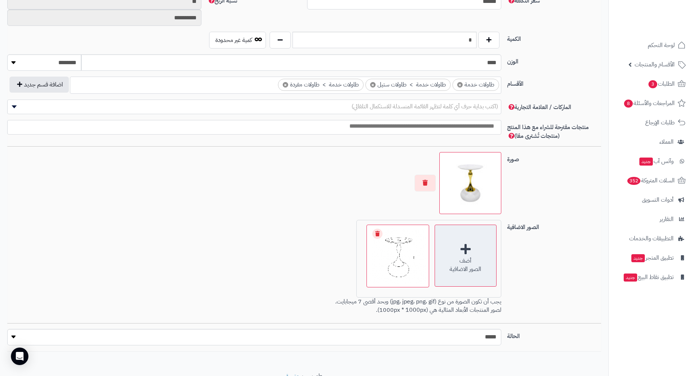
click at [464, 251] on div "أضف الصور الاضافية" at bounding box center [466, 256] width 62 height 62
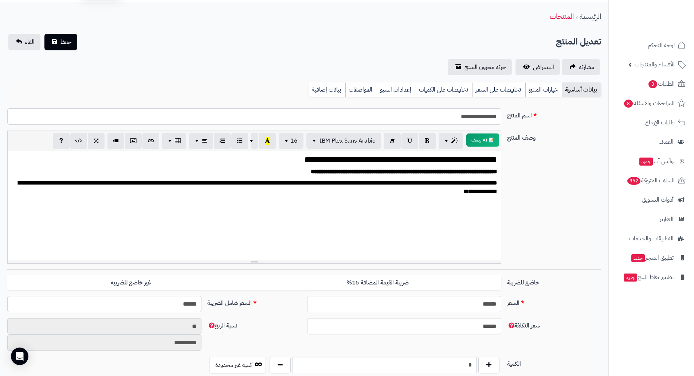
scroll to position [0, 0]
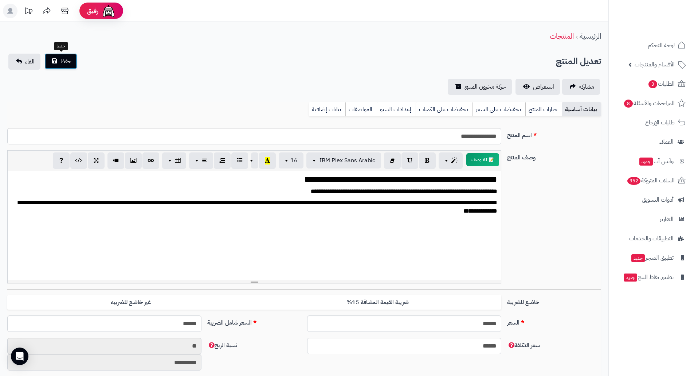
click at [59, 57] on button "حفظ" at bounding box center [60, 61] width 33 height 16
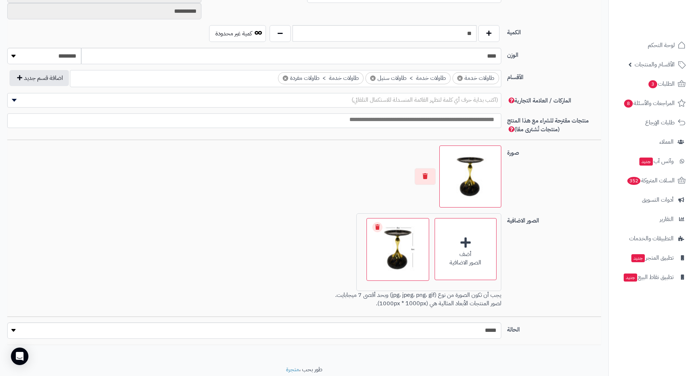
scroll to position [377, 0]
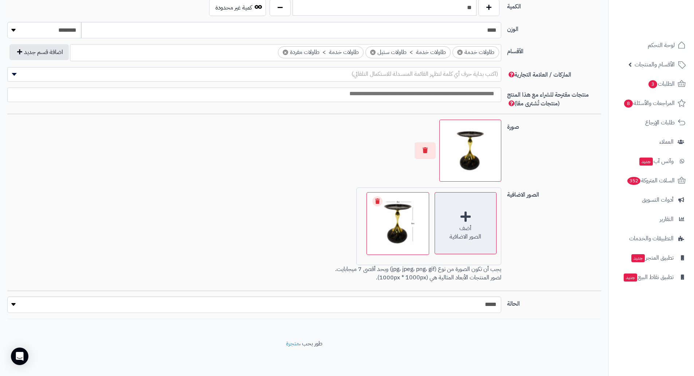
click at [454, 222] on div "أضف الصور الاضافية" at bounding box center [466, 223] width 62 height 62
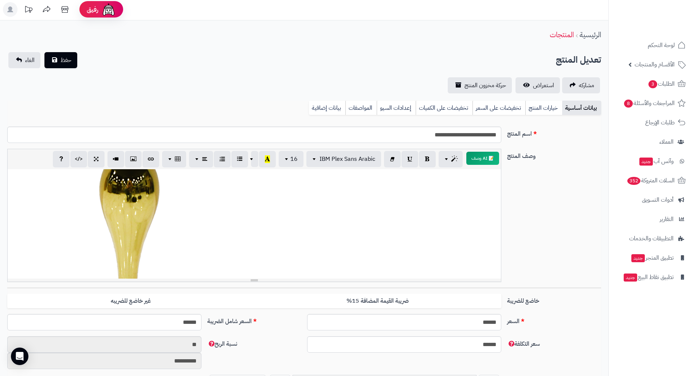
scroll to position [0, 0]
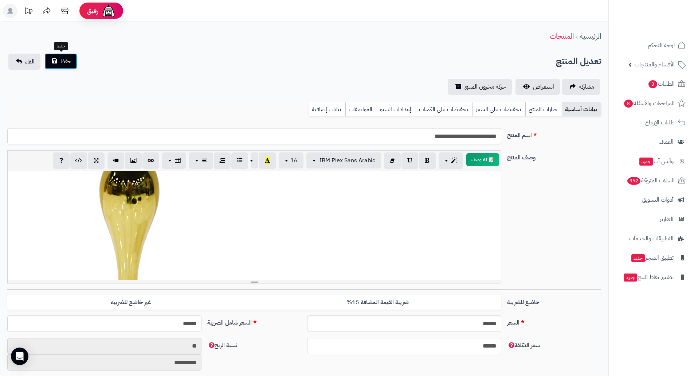
click at [55, 62] on button "حفظ" at bounding box center [60, 61] width 33 height 16
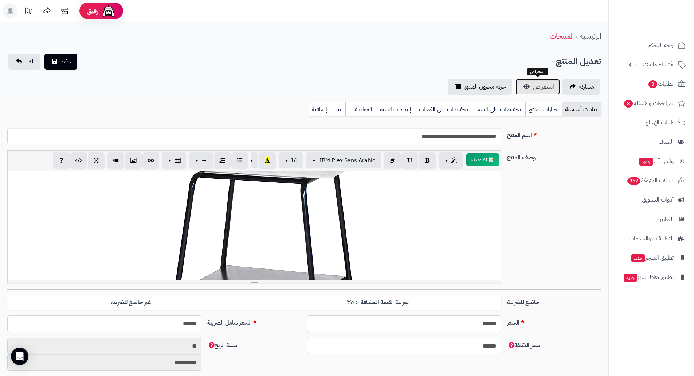
click at [537, 83] on span "استعراض" at bounding box center [543, 86] width 21 height 9
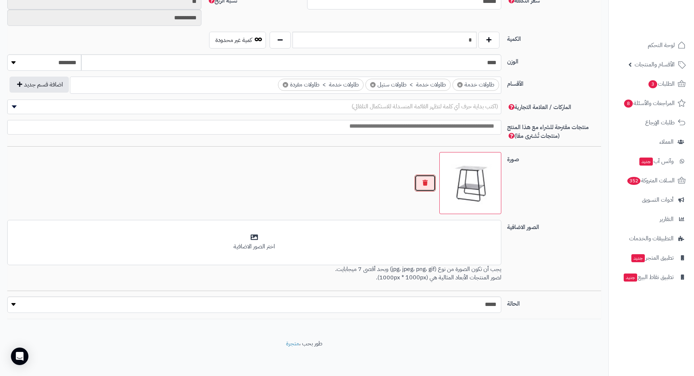
click at [426, 184] on button "button" at bounding box center [425, 183] width 21 height 17
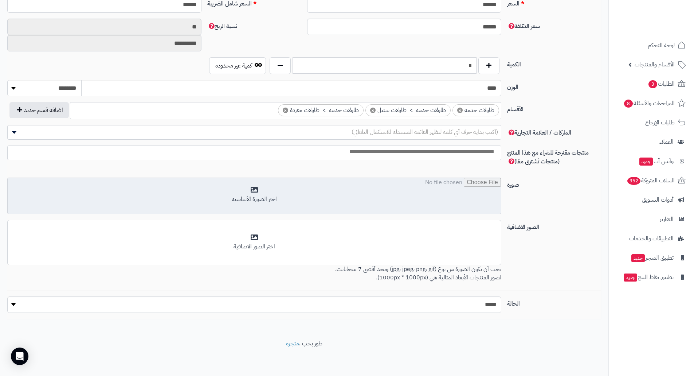
click at [454, 190] on input "file" at bounding box center [255, 196] width 494 height 36
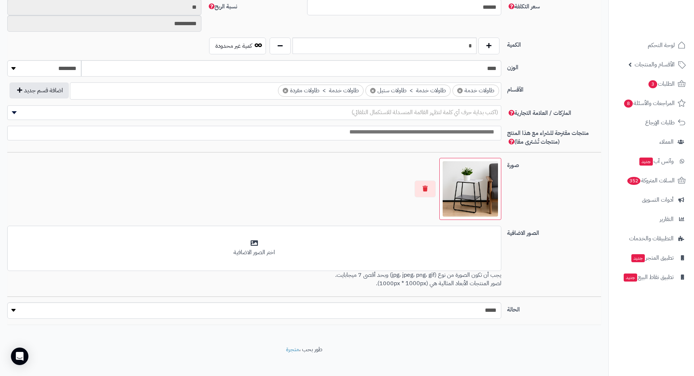
scroll to position [344, 0]
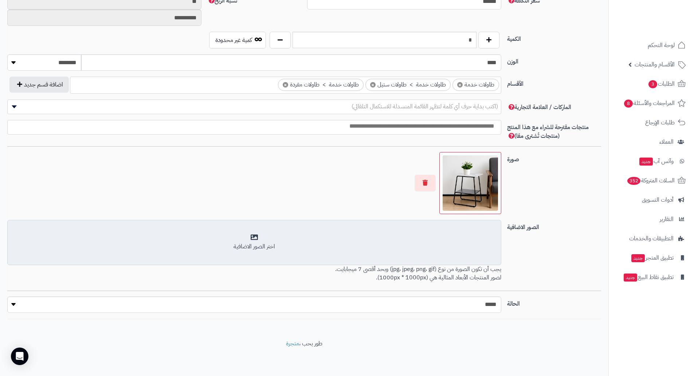
click at [477, 239] on div "اختر الصور الاضافية" at bounding box center [254, 242] width 485 height 17
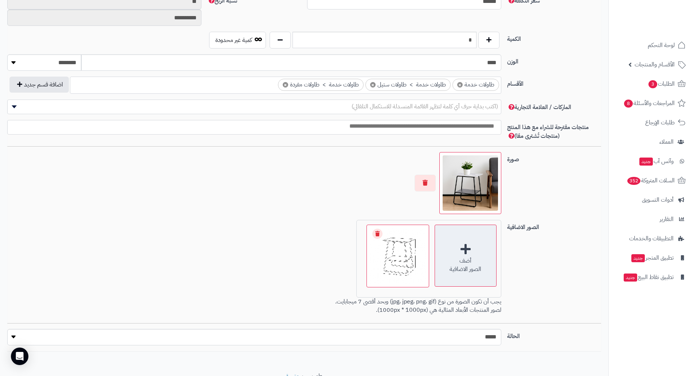
click at [470, 253] on div "أضف الصور الاضافية" at bounding box center [466, 256] width 62 height 62
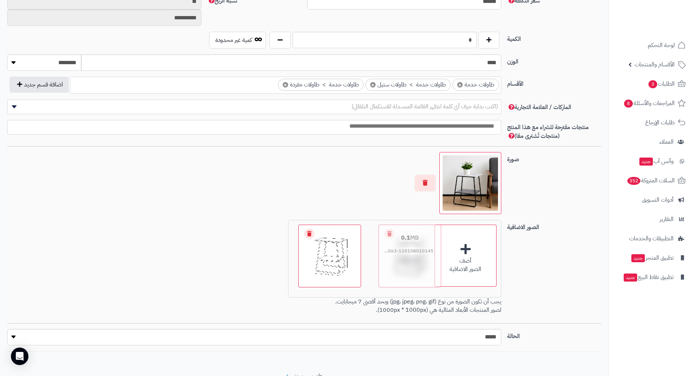
drag, startPoint x: 319, startPoint y: 265, endPoint x: 399, endPoint y: 264, distance: 80.2
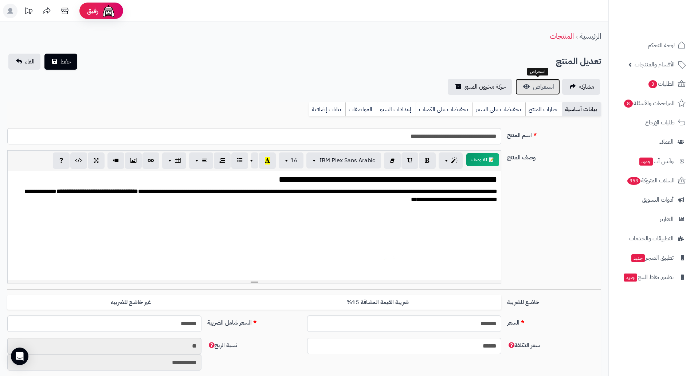
click at [541, 83] on span "استعراض" at bounding box center [543, 86] width 21 height 9
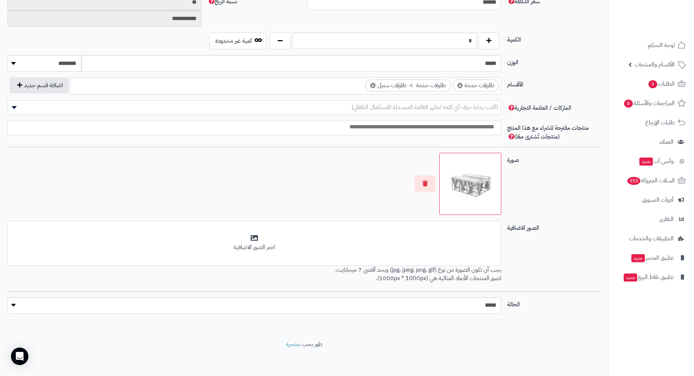
scroll to position [344, 0]
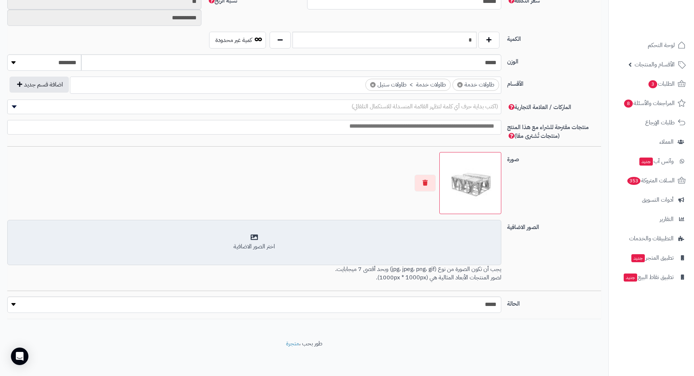
click at [486, 235] on div "اختر الصور الاضافية" at bounding box center [254, 242] width 485 height 17
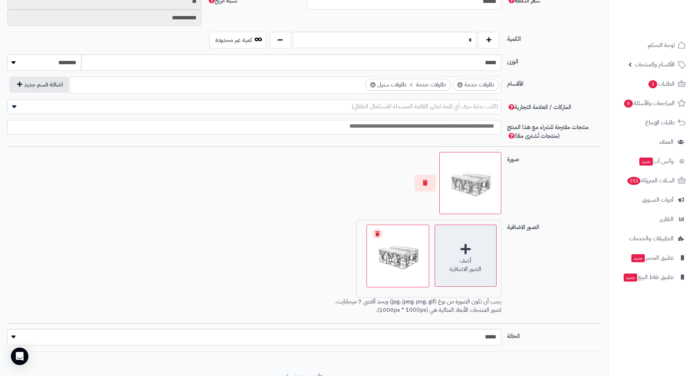
click at [475, 271] on div "الصور الاضافية" at bounding box center [465, 269] width 61 height 8
click at [468, 266] on div "الصور الاضافية" at bounding box center [465, 269] width 61 height 8
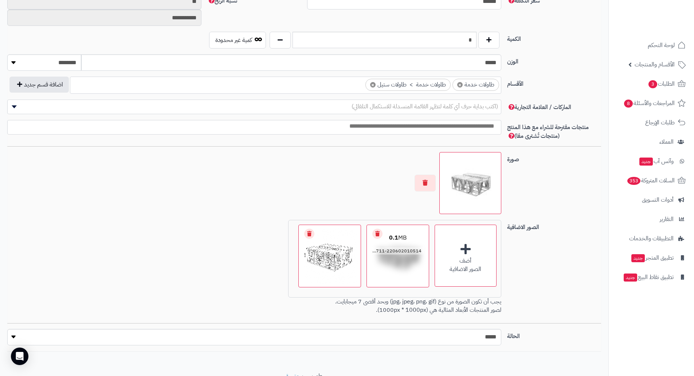
click at [376, 233] on link "Remove file" at bounding box center [378, 234] width 10 height 10
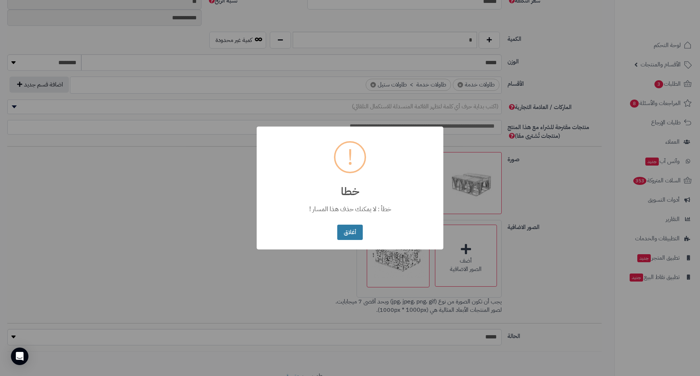
click at [354, 238] on button "أغلاق" at bounding box center [349, 233] width 25 height 16
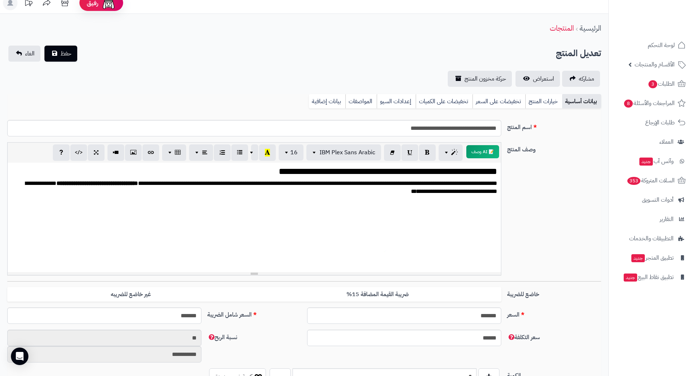
scroll to position [0, 0]
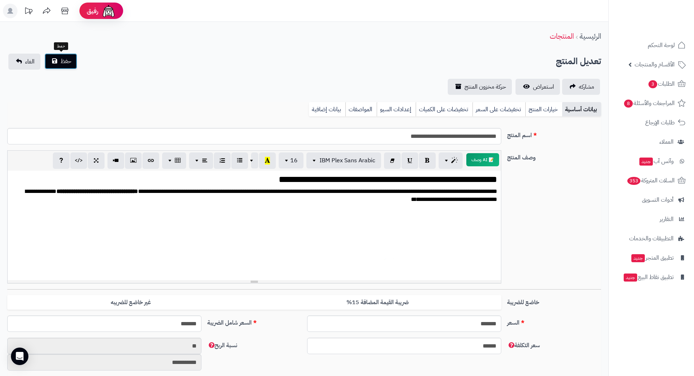
click at [65, 61] on span "حفظ" at bounding box center [66, 61] width 11 height 9
